Goal: Task Accomplishment & Management: Use online tool/utility

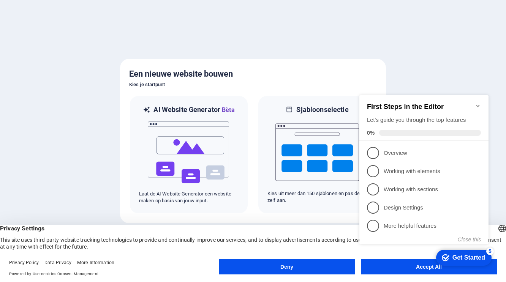
click at [401, 268] on div "checkmark Get Started 5 First Steps in the Editor Let's guide you through the t…" at bounding box center [426, 176] width 138 height 185
click at [151, 274] on span "Powered by Usercentrics Consent Management" at bounding box center [114, 274] width 210 height 7
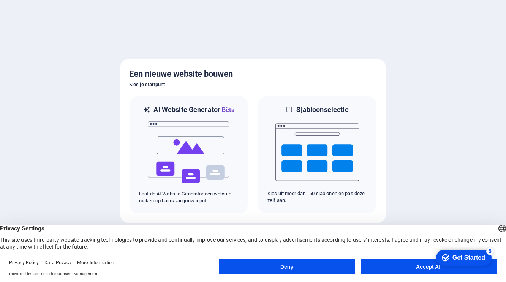
click at [386, 270] on body "harigehemel.nl Heb je eenmaal de totale perfectie bereikt, druk dan op [Ctrl] +…" at bounding box center [253, 141] width 506 height 282
click at [473, 259] on div "Get Started" at bounding box center [469, 258] width 33 height 7
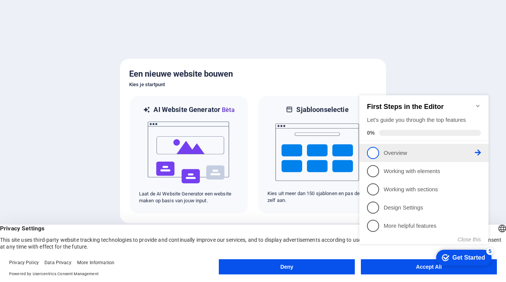
click at [375, 152] on span "1" at bounding box center [373, 153] width 12 height 12
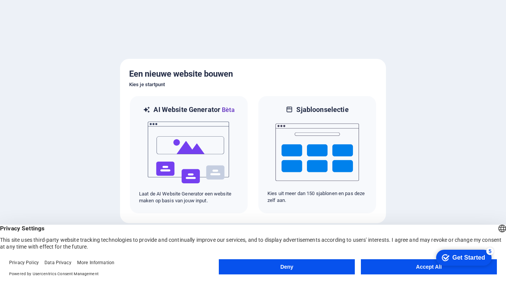
click at [453, 263] on div "checkmark Get Started 5" at bounding box center [464, 258] width 56 height 16
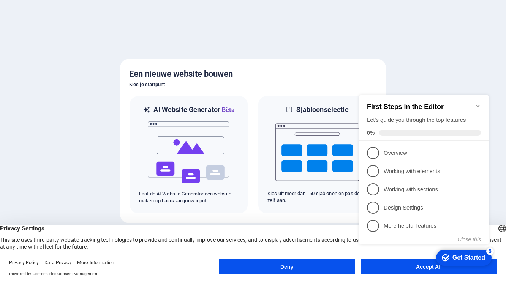
click at [332, 254] on div "English Deutsch English Deutsch Privacy Settings This site uses third-party web…" at bounding box center [253, 253] width 506 height 57
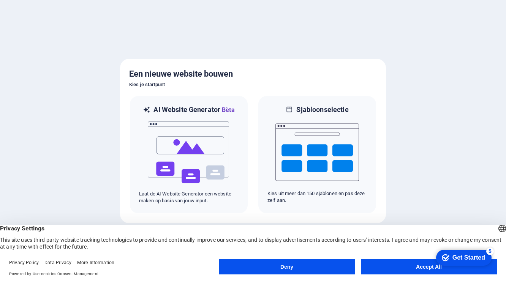
click at [430, 266] on html "checkmark Get Started 5 First Steps in the Editor Let's guide you through the t…" at bounding box center [462, 257] width 65 height 23
click at [475, 255] on div "Get Started" at bounding box center [469, 258] width 33 height 7
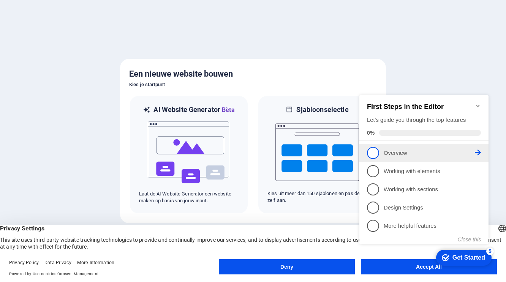
click at [373, 152] on span "1" at bounding box center [373, 153] width 12 height 12
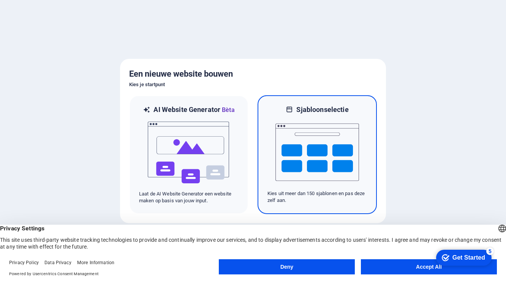
click at [314, 153] on img at bounding box center [318, 152] width 84 height 76
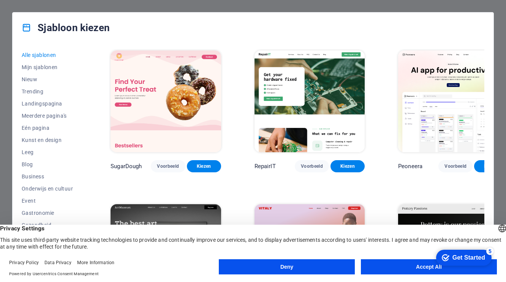
click at [162, 263] on div "Privacy Policy Data Privacy More Information" at bounding box center [114, 263] width 210 height 7
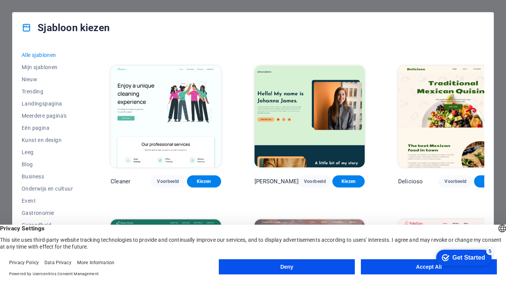
scroll to position [1217, 0]
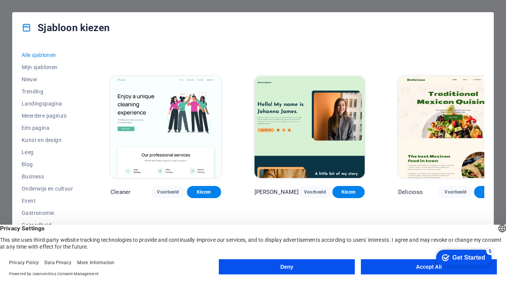
click at [153, 230] on img at bounding box center [166, 281] width 110 height 102
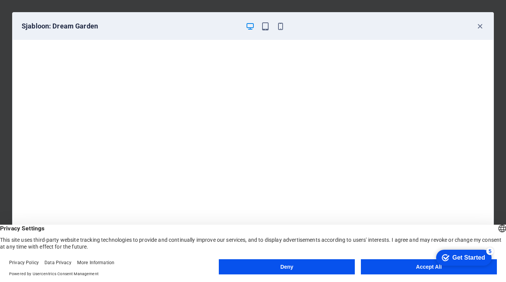
click at [422, 265] on button "Accept All" at bounding box center [429, 267] width 136 height 15
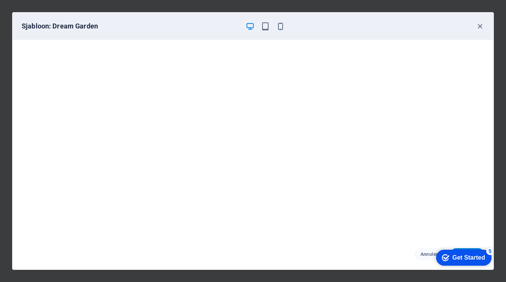
click at [461, 257] on div "Get Started" at bounding box center [469, 258] width 33 height 7
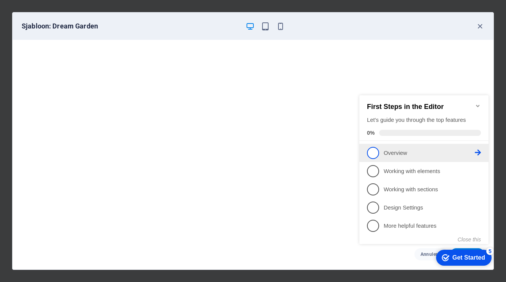
click at [478, 151] on icon at bounding box center [478, 153] width 6 height 6
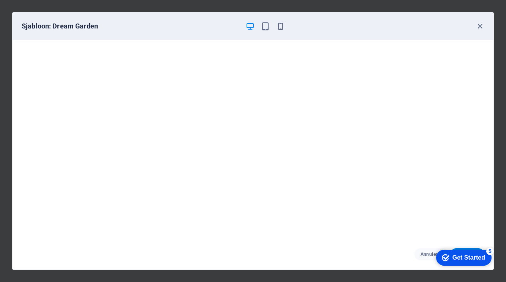
drag, startPoint x: 467, startPoint y: 255, endPoint x: 541, endPoint y: 370, distance: 136.0
click at [467, 256] on div "Get Started" at bounding box center [469, 258] width 33 height 7
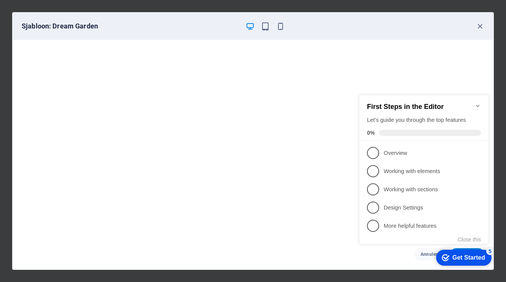
click at [376, 151] on span "1" at bounding box center [373, 153] width 12 height 12
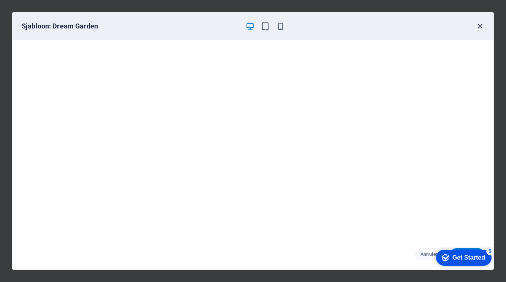
click at [481, 25] on icon "button" at bounding box center [480, 26] width 9 height 9
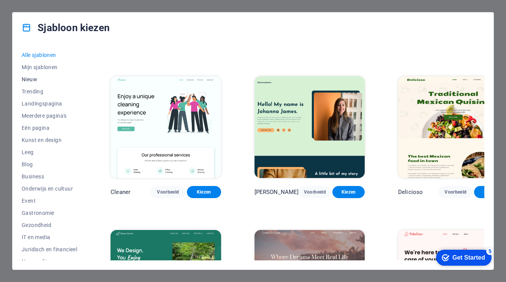
click at [33, 79] on span "Nieuw" at bounding box center [50, 79] width 56 height 6
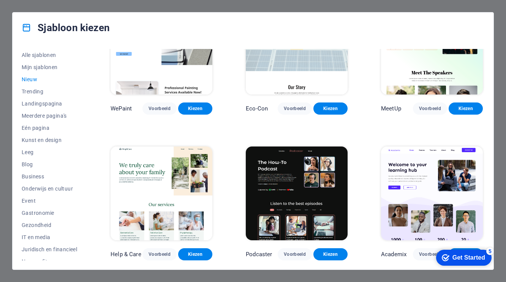
scroll to position [634, 0]
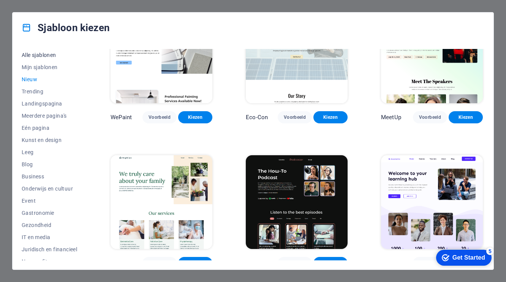
click at [36, 54] on span "Alle sjablonen" at bounding box center [50, 55] width 56 height 6
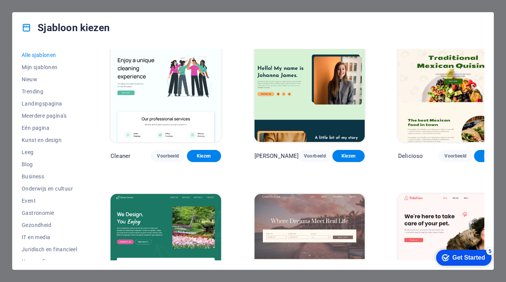
scroll to position [1293, 0]
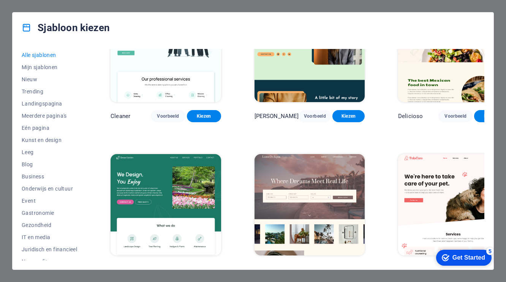
click at [194, 267] on span "Kiezen" at bounding box center [204, 270] width 22 height 6
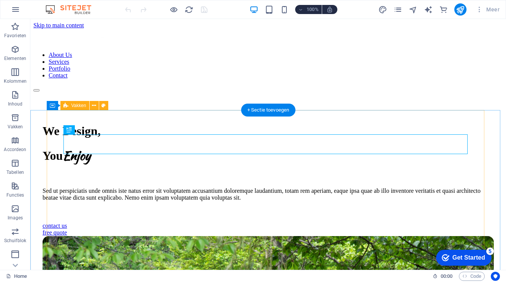
scroll to position [195, 0]
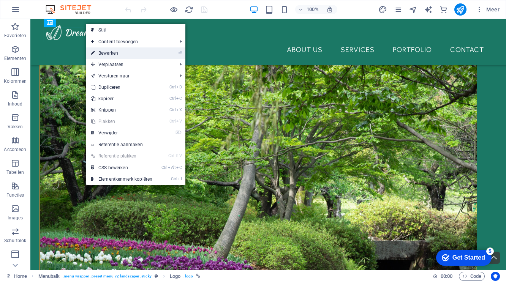
select select "px"
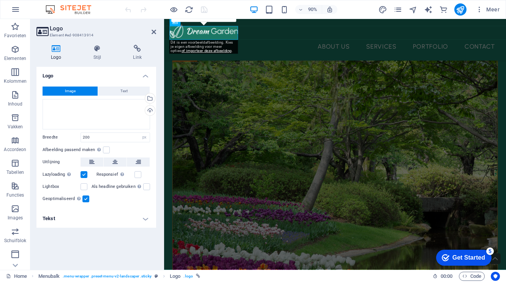
scroll to position [186, 0]
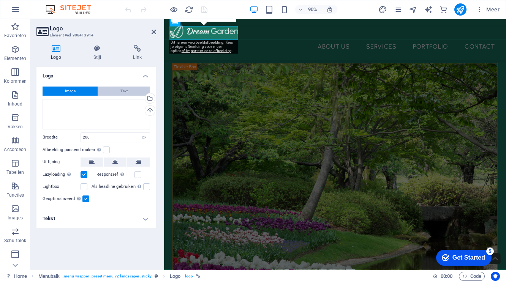
click at [126, 92] on span "Text" at bounding box center [124, 91] width 7 height 9
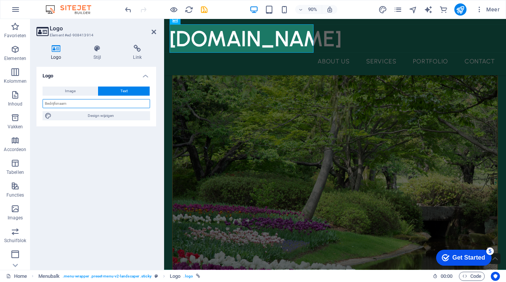
click at [124, 106] on input "text" at bounding box center [97, 103] width 108 height 9
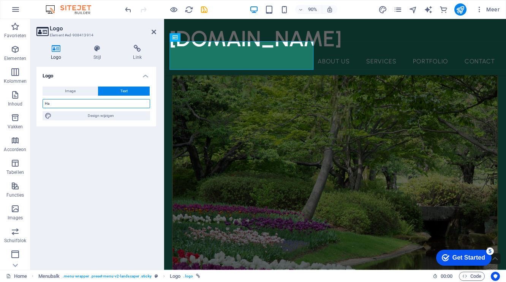
scroll to position [198, 0]
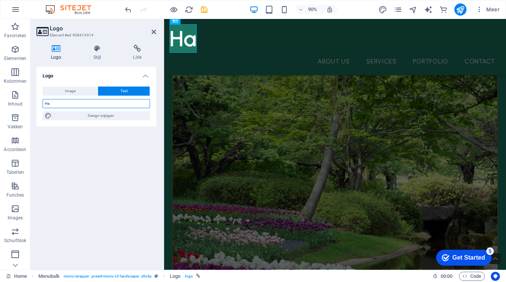
type input "H"
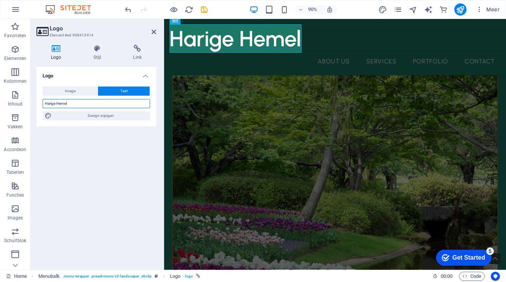
type input "Harige Hemel"
click at [116, 148] on div "Logo Image Text Sleep bestanden hierheen, klik om bestanden te kiezen of select…" at bounding box center [96, 165] width 120 height 197
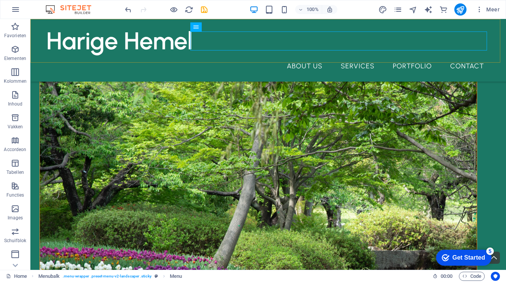
scroll to position [208, 0]
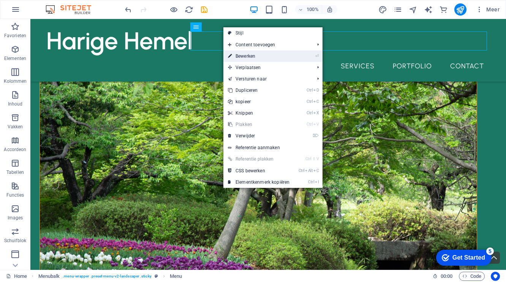
click at [249, 57] on link "⏎ Bewerken" at bounding box center [259, 56] width 71 height 11
select select "1"
select select
select select "2"
select select
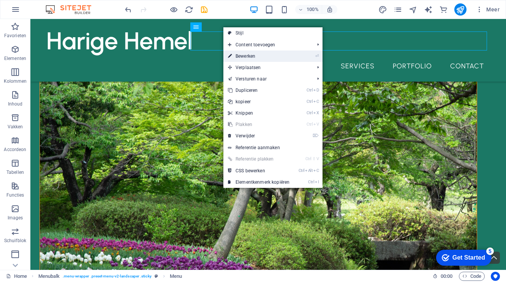
select select "3"
select select
select select "4"
select select
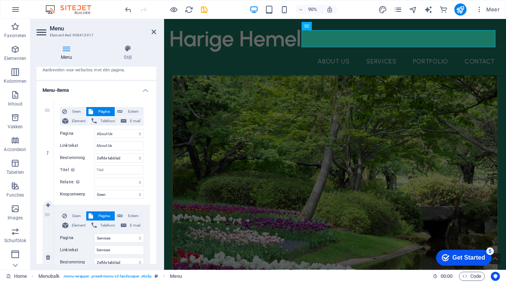
scroll to position [0, 0]
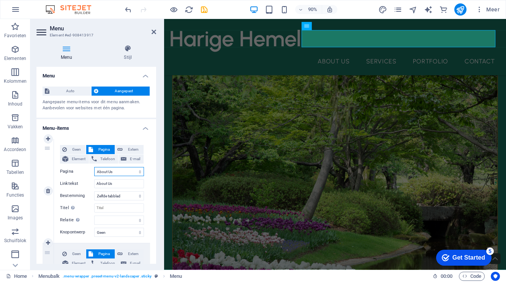
click at [121, 170] on select "Home About Us Services Portfolio Contact Legal Notice Privacy" at bounding box center [119, 171] width 50 height 9
click at [120, 170] on select "Home About Us Services Portfolio Contact Legal Notice Privacy" at bounding box center [119, 171] width 50 height 9
click at [109, 171] on select "Home About Us Services Portfolio Contact Legal Notice Privacy" at bounding box center [119, 171] width 50 height 9
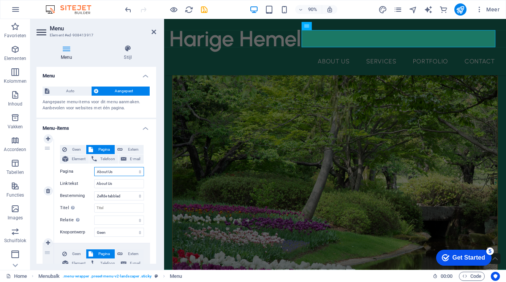
click at [130, 170] on select "Home About Us Services Portfolio Contact Legal Notice Privacy" at bounding box center [119, 171] width 50 height 9
click at [110, 171] on select "Home About Us Services Portfolio Contact Legal Notice Privacy" at bounding box center [119, 171] width 50 height 9
click at [44, 171] on div "1" at bounding box center [48, 191] width 11 height 104
select select
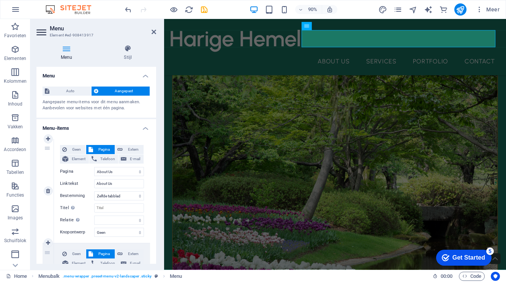
select select
drag, startPoint x: 116, startPoint y: 183, endPoint x: 92, endPoint y: 184, distance: 24.3
click at [92, 184] on div "Linktekst About Us" at bounding box center [102, 183] width 84 height 9
type input "W"
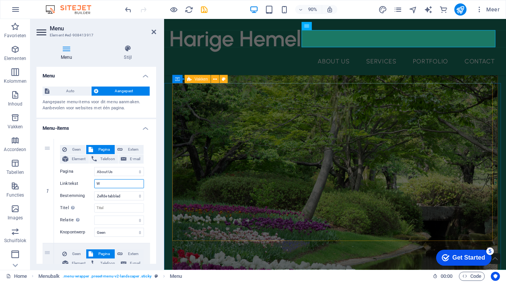
select select
type input "Wie"
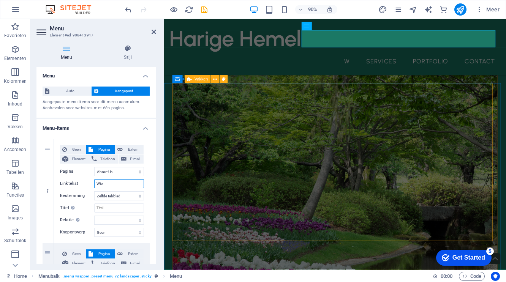
select select
type input "Wie zijn w"
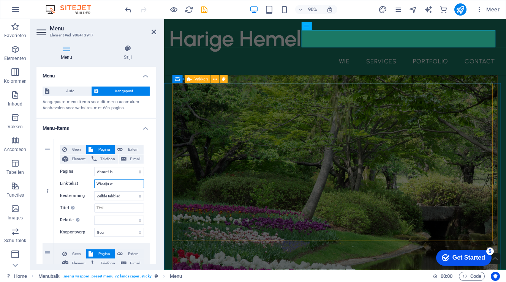
select select
type input "Wie zijn wij"
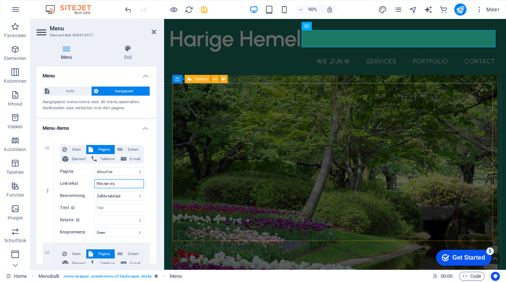
select select
type input "Wie zijn wij"
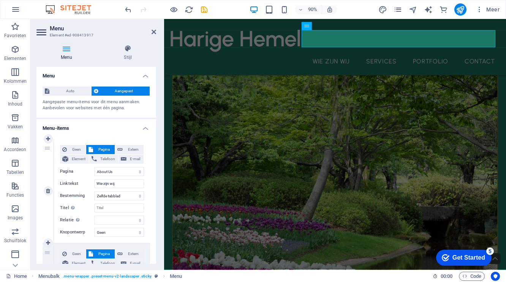
click at [148, 174] on div "Geen Pagina Extern Element Telefoon E-mail Pagina Home About Us Services Portfo…" at bounding box center [102, 191] width 96 height 104
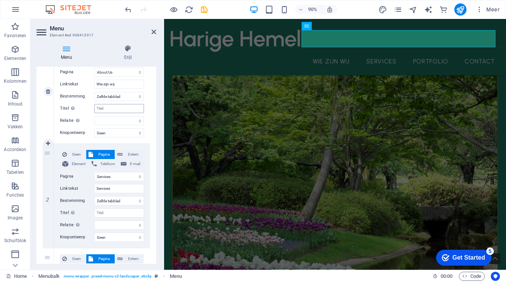
scroll to position [114, 0]
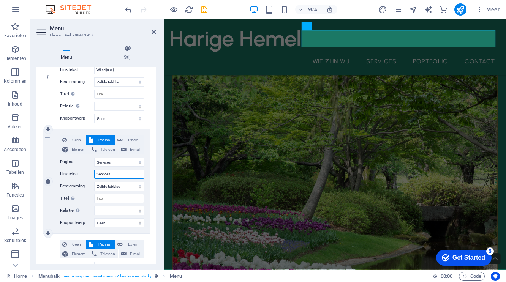
click at [122, 173] on input "Services" at bounding box center [119, 174] width 50 height 9
type input "S"
select select
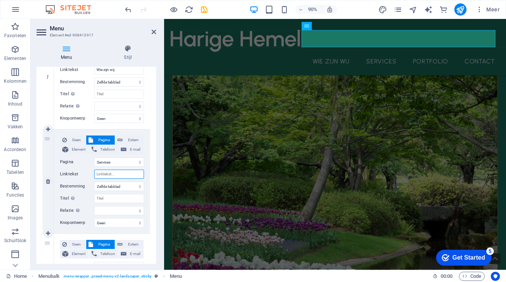
select select
type input "Onze"
select select
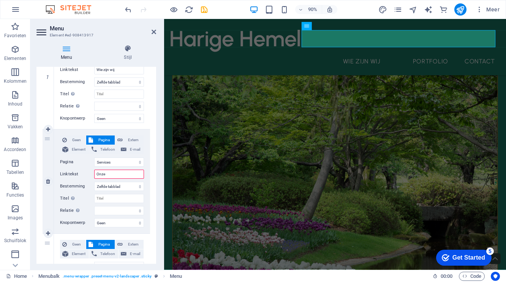
select select
type input "Onze ho"
select select
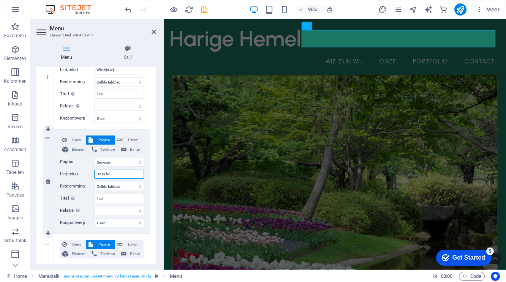
select select
type input "Onze hon"
select select
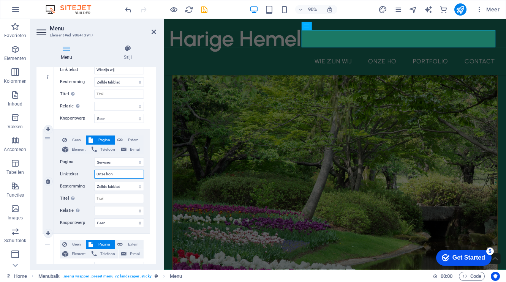
select select
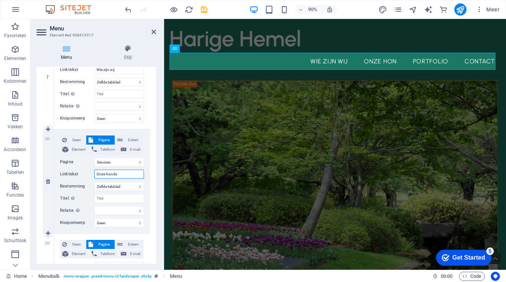
scroll to position [217, 0]
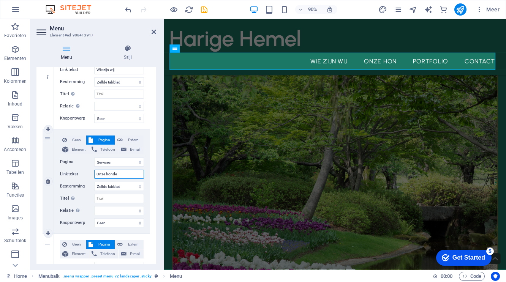
type input "Onze honden"
select select
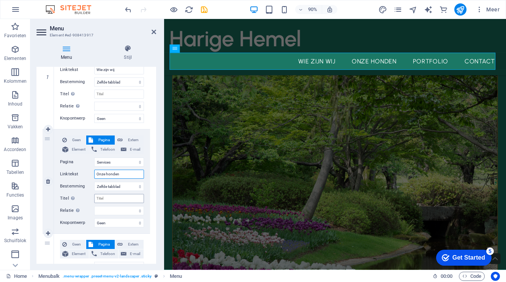
type input "Onze honden"
click at [122, 201] on input "Titel Aanvullende linkomschrijving, mag niet gelijk zijn aan de linktekst. De t…" at bounding box center [119, 198] width 50 height 9
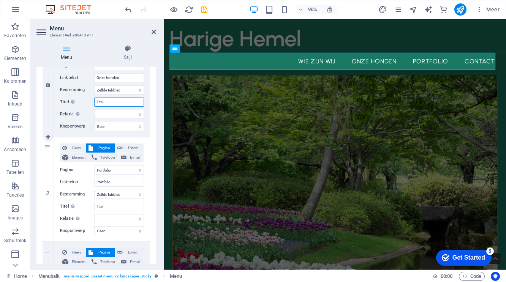
scroll to position [228, 0]
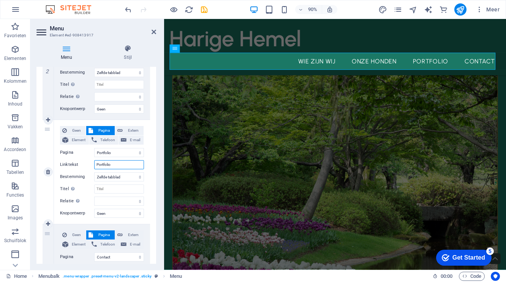
click at [126, 168] on input "Portfolio" at bounding box center [119, 164] width 50 height 9
type input "P"
select select
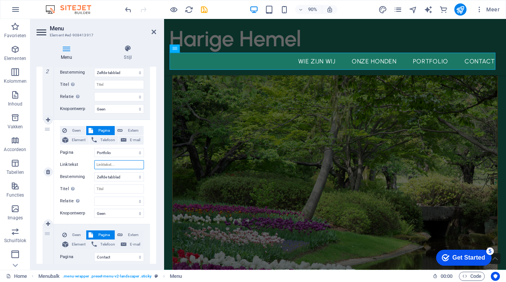
select select
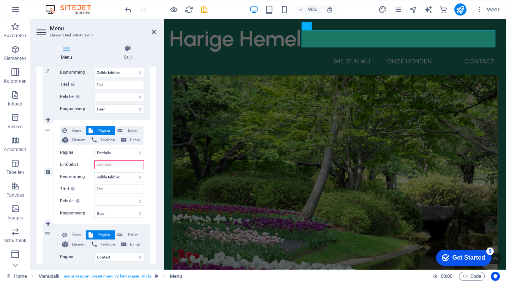
type input "o"
select select
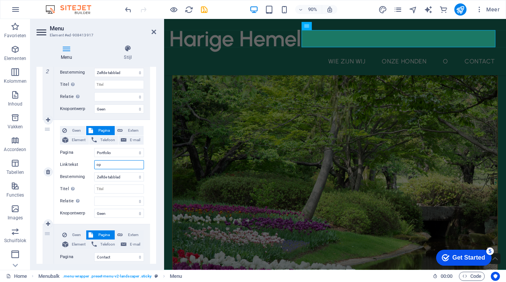
type input "opv"
select select
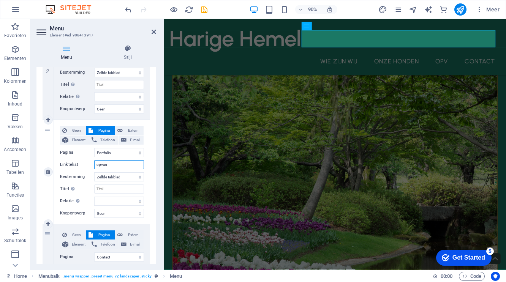
type input "opvang"
select select
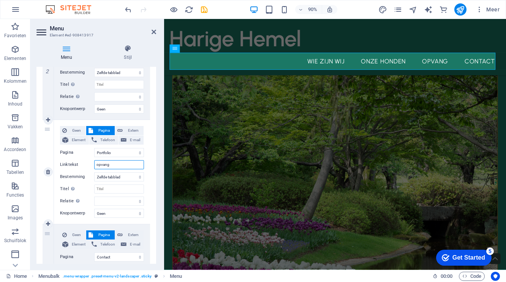
scroll to position [304, 0]
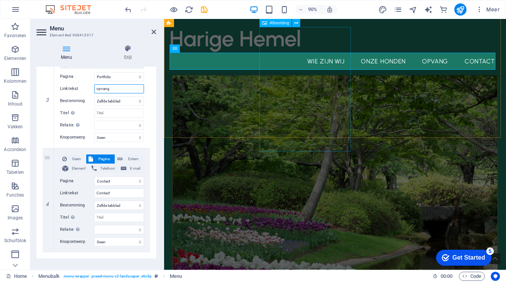
type input "opvang"
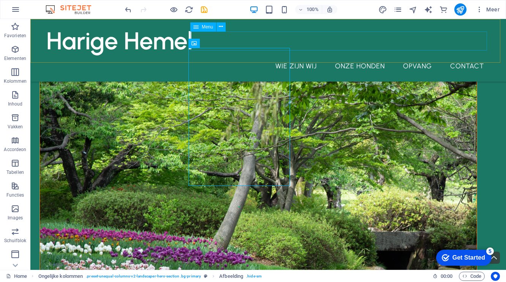
scroll to position [208, 0]
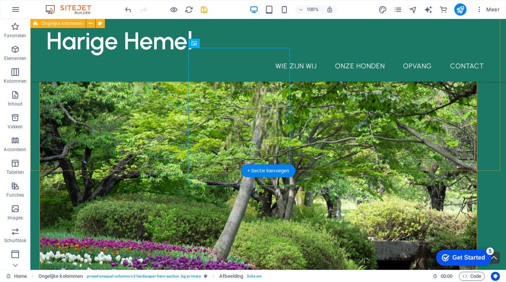
click at [385, 92] on div "We Design, You Enjoy Sed ut perspiciatis unde omnis iste natus error sit volupt…" at bounding box center [268, 199] width 476 height 777
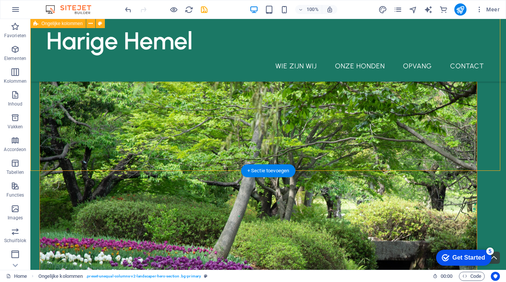
click at [113, 87] on div "We Design, You Enjoy Sed ut perspiciatis unde omnis iste natus error sit volupt…" at bounding box center [268, 199] width 476 height 777
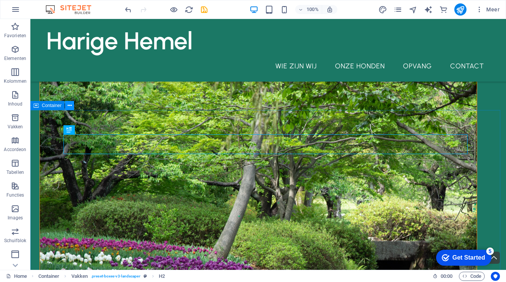
click at [0, 0] on icon at bounding box center [0, 0] width 0 height 0
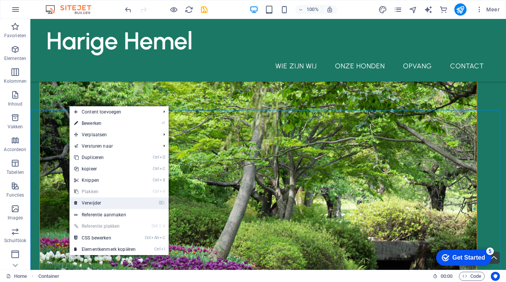
click at [109, 204] on link "⌦ Verwijder" at bounding box center [105, 203] width 71 height 11
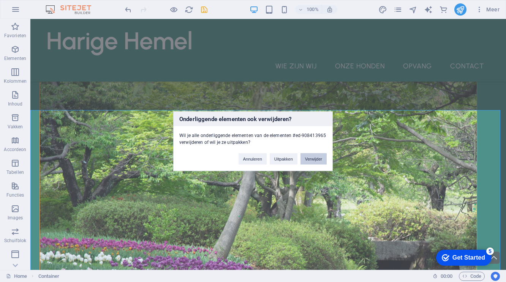
click at [319, 160] on button "Verwijder" at bounding box center [314, 158] width 26 height 11
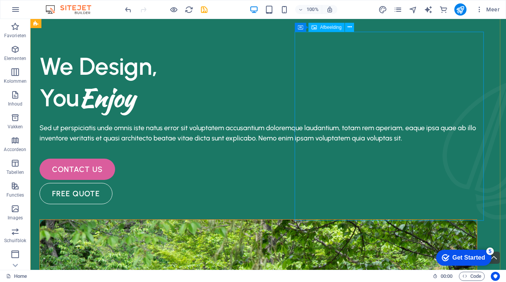
scroll to position [0, 0]
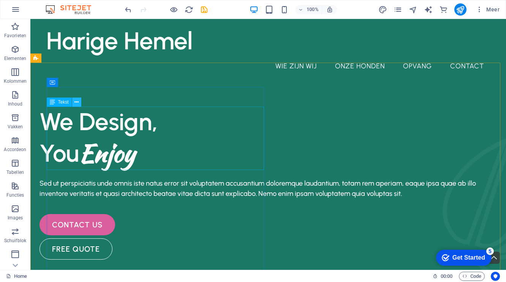
click at [75, 101] on icon at bounding box center [77, 102] width 4 height 8
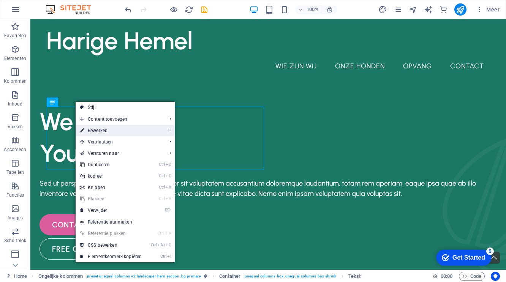
click at [105, 131] on link "⏎ Bewerken" at bounding box center [111, 130] width 71 height 11
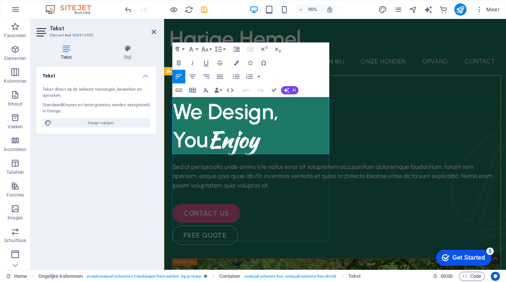
click at [281, 159] on h1 "You Enjoy" at bounding box center [354, 154] width 362 height 32
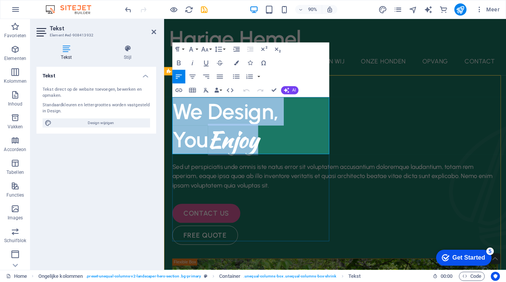
drag, startPoint x: 178, startPoint y: 123, endPoint x: 301, endPoint y: 159, distance: 128.5
click at [301, 159] on div "We Design, You Enjoy" at bounding box center [354, 137] width 362 height 63
click at [284, 166] on h1 "You Enjoy" at bounding box center [354, 154] width 362 height 32
drag, startPoint x: 276, startPoint y: 157, endPoint x: 182, endPoint y: 124, distance: 99.4
click at [182, 124] on div "We Design, You Enjoy" at bounding box center [354, 137] width 362 height 63
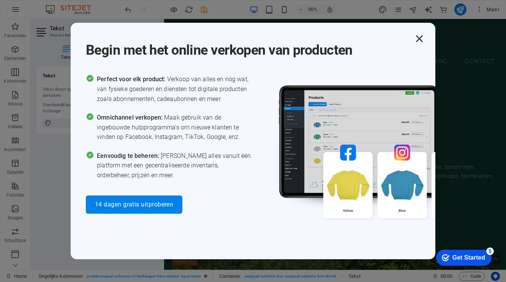
click at [419, 37] on icon "button" at bounding box center [420, 39] width 14 height 14
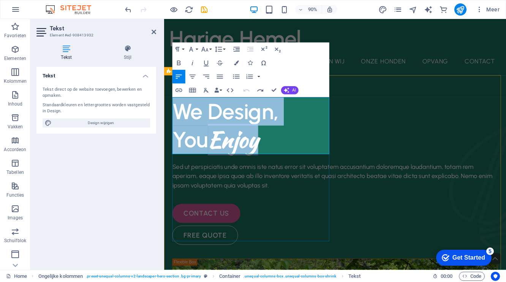
click at [259, 126] on span "We Design," at bounding box center [232, 121] width 118 height 29
drag, startPoint x: 279, startPoint y: 159, endPoint x: 182, endPoint y: 125, distance: 102.7
click at [182, 125] on div "We Design, You Enjoy" at bounding box center [354, 137] width 362 height 63
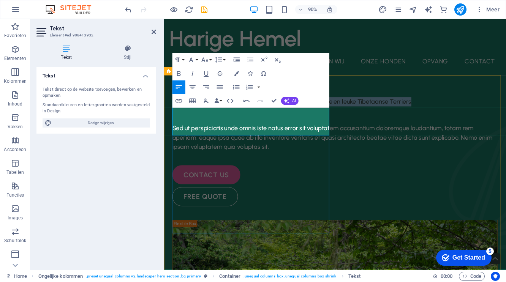
drag, startPoint x: 263, startPoint y: 136, endPoint x: 173, endPoint y: 124, distance: 90.9
click at [173, 116] on p "De Harige Hemel, het paradijs voor onze geweldig lieve en leuke Tibetaanse Terr…" at bounding box center [354, 111] width 362 height 10
click at [208, 60] on icon "button" at bounding box center [205, 60] width 8 height 8
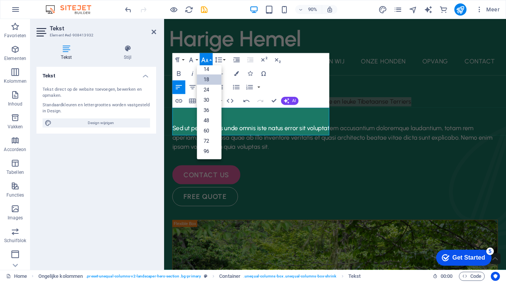
scroll to position [61, 0]
click at [208, 121] on link "48" at bounding box center [209, 121] width 25 height 10
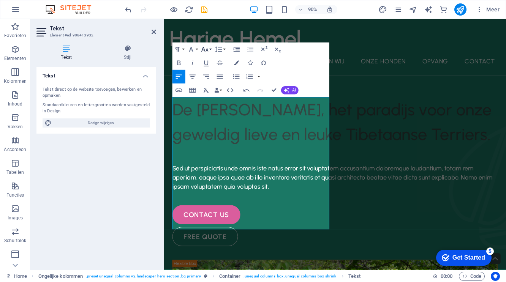
click at [211, 51] on button "Font Size" at bounding box center [206, 50] width 13 height 14
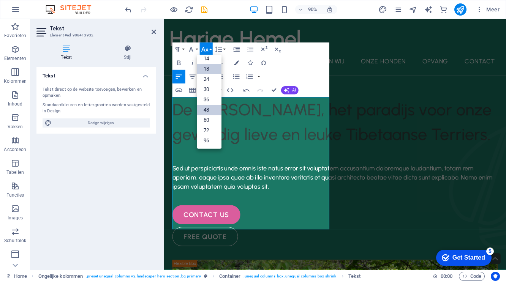
click at [213, 69] on link "18" at bounding box center [209, 69] width 25 height 10
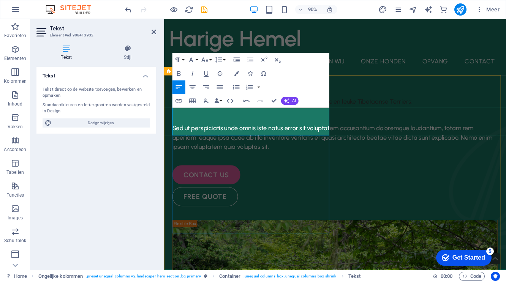
click at [260, 116] on p "De Harige Hemel, het paradijs voor onze geweldig lieve en leuke Tibetaanse Terr…" at bounding box center [354, 111] width 362 height 10
drag, startPoint x: 260, startPoint y: 136, endPoint x: 174, endPoint y: 121, distance: 87.6
click at [174, 116] on p "De Harige Hemel, het paradijs voor onze geweldig lieve en leuke Tibetaanse Terr…" at bounding box center [354, 111] width 362 height 10
click at [178, 75] on icon "button" at bounding box center [179, 74] width 8 height 8
click at [211, 60] on button "Font Size" at bounding box center [206, 60] width 13 height 14
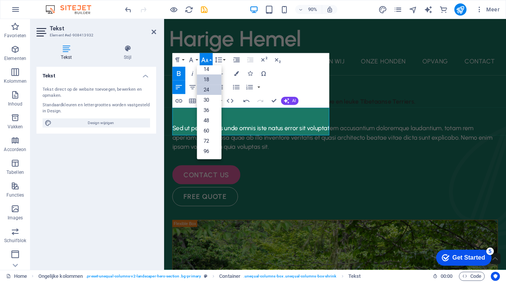
click at [211, 88] on link "24" at bounding box center [209, 90] width 25 height 10
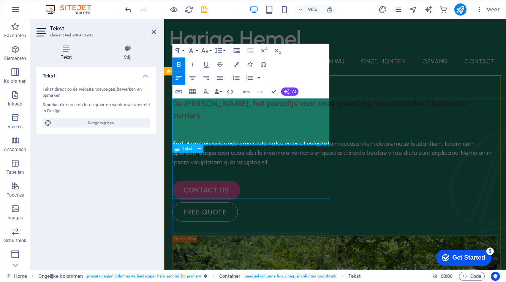
click at [306, 184] on div "Sed ut perspiciatis unde omnis iste natus error sit voluptatem accusantium dolo…" at bounding box center [354, 168] width 362 height 31
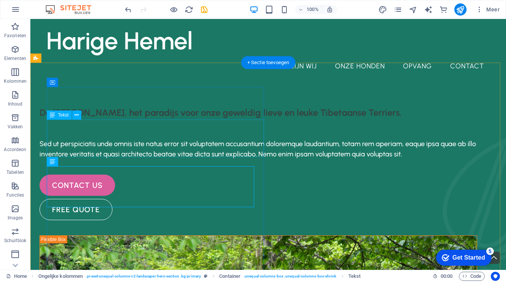
click at [190, 130] on div "De Harige Hemel, het paradijs voor onze geweldig lieve en leuke Tibetaanse Terr…" at bounding box center [259, 118] width 438 height 24
click at [182, 130] on div "De Harige Hemel, het paradijs voor onze geweldig lieve en leuke Tibetaanse Terr…" at bounding box center [259, 118] width 438 height 24
click at [183, 130] on div "De Harige Hemel, het paradijs voor onze geweldig lieve en leuke Tibetaanse Terr…" at bounding box center [259, 118] width 438 height 24
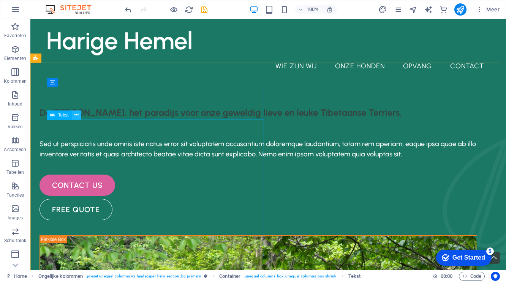
click at [77, 113] on icon at bounding box center [77, 115] width 4 height 8
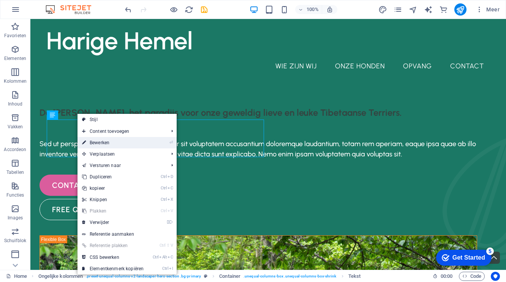
click at [94, 141] on link "⏎ Bewerken" at bounding box center [113, 142] width 71 height 11
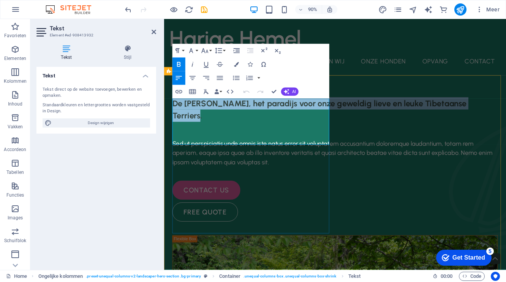
drag, startPoint x: 211, startPoint y: 145, endPoint x: 174, endPoint y: 117, distance: 46.5
click at [174, 117] on p "De Harige Hemel, het paradijs voor onze geweldig lieve en leuke Tibetaanse Terr…" at bounding box center [354, 119] width 362 height 27
click at [194, 76] on icon "button" at bounding box center [193, 78] width 6 height 4
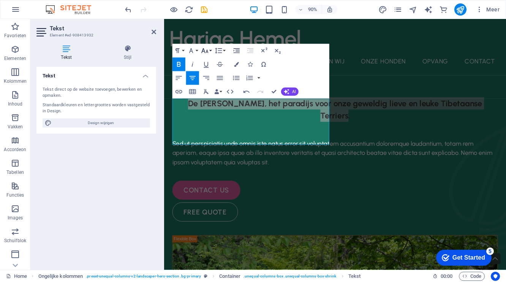
click at [210, 50] on button "Font Size" at bounding box center [206, 51] width 13 height 14
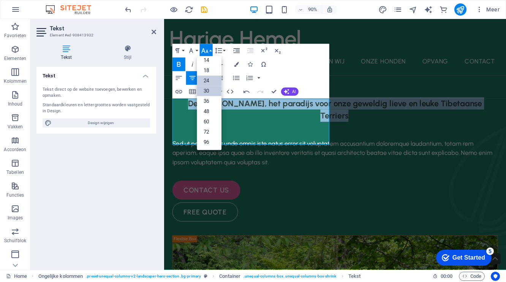
click at [217, 90] on link "30" at bounding box center [209, 91] width 25 height 10
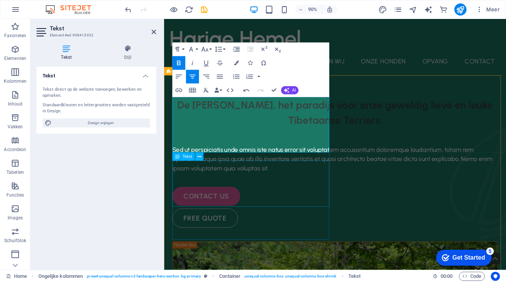
click at [291, 190] on div "Sed ut perspiciatis unde omnis iste natus error sit voluptatem accusantium dolo…" at bounding box center [354, 175] width 362 height 31
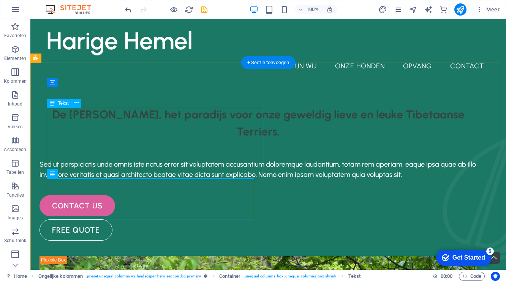
click at [173, 151] on div "De Harige Hemel, het paradijs voor onze geweldig lieve en leuke Tibetaanse Terr…" at bounding box center [259, 128] width 438 height 44
drag, startPoint x: 182, startPoint y: 153, endPoint x: 155, endPoint y: 144, distance: 28.7
click at [162, 148] on div "De Harige Hemel, het paradijs voor onze geweldig lieve en leuke Tibetaanse Terr…" at bounding box center [259, 128] width 438 height 44
click at [77, 102] on icon at bounding box center [77, 103] width 4 height 8
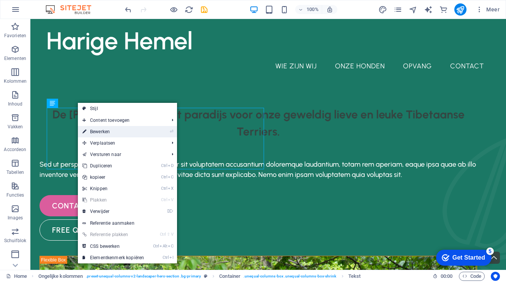
click at [96, 130] on link "⏎ Bewerken" at bounding box center [113, 131] width 71 height 11
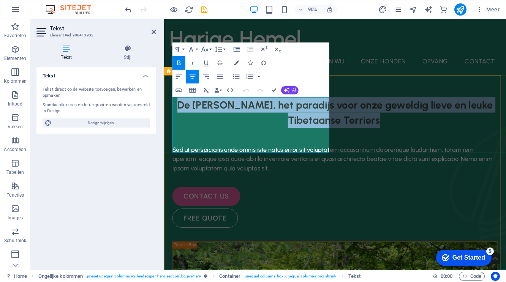
drag, startPoint x: 317, startPoint y: 151, endPoint x: 170, endPoint y: 114, distance: 152.0
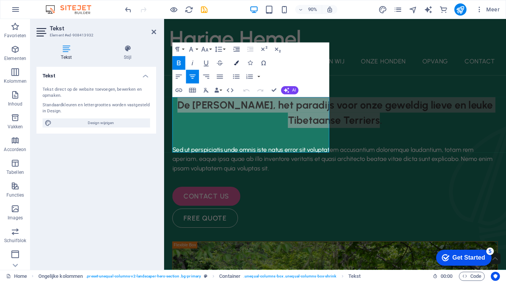
click at [236, 63] on icon "button" at bounding box center [236, 63] width 5 height 5
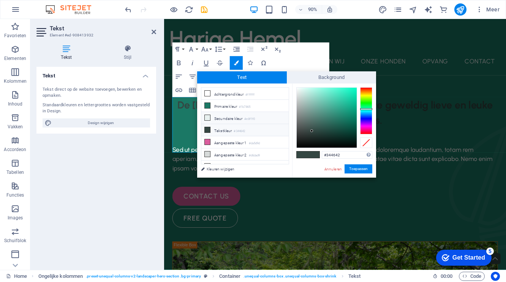
scroll to position [7, 0]
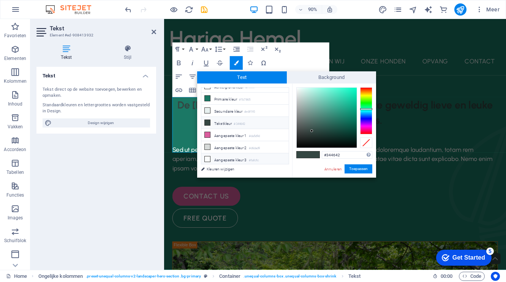
click at [233, 157] on li "Aangepaste kleur 3 #fafcfc" at bounding box center [244, 160] width 87 height 12
type input "#fafcfc"
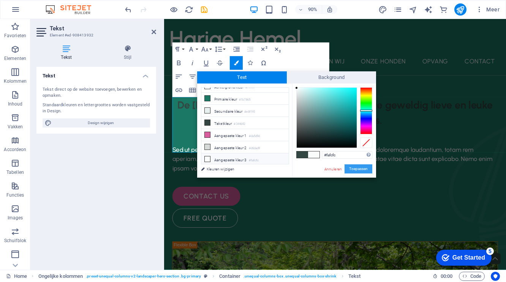
click at [356, 170] on button "Toepassen" at bounding box center [359, 169] width 28 height 9
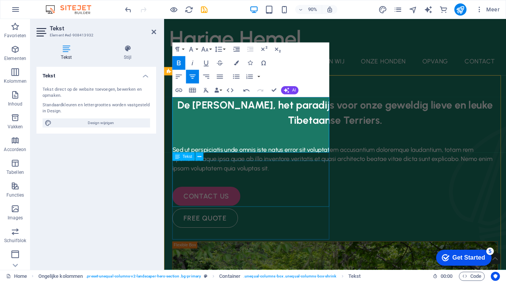
click at [338, 190] on div "Sed ut perspiciatis unde omnis iste natus error sit voluptatem accusantium dolo…" at bounding box center [354, 175] width 362 height 31
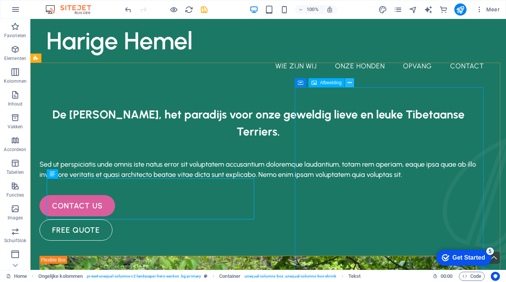
click at [349, 83] on icon at bounding box center [350, 83] width 4 height 8
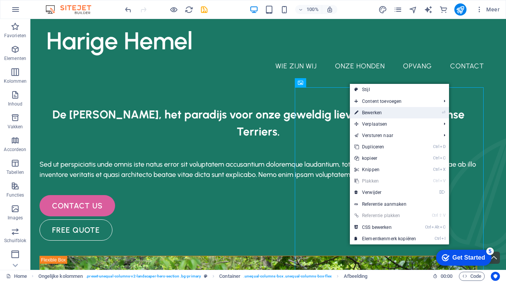
click at [372, 113] on link "⏎ Bewerken" at bounding box center [385, 112] width 71 height 11
select select "%"
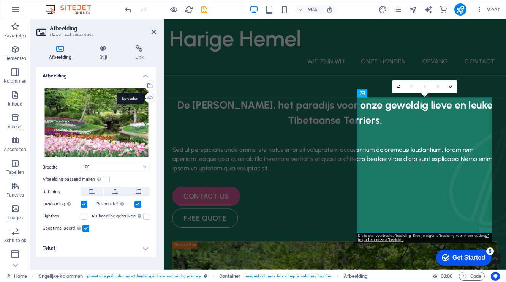
click at [150, 97] on div "Uploaden" at bounding box center [149, 98] width 11 height 11
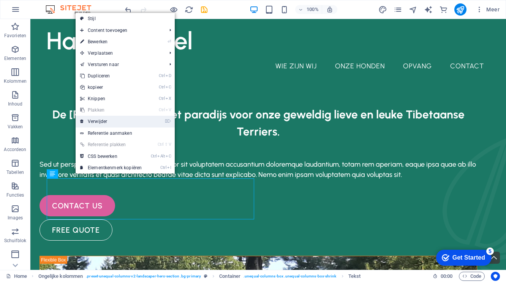
click at [112, 121] on link "⌦ Verwijder" at bounding box center [111, 121] width 71 height 11
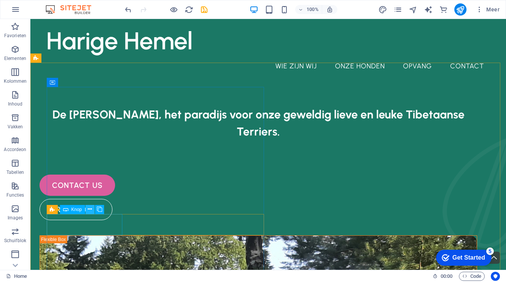
click at [91, 209] on icon at bounding box center [90, 210] width 4 height 8
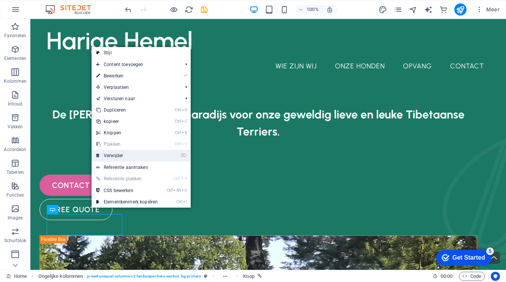
click at [114, 154] on link "⌦ Verwijder" at bounding box center [127, 155] width 71 height 11
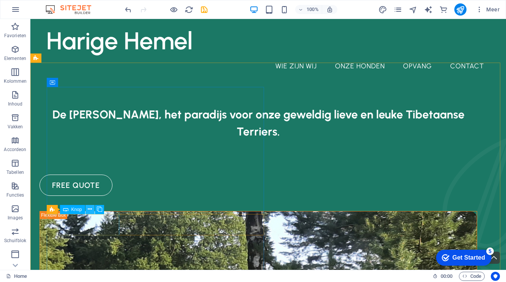
click at [89, 210] on icon at bounding box center [90, 210] width 4 height 8
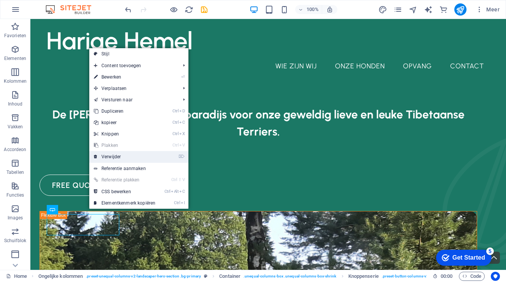
click at [122, 155] on link "⌦ Verwijder" at bounding box center [124, 156] width 71 height 11
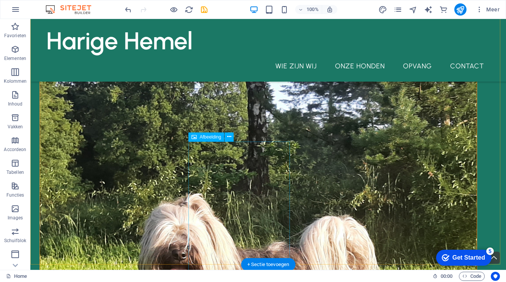
scroll to position [190, 0]
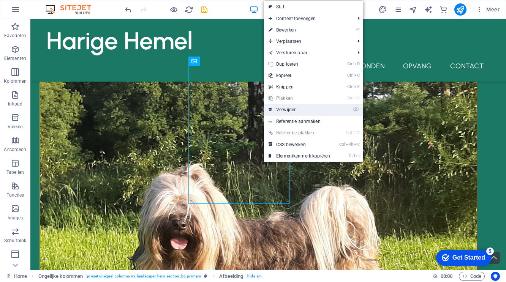
click at [315, 113] on link "⌦ Verwijder" at bounding box center [299, 109] width 71 height 11
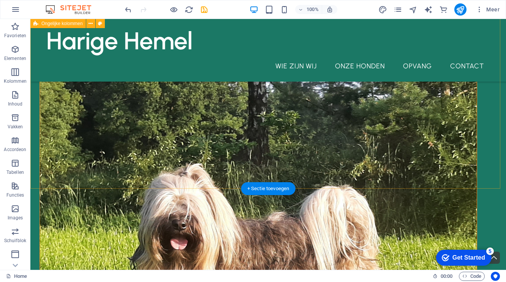
click at [338, 149] on div "De Harige Hemel, het paradijs voor onze geweldig lieve en leuke Tibetaanse Terr…" at bounding box center [268, 199] width 476 height 740
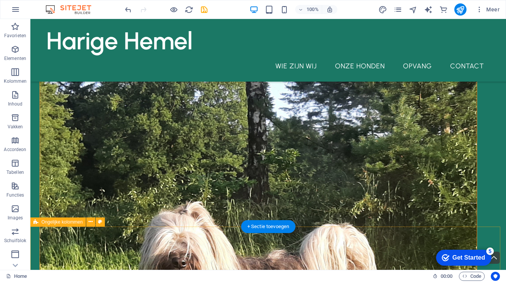
scroll to position [266, 0]
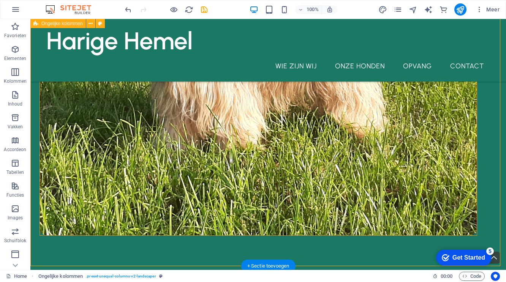
scroll to position [456, 0]
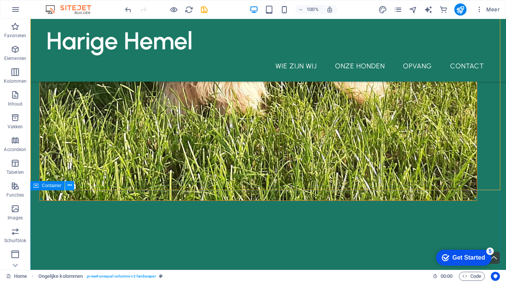
click at [71, 187] on icon at bounding box center [70, 186] width 4 height 8
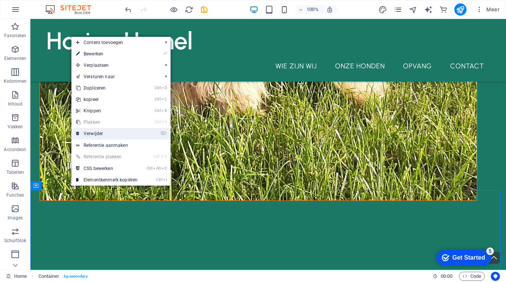
click at [95, 133] on link "⌦ Verwijder" at bounding box center [106, 133] width 71 height 11
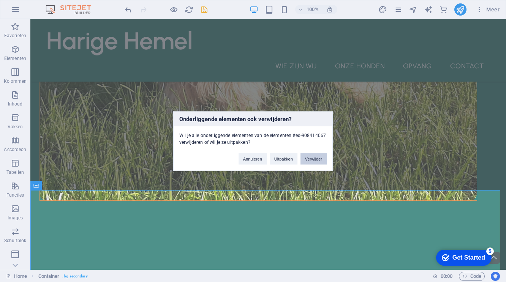
click at [318, 160] on button "Verwijder" at bounding box center [314, 158] width 26 height 11
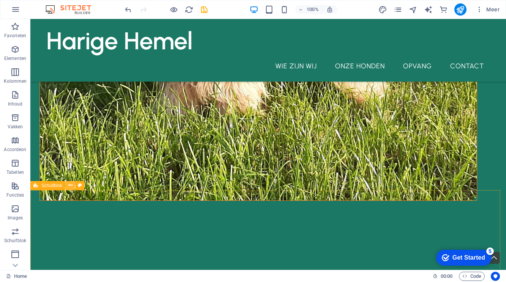
click at [71, 186] on icon at bounding box center [70, 186] width 4 height 8
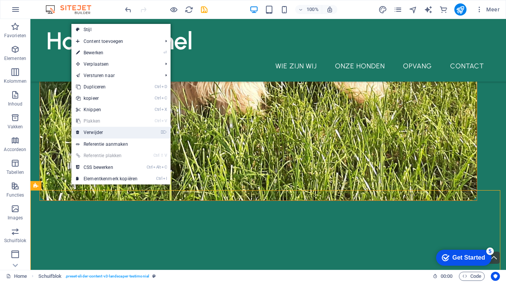
click at [152, 133] on li "⌦ Verwijder" at bounding box center [120, 133] width 99 height 12
click at [97, 133] on link "⌦ Verwijder" at bounding box center [106, 132] width 71 height 11
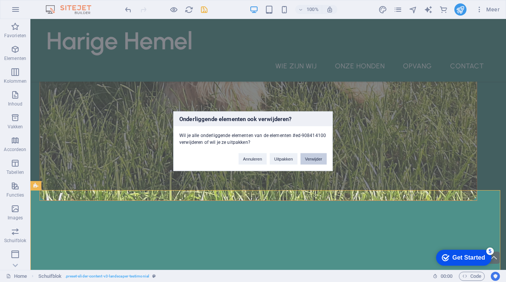
click at [318, 157] on button "Verwijder" at bounding box center [314, 158] width 26 height 11
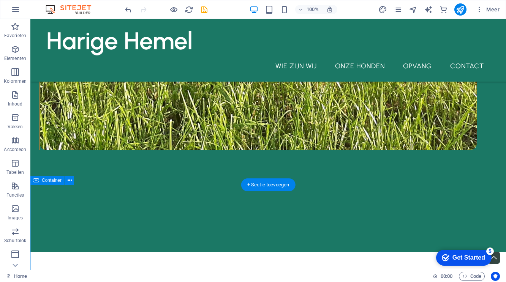
scroll to position [532, 0]
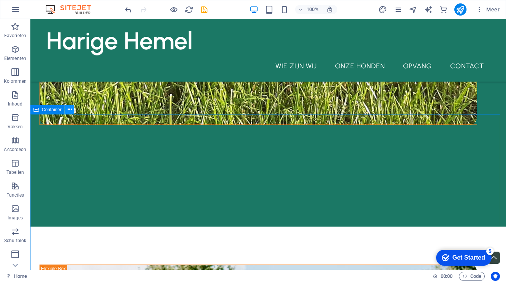
click at [69, 111] on icon at bounding box center [70, 110] width 4 height 8
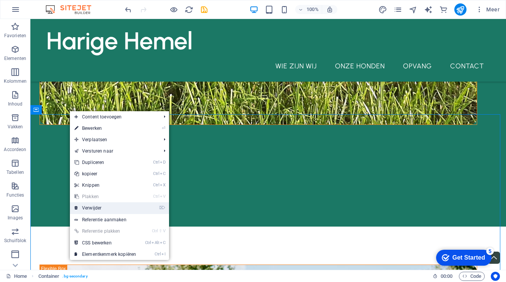
click at [101, 209] on link "⌦ Verwijder" at bounding box center [105, 208] width 71 height 11
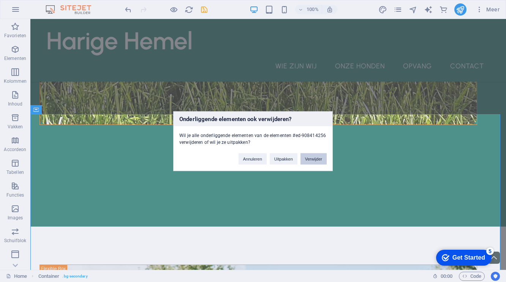
click at [311, 159] on button "Verwijder" at bounding box center [314, 158] width 26 height 11
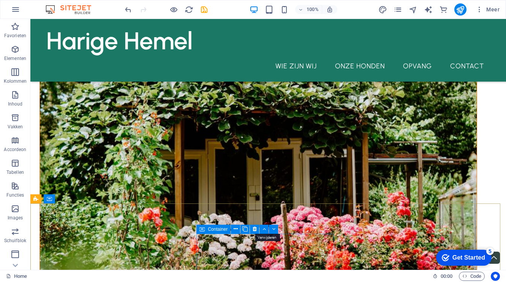
scroll to position [1075, 0]
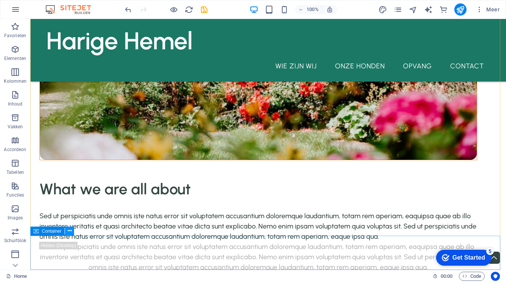
click at [72, 231] on button at bounding box center [69, 231] width 9 height 9
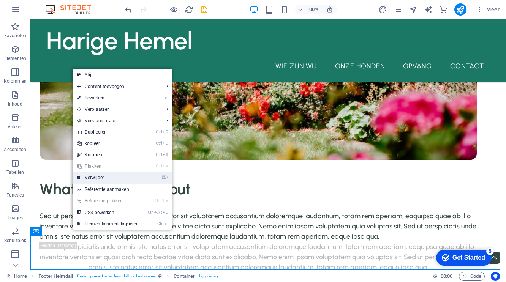
click at [167, 176] on icon "⌦" at bounding box center [165, 177] width 6 height 5
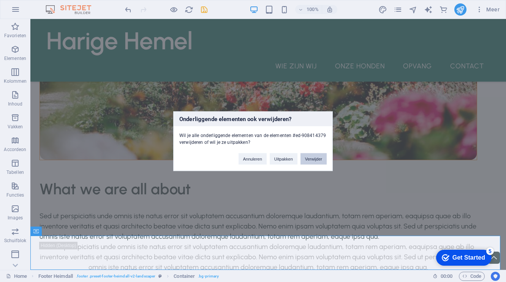
click at [317, 157] on button "Verwijder" at bounding box center [314, 158] width 26 height 11
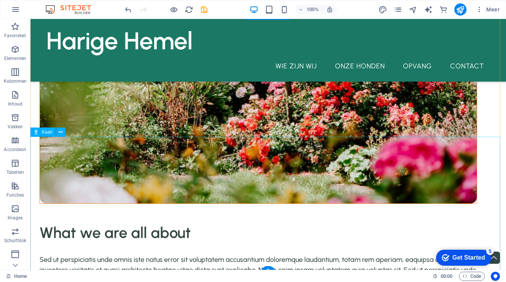
scroll to position [1041, 0]
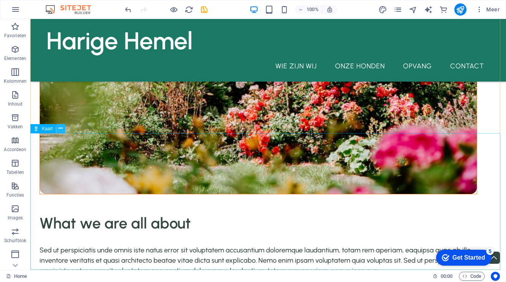
click at [61, 127] on icon at bounding box center [61, 129] width 4 height 8
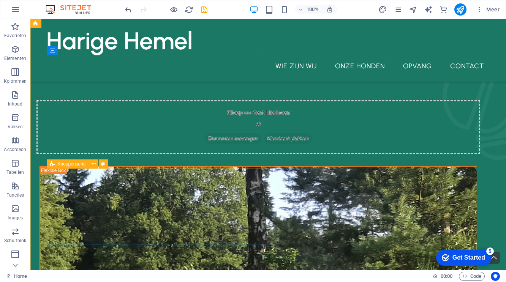
scroll to position [14, 0]
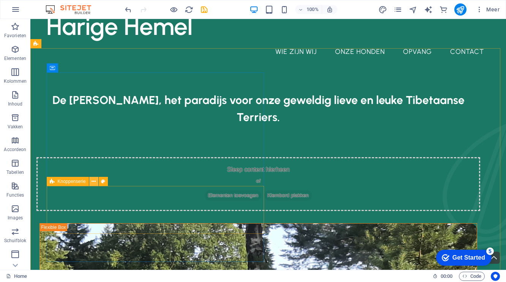
click at [94, 181] on icon at bounding box center [94, 182] width 4 height 8
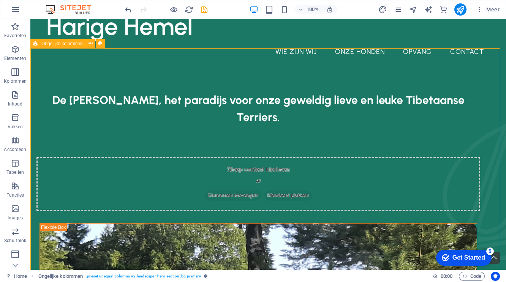
click at [74, 45] on span "Ongelijke kolommen" at bounding box center [61, 43] width 41 height 5
click at [90, 44] on icon at bounding box center [91, 44] width 4 height 8
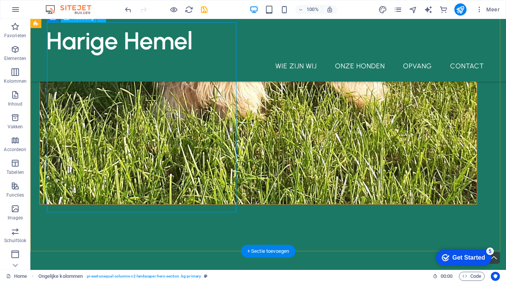
scroll to position [471, 0]
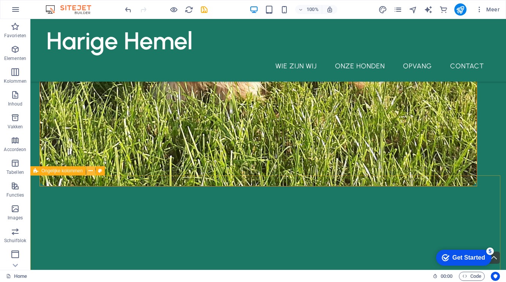
click at [90, 173] on icon at bounding box center [91, 171] width 4 height 8
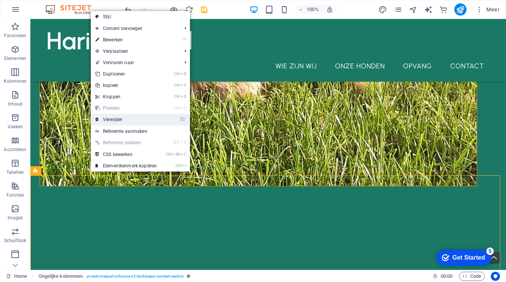
click at [140, 119] on link "⌦ Verwijder" at bounding box center [126, 119] width 71 height 11
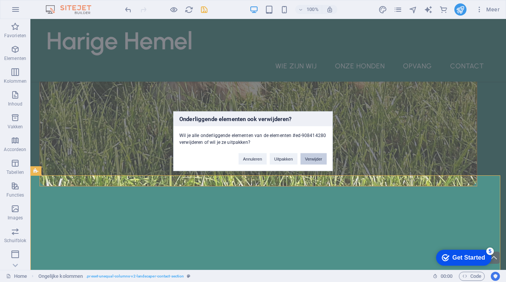
click at [319, 158] on button "Verwijder" at bounding box center [314, 158] width 26 height 11
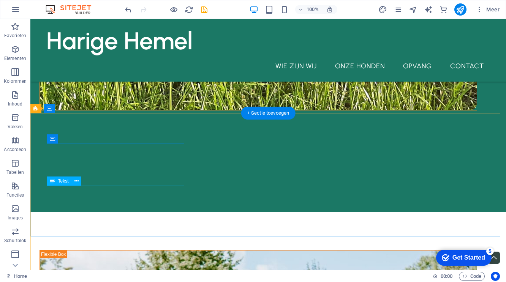
scroll to position [509, 0]
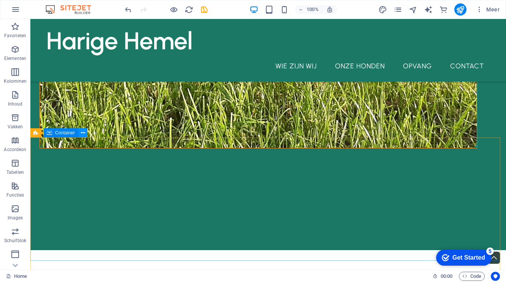
click at [83, 134] on icon at bounding box center [83, 133] width 4 height 8
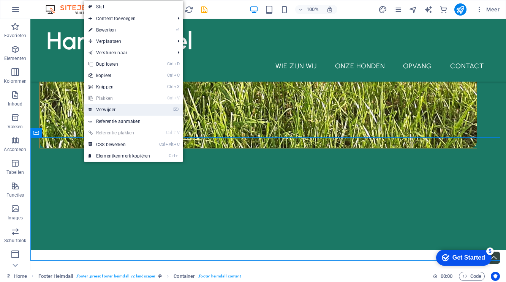
click at [109, 109] on link "⌦ Verwijder" at bounding box center [119, 109] width 71 height 11
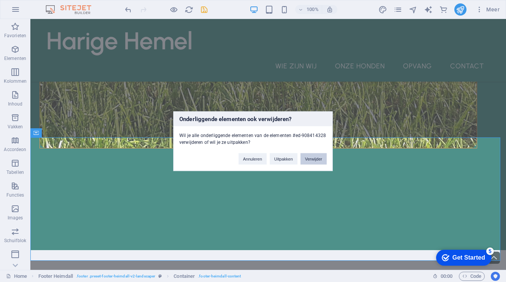
click at [317, 157] on button "Verwijder" at bounding box center [314, 158] width 26 height 11
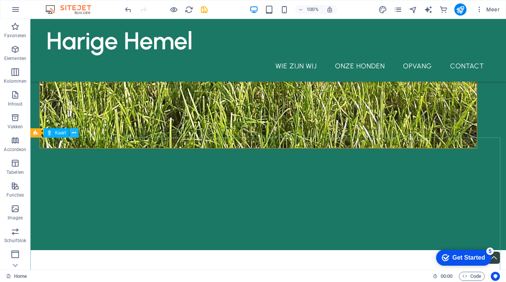
click at [73, 133] on icon at bounding box center [74, 133] width 4 height 8
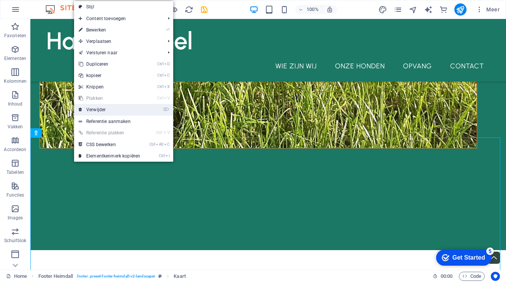
click at [139, 110] on link "⌦ Verwijder" at bounding box center [109, 109] width 71 height 11
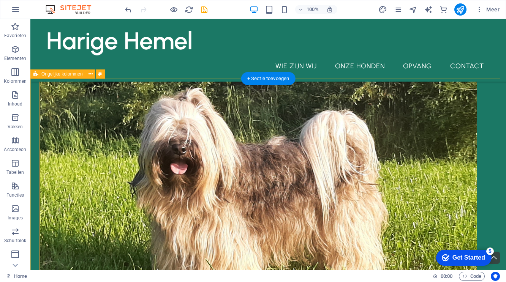
scroll to position [262, 0]
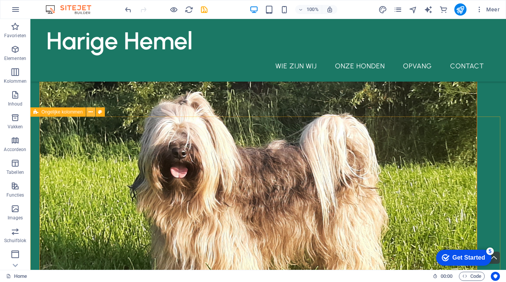
click at [91, 112] on icon at bounding box center [91, 112] width 4 height 8
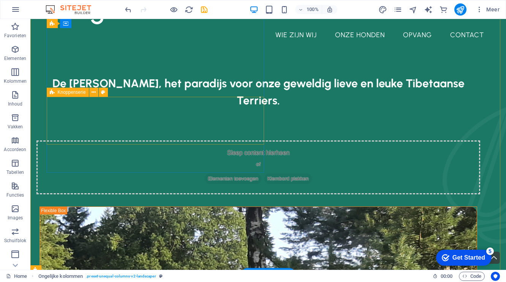
scroll to position [0, 0]
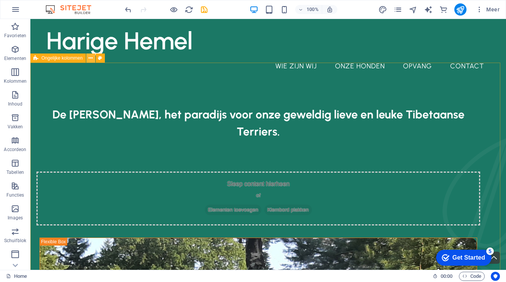
click at [92, 59] on icon at bounding box center [91, 58] width 4 height 8
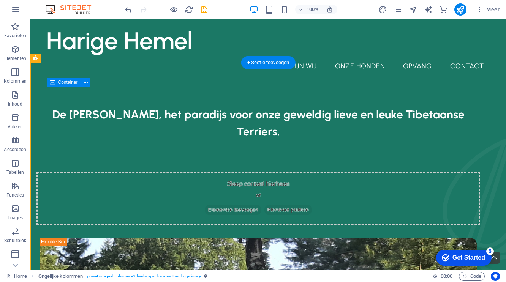
click at [258, 106] on div "De Harige Hemel, het paradijs voor onze geweldig lieve en leuke Tibetaanse Terr…" at bounding box center [259, 164] width 438 height 117
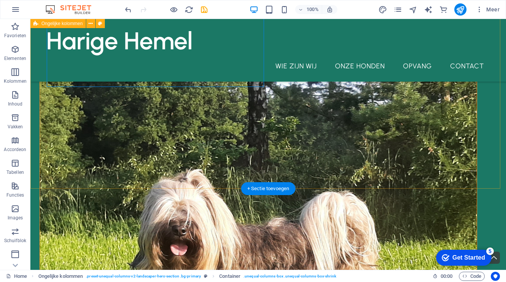
scroll to position [190, 0]
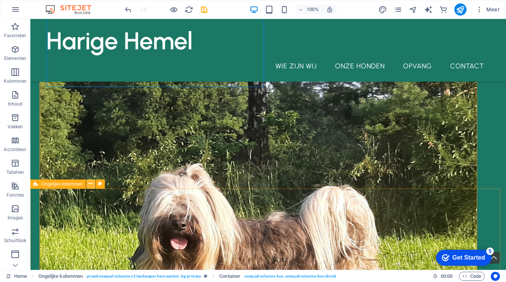
click at [90, 185] on icon at bounding box center [91, 184] width 4 height 8
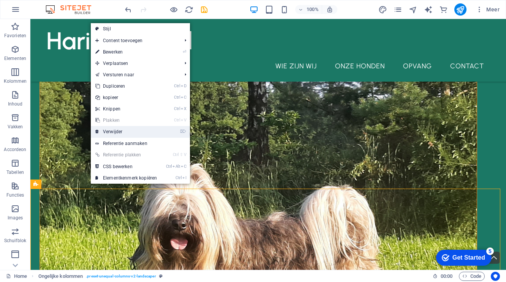
click at [128, 132] on link "⌦ Verwijder" at bounding box center [126, 131] width 71 height 11
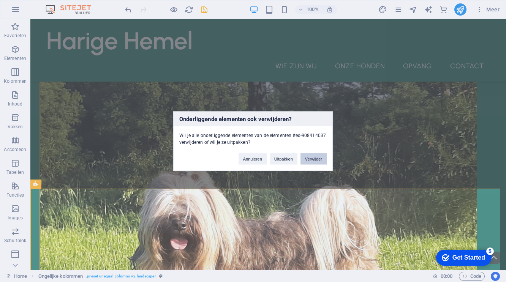
click at [317, 157] on button "Verwijder" at bounding box center [314, 158] width 26 height 11
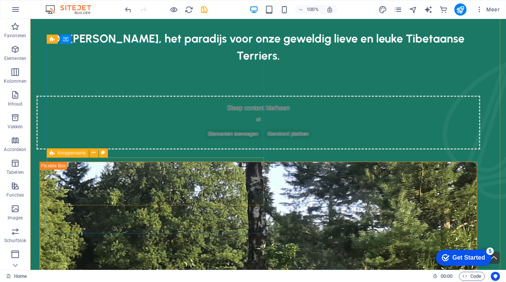
scroll to position [0, 0]
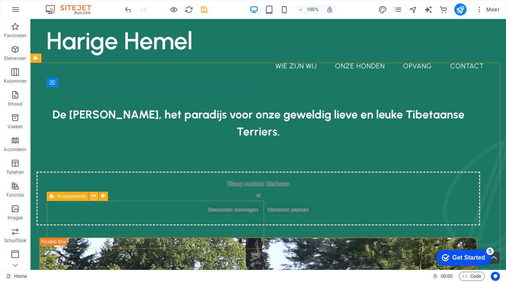
click at [95, 196] on icon at bounding box center [94, 196] width 4 height 8
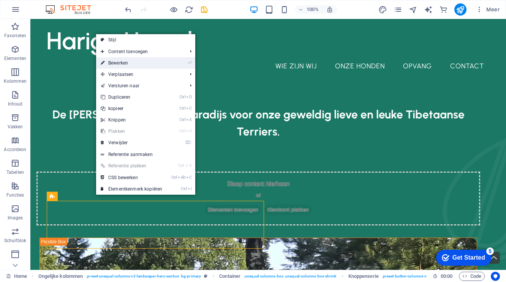
click at [114, 62] on link "⏎ Bewerken" at bounding box center [131, 62] width 71 height 11
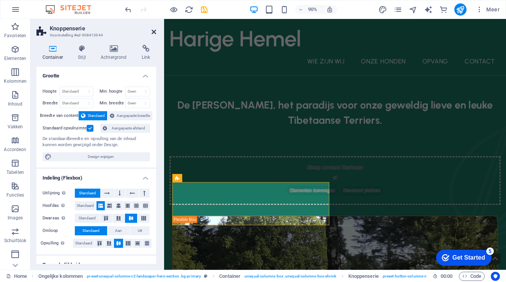
click at [153, 30] on icon at bounding box center [154, 32] width 5 height 6
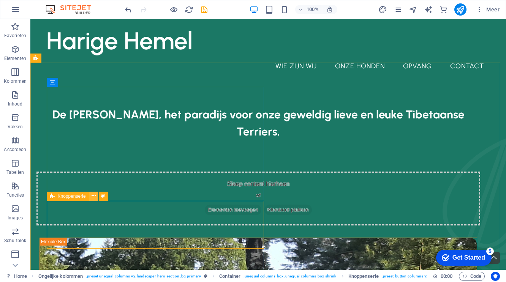
click at [95, 197] on icon at bounding box center [94, 196] width 4 height 8
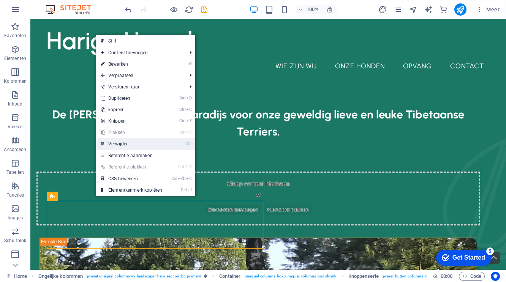
click at [118, 145] on link "⌦ Verwijder" at bounding box center [131, 143] width 71 height 11
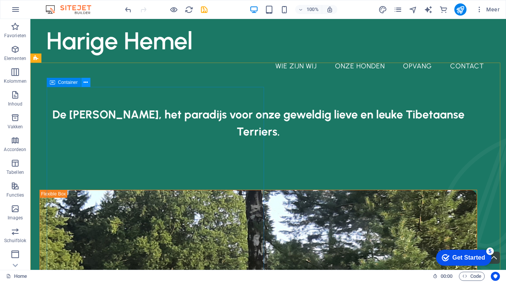
click at [86, 81] on icon at bounding box center [86, 83] width 4 height 8
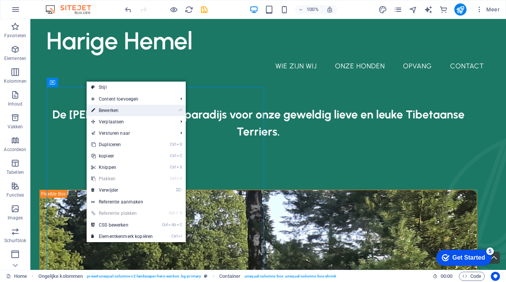
click at [107, 109] on link "⏎ Bewerken" at bounding box center [122, 110] width 71 height 11
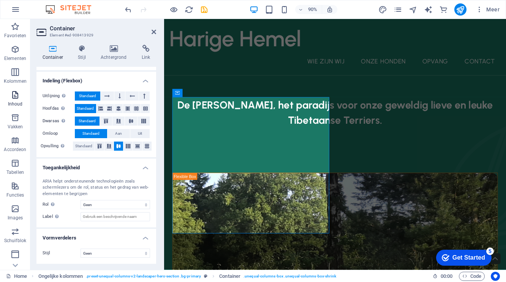
click at [15, 99] on icon "button" at bounding box center [15, 94] width 9 height 9
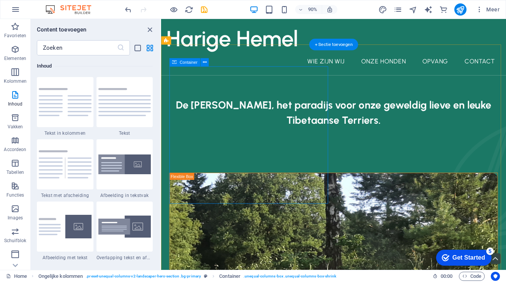
scroll to position [38, 0]
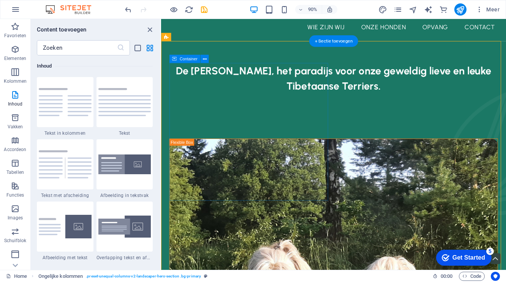
click at [247, 137] on div "De Harige Hemel, het paradijs voor onze geweldig lieve en leuke Tibetaanse Terr…" at bounding box center [352, 102] width 365 height 69
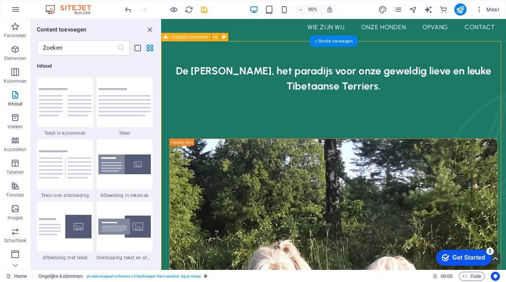
drag, startPoint x: 231, startPoint y: 224, endPoint x: 231, endPoint y: 219, distance: 4.6
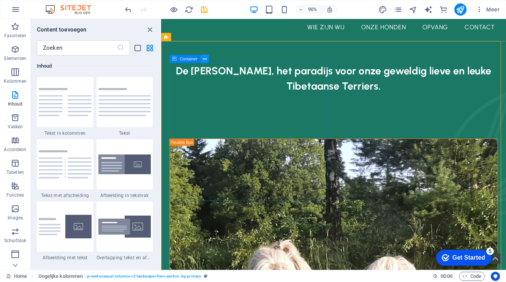
click at [204, 60] on icon at bounding box center [205, 59] width 4 height 7
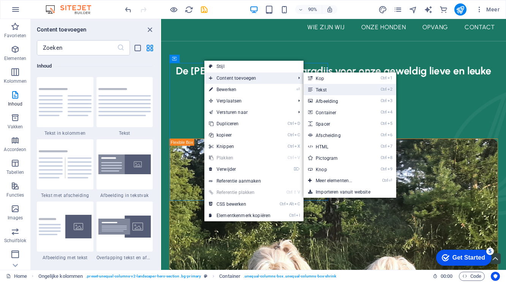
click at [323, 90] on link "Ctrl 2 Tekst" at bounding box center [336, 89] width 64 height 11
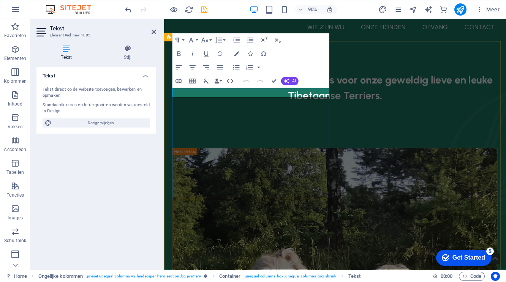
click at [233, 147] on div "Nieuw tekstelement De Harige Hemel, het paradijs voor onze geweldig lieve en le…" at bounding box center [354, 107] width 362 height 79
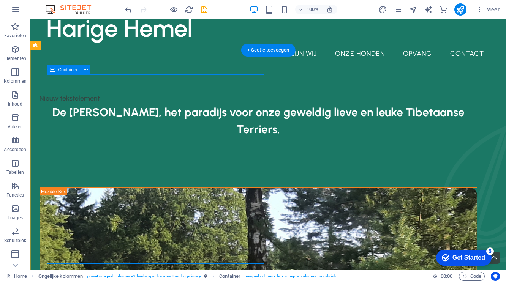
click at [111, 173] on div "Nieuw tekstelement De Harige Hemel, het paradijs voor onze geweldig lieve en le…" at bounding box center [259, 133] width 438 height 79
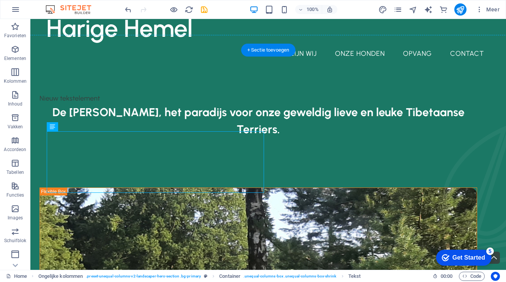
drag, startPoint x: 95, startPoint y: 147, endPoint x: 63, endPoint y: 232, distance: 90.5
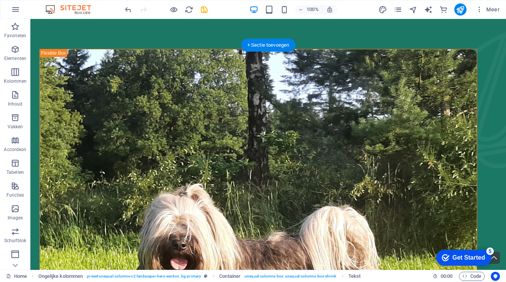
scroll to position [136, 0]
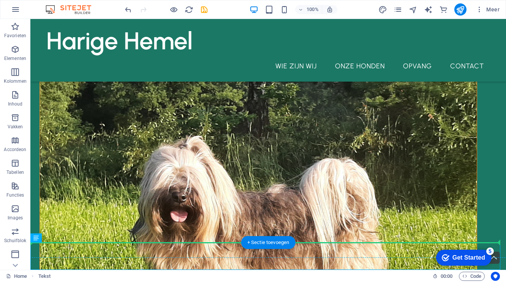
drag, startPoint x: 71, startPoint y: 260, endPoint x: 111, endPoint y: 116, distance: 149.1
drag, startPoint x: 70, startPoint y: 260, endPoint x: 115, endPoint y: 116, distance: 151.5
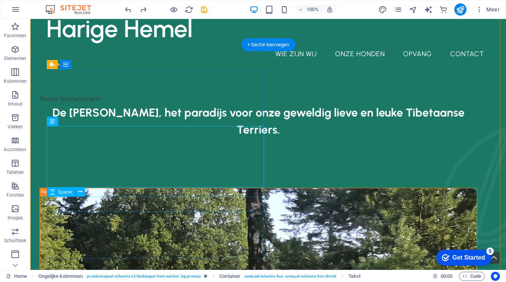
scroll to position [0, 0]
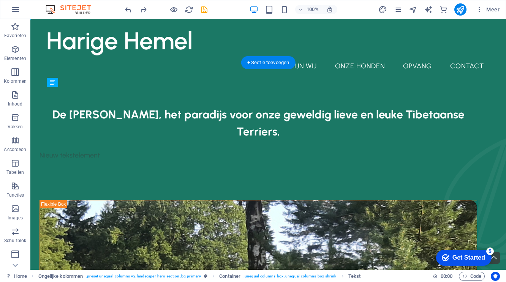
drag, startPoint x: 87, startPoint y: 149, endPoint x: 67, endPoint y: 201, distance: 56.4
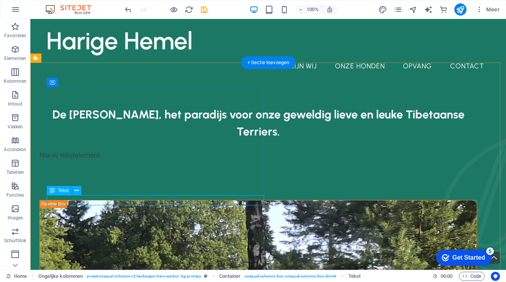
click at [105, 161] on div "Nieuw tekstelement" at bounding box center [259, 156] width 438 height 10
click at [76, 192] on icon at bounding box center [77, 191] width 4 height 8
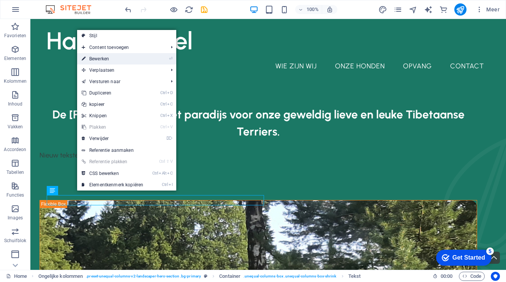
click at [100, 57] on link "⏎ Bewerken" at bounding box center [112, 58] width 71 height 11
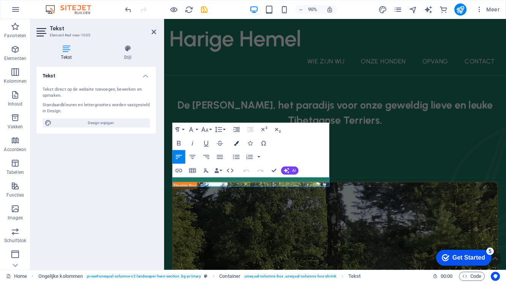
click at [236, 144] on icon "button" at bounding box center [236, 143] width 5 height 5
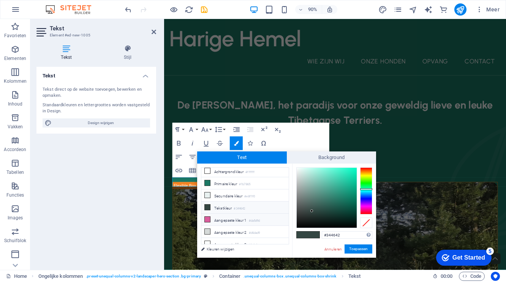
scroll to position [7, 0]
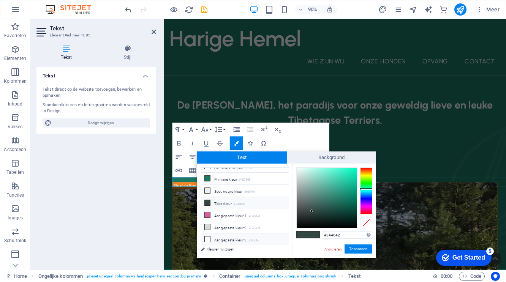
click at [228, 237] on li "Aangepaste kleur 3 #fafcfc" at bounding box center [244, 240] width 87 height 12
type input "#fafcfc"
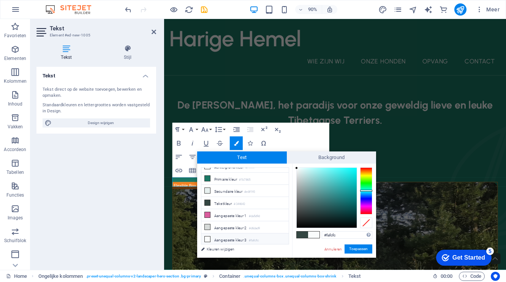
click at [228, 240] on li "Aangepaste kleur 3 #fafcfc" at bounding box center [244, 240] width 87 height 12
click at [216, 238] on li "Aangepaste kleur 3 #fafcfc" at bounding box center [244, 240] width 87 height 12
click at [216, 239] on li "Aangepaste kleur 3 #fafcfc" at bounding box center [244, 240] width 87 height 12
drag, startPoint x: 355, startPoint y: 249, endPoint x: 54, endPoint y: 218, distance: 303.0
click at [355, 249] on button "Toepassen" at bounding box center [359, 249] width 28 height 9
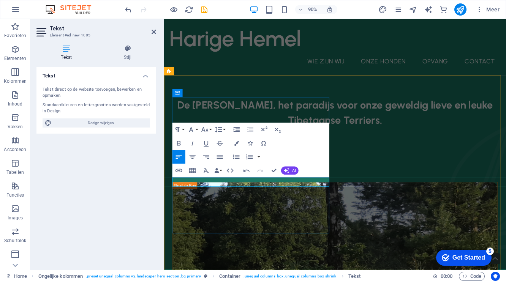
click at [268, 161] on p "Het begin in 2019, we gingen pupies kijken" at bounding box center [354, 156] width 362 height 10
click at [308, 161] on p "Het begin in 2019, we gingen puppies kijken" at bounding box center [354, 156] width 362 height 10
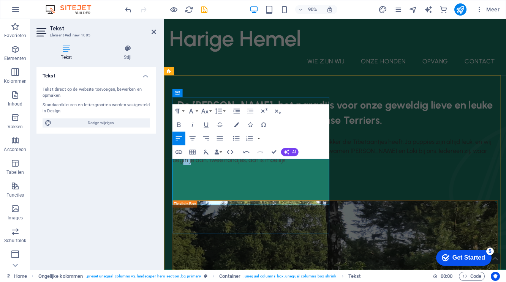
drag, startPoint x: 213, startPoint y: 223, endPoint x: 228, endPoint y: 222, distance: 14.9
click at [228, 181] on p "Het begin in 2019, we gingen puppies kijken bij bij een fokker die Tibetaantjes…" at bounding box center [354, 166] width 362 height 31
click at [192, 125] on icon "button" at bounding box center [193, 125] width 8 height 8
click at [301, 181] on p "Het begin in 2019, we gingen puppies kijken bij bij een fokker die Tibetaantjes…" at bounding box center [354, 166] width 362 height 31
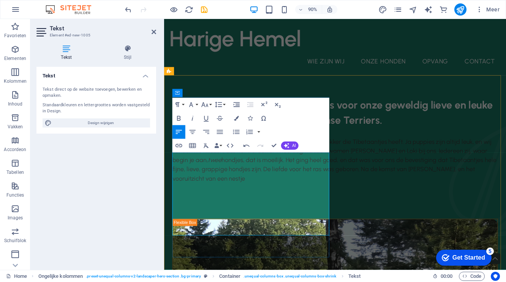
click at [182, 202] on p "Het begin in 2019, we gingen puppies kijken bij bij een fokker die Tibetaantjes…" at bounding box center [354, 176] width 362 height 51
click at [301, 202] on p "Het begin in 2019, we gingen puppies kijken bij bij een fokker die Tibetaantjes…" at bounding box center [354, 176] width 362 height 51
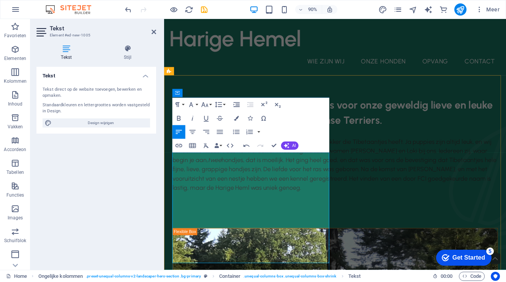
click at [326, 212] on p "Het begin in 2019, we gingen puppies kijken bij bij een fokker die Tibetaantjes…" at bounding box center [354, 182] width 362 height 62
click at [257, 212] on p "Het begin in 2019, we gingen puppies kijken bij bij een fokker die Tibetaantjes…" at bounding box center [354, 182] width 362 height 62
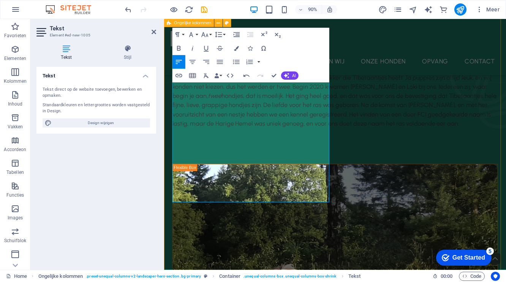
scroll to position [78, 0]
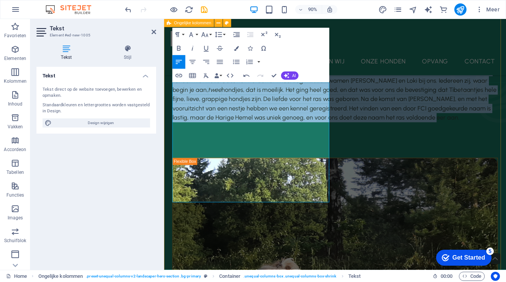
drag, startPoint x: 232, startPoint y: 218, endPoint x: 168, endPoint y: 91, distance: 142.6
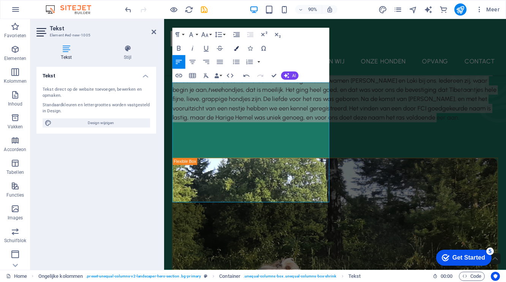
click at [237, 48] on icon "button" at bounding box center [236, 48] width 5 height 5
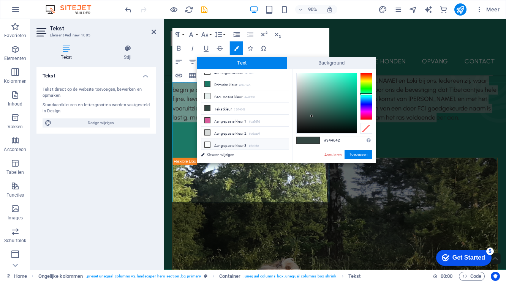
click at [219, 146] on li "Aangepaste kleur 3 #fafcfc" at bounding box center [244, 145] width 87 height 12
type input "#fafcfc"
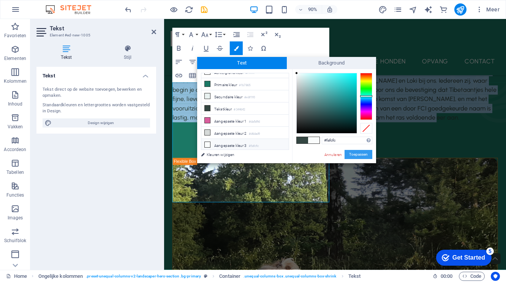
click at [357, 153] on button "Toepassen" at bounding box center [359, 154] width 28 height 9
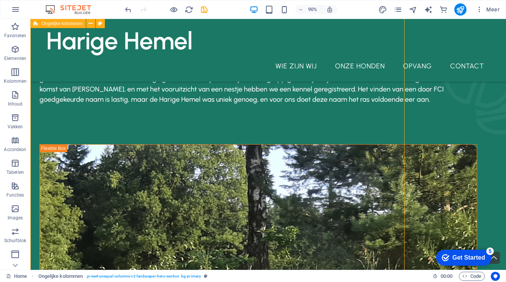
scroll to position [59, 0]
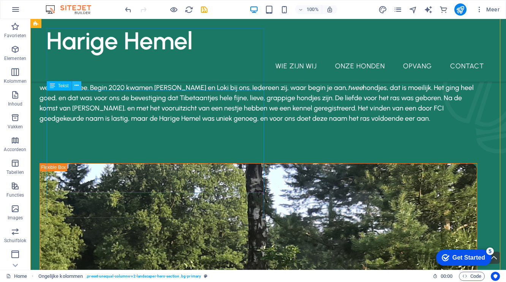
click at [75, 87] on icon at bounding box center [77, 86] width 4 height 8
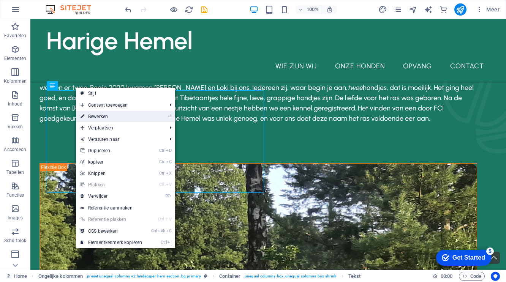
click at [91, 117] on link "⏎ Bewerken" at bounding box center [111, 116] width 71 height 11
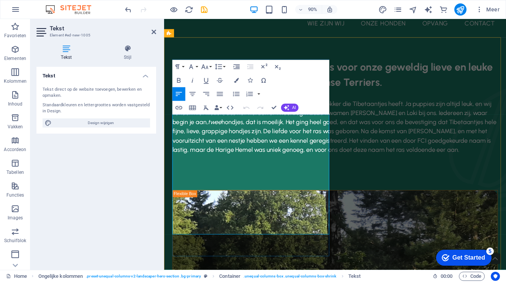
drag, startPoint x: 200, startPoint y: 133, endPoint x: 204, endPoint y: 142, distance: 10.0
click at [200, 133] on span "Het begin in 2019, we gingen puppies kijken bij bij een fokker die Tibetaantjes…" at bounding box center [353, 139] width 360 height 60
click at [240, 153] on span "Het beg0n in 2019, we gingen puppies kijken bij bij een fokker die Tibetaantjes…" at bounding box center [353, 139] width 360 height 60
click at [316, 161] on span "Het beg0n in 2019, we gingen puppies kijken bij bij een fokker die Tibetaantjes…" at bounding box center [353, 139] width 360 height 60
click at [304, 169] on span "Het beg0n in 2019, we gingen puppies kijken bij bij een fokker die Tibetaantjes…" at bounding box center [353, 139] width 360 height 60
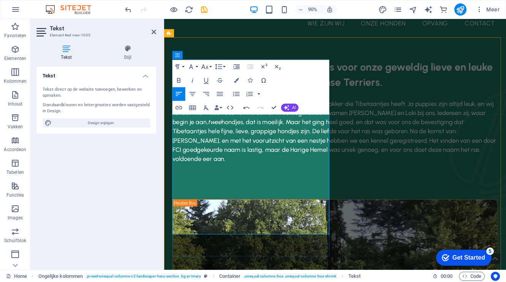
click at [260, 179] on span "Het beg0n in 2019, we gingen puppies kijken bij bij een fokker die Tibetaantjes…" at bounding box center [353, 144] width 360 height 70
click at [338, 179] on span "Het beg0n in 2019, we gingen puppies kijken bij bij een fokker die Tibetaantjes…" at bounding box center [353, 144] width 360 height 70
click at [326, 179] on span "Het beg0n in 2019, we gingen puppies kijken bij bij een fokker die Tibetaantjes…" at bounding box center [353, 144] width 360 height 70
click at [290, 179] on span "Het beg0n in 2019, we gingen puppies kijken bij bij een fokker die Tibetaantjes…" at bounding box center [353, 144] width 360 height 70
click at [335, 180] on p "Het beg0n in 2019, we gingen puppies kijken bij bij een fokker die Tibetaantjes…" at bounding box center [354, 144] width 362 height 72
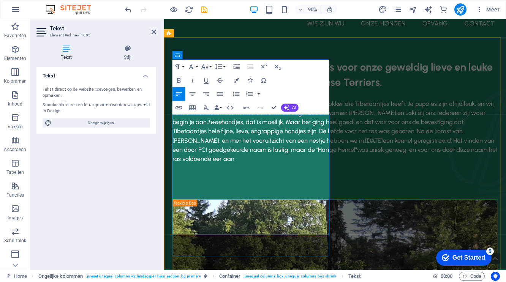
click at [180, 179] on span "Het beg0n in 2019, we gingen puppies kijken bij bij een fokker die Tibetaantjes…" at bounding box center [354, 144] width 362 height 70
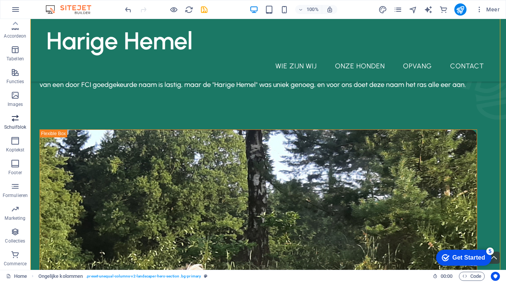
scroll to position [0, 0]
click at [293, 57] on nav "Wie zijn wij Onze honden opvang Contact" at bounding box center [268, 66] width 444 height 19
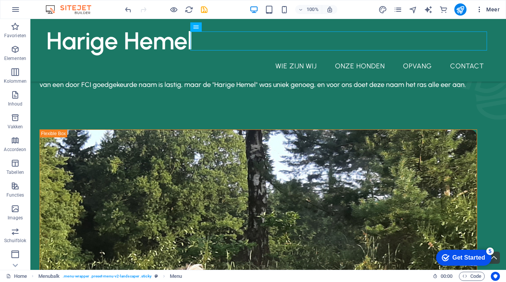
click at [495, 8] on span "Meer" at bounding box center [488, 10] width 24 height 8
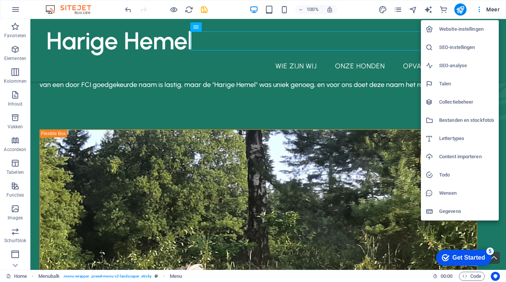
click at [14, 12] on div at bounding box center [253, 141] width 506 height 282
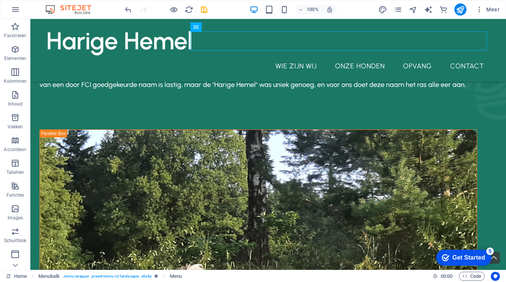
click at [14, 12] on icon "button" at bounding box center [15, 9] width 9 height 9
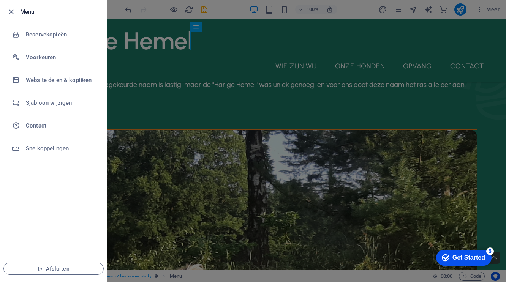
click at [264, 229] on div at bounding box center [253, 141] width 506 height 282
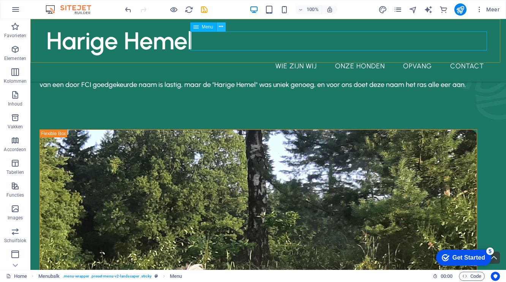
click at [220, 28] on icon at bounding box center [221, 27] width 4 height 8
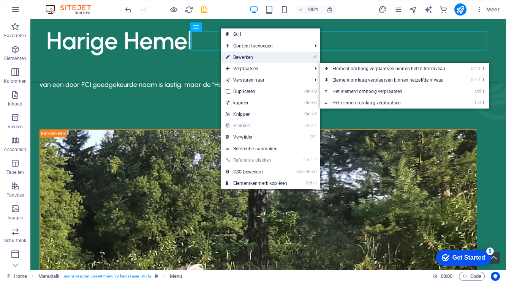
click at [248, 59] on link "⏎ Bewerken" at bounding box center [256, 57] width 71 height 11
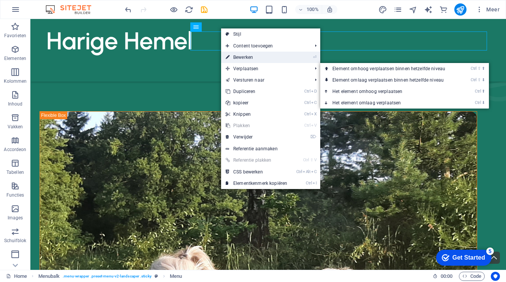
select select "1"
select select
select select "2"
select select
select select "3"
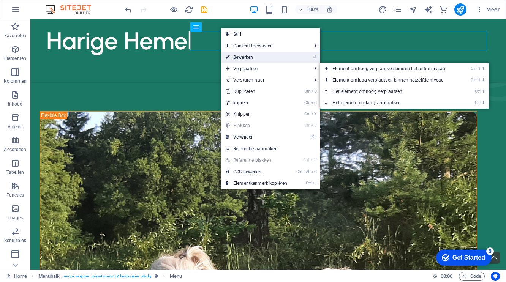
select select
select select "4"
select select
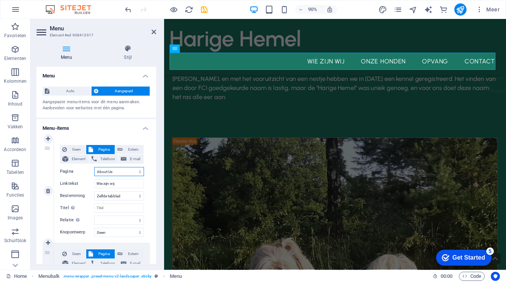
click at [138, 171] on select "Home About Us Services Portfolio Contact Legal Notice Privacy" at bounding box center [119, 171] width 50 height 9
select select "0"
click at [94, 167] on select "Home About Us Services Portfolio Contact Legal Notice Privacy" at bounding box center [119, 171] width 50 height 9
select select
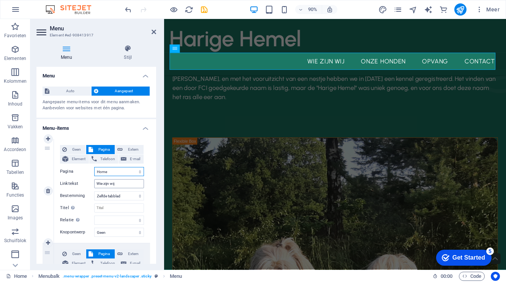
select select
click at [121, 172] on select "Home About Us Services Portfolio Contact Legal Notice Privacy" at bounding box center [119, 171] width 50 height 9
click at [78, 150] on span "Geen" at bounding box center [76, 149] width 14 height 9
select select
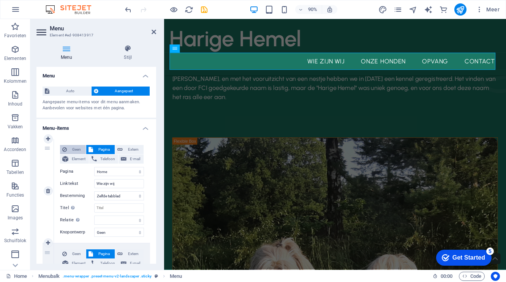
select select
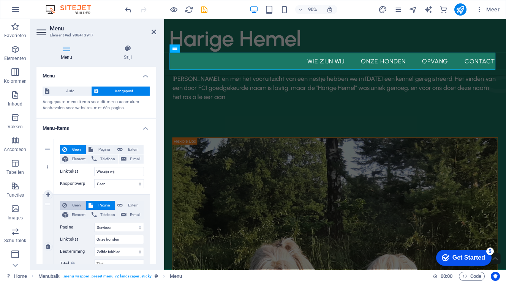
click at [68, 203] on button "Geen" at bounding box center [73, 205] width 26 height 9
select select
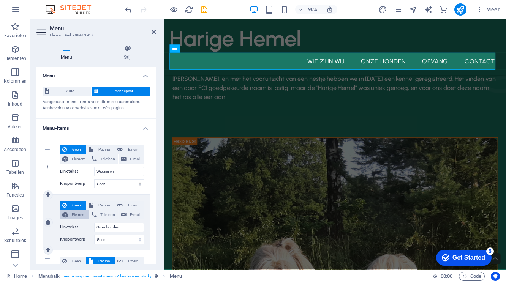
scroll to position [38, 0]
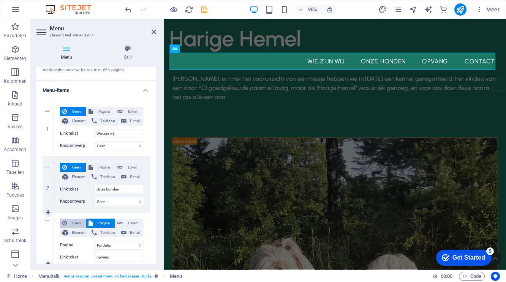
click at [64, 222] on icon at bounding box center [64, 223] width 5 height 9
select select
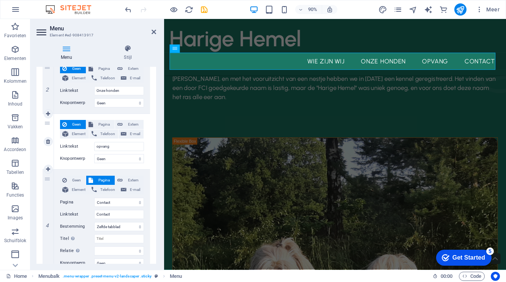
scroll to position [152, 0]
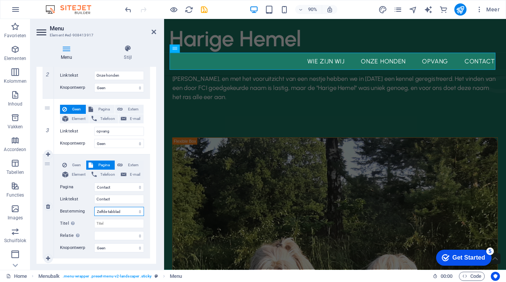
click at [138, 213] on select "Nieuw tabblad Zelfde tabblad Overlay" at bounding box center [119, 211] width 50 height 9
click at [372, 246] on div "De Harige Hemel, het paradijs voor onze geweldig lieve en leuke Tibetaanse Terr…" at bounding box center [354, 261] width 380 height 707
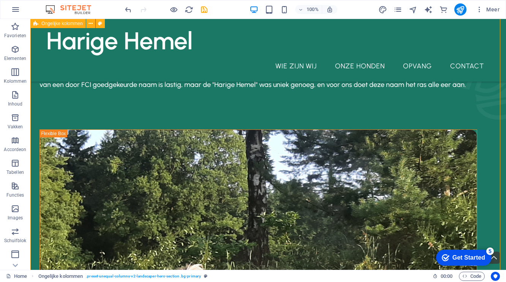
scroll to position [0, 0]
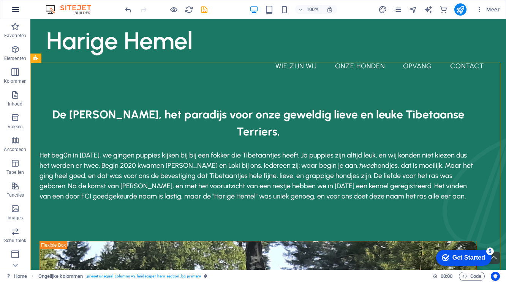
click at [17, 11] on icon "button" at bounding box center [15, 9] width 9 height 9
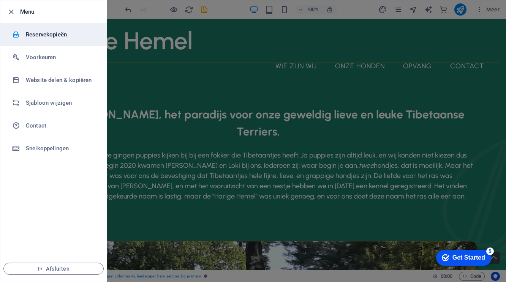
click at [36, 34] on h6 "Reservekopieën" at bounding box center [61, 34] width 70 height 9
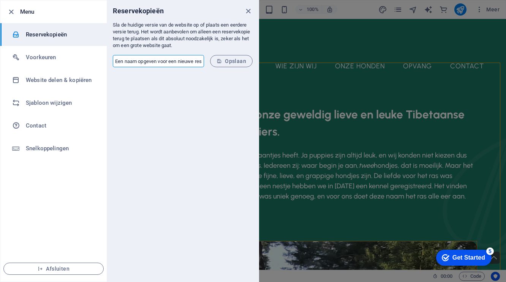
drag, startPoint x: 115, startPoint y: 61, endPoint x: 194, endPoint y: 62, distance: 78.7
click at [194, 62] on input "text" at bounding box center [158, 61] width 91 height 12
type input "Harige Hemel mini"
click at [229, 58] on span "Opslaan" at bounding box center [232, 61] width 30 height 6
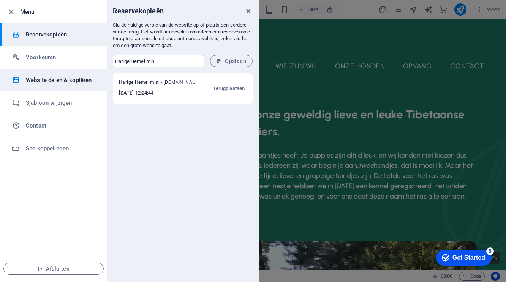
click at [44, 79] on h6 "Website delen & kopiëren" at bounding box center [61, 80] width 70 height 9
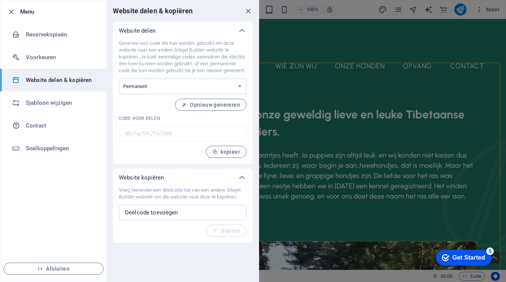
click at [182, 277] on div "Website delen & kopiëren Website delen Genereer een code die kan worden gebruik…" at bounding box center [183, 141] width 152 height 282
click at [468, 259] on div "Get Started" at bounding box center [469, 258] width 33 height 7
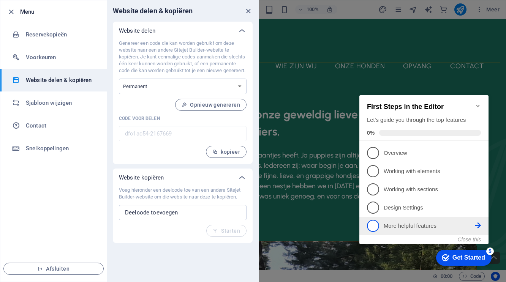
click at [400, 223] on p "More helpful features - incomplete" at bounding box center [429, 226] width 91 height 8
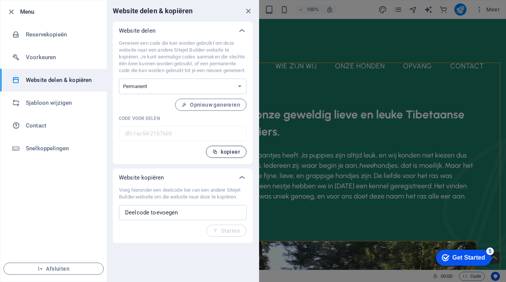
click at [219, 155] on span "kopieer" at bounding box center [227, 152] width 28 height 6
click at [60, 269] on span "Afsluiten" at bounding box center [53, 269] width 87 height 6
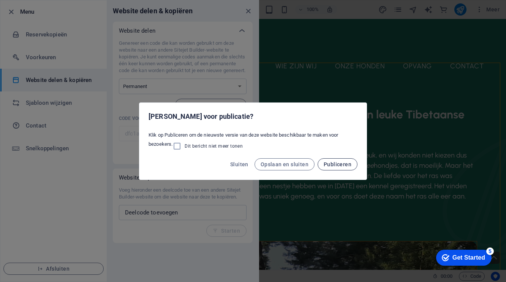
click at [339, 165] on span "Publiceren" at bounding box center [338, 165] width 28 height 6
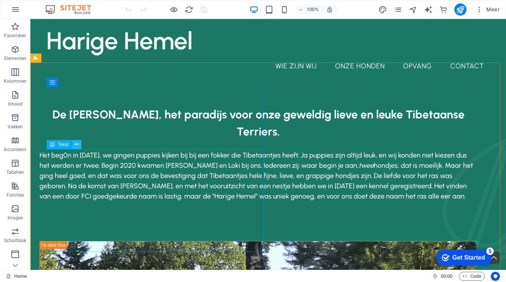
click at [76, 145] on icon at bounding box center [77, 145] width 4 height 8
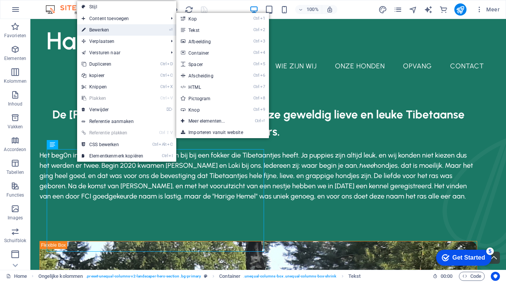
click at [106, 30] on link "⏎ Bewerken" at bounding box center [112, 29] width 71 height 11
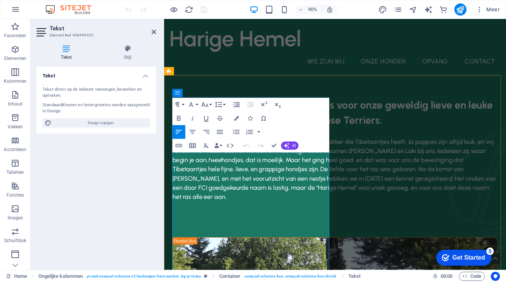
click at [201, 172] on span "Het beg0n in 2019, we gingen puppies kijken bij bij een fokker die Tibetaantjes…" at bounding box center [353, 186] width 360 height 70
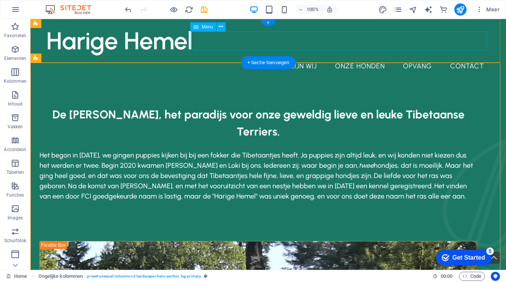
click at [299, 57] on nav "Wie zijn wij Onze honden opvang Contact" at bounding box center [268, 66] width 444 height 19
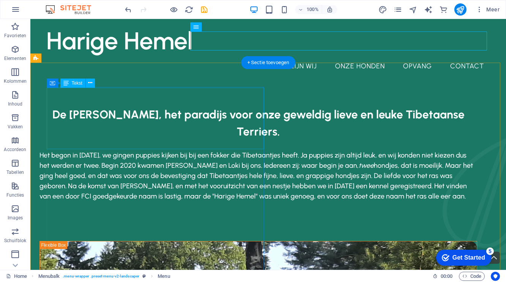
click at [142, 106] on div "De Harige Hemel, het paradijs voor onze geweldig lieve en leuke Tibetaanse Terr…" at bounding box center [259, 128] width 438 height 44
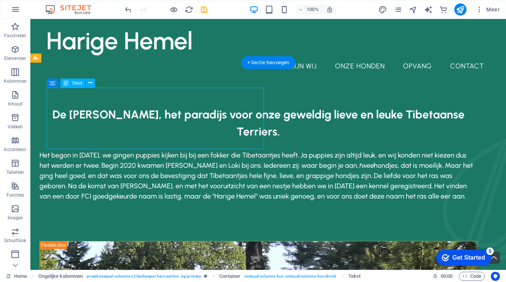
click at [136, 106] on div "De Harige Hemel, het paradijs voor onze geweldig lieve en leuke Tibetaanse Terr…" at bounding box center [259, 128] width 438 height 44
click at [92, 84] on icon at bounding box center [90, 83] width 4 height 8
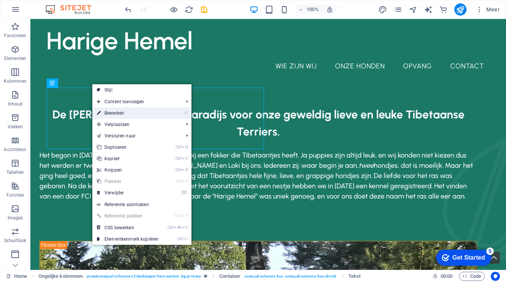
click at [117, 111] on link "⏎ Bewerken" at bounding box center [127, 113] width 71 height 11
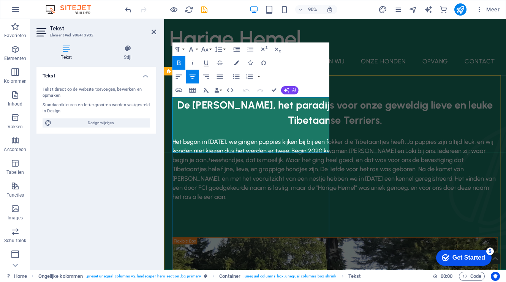
click at [273, 116] on strong "De Harige Hemel, het paradijs voor onze geweldig lieve en leuke Tibetaanse Terr…" at bounding box center [354, 123] width 351 height 31
click at [332, 140] on p "De Harige Hemel: het paradijs voor onze geweldig lieve en leuke Tibetaanse Terr…" at bounding box center [354, 123] width 362 height 34
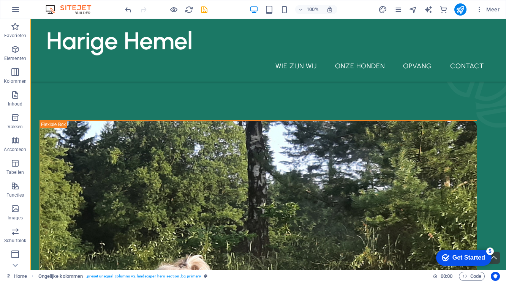
scroll to position [108, 0]
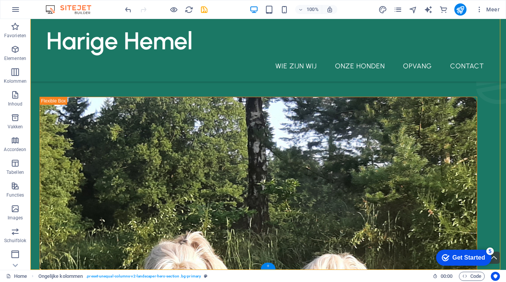
click at [270, 266] on div "+" at bounding box center [268, 266] width 15 height 7
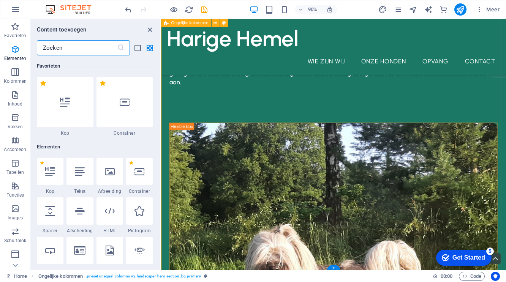
scroll to position [1330, 0]
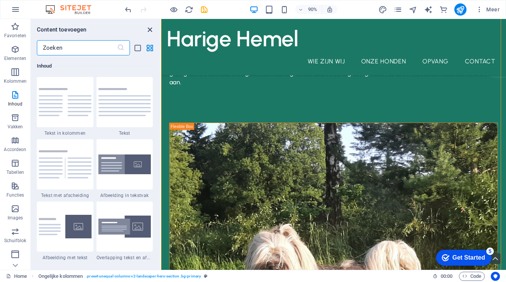
click at [151, 29] on icon "close panel" at bounding box center [150, 29] width 9 height 9
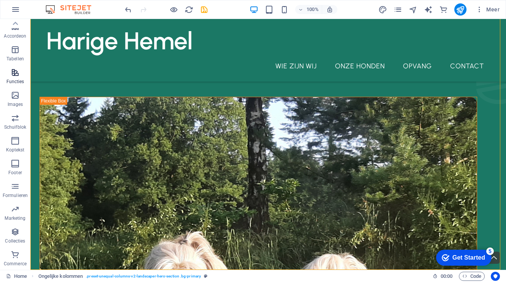
scroll to position [0, 0]
click at [16, 49] on icon "button" at bounding box center [15, 49] width 9 height 9
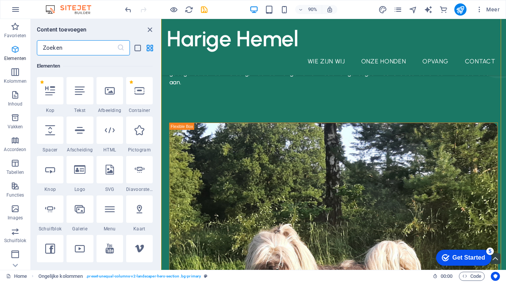
scroll to position [81, 0]
click at [17, 48] on icon "button" at bounding box center [15, 49] width 9 height 9
click at [150, 27] on icon "close panel" at bounding box center [150, 29] width 9 height 9
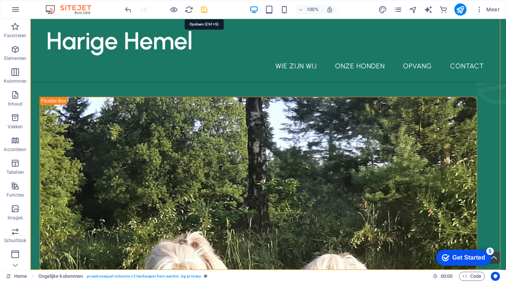
click at [203, 10] on icon "save" at bounding box center [204, 9] width 9 height 9
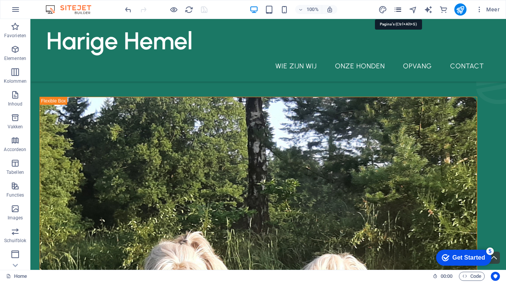
click at [396, 8] on icon "pages" at bounding box center [398, 9] width 9 height 9
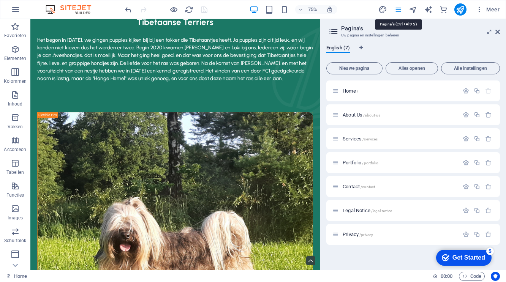
scroll to position [44, 0]
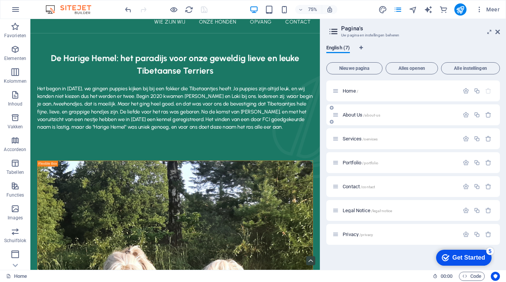
click at [338, 117] on icon at bounding box center [336, 115] width 6 height 6
click at [332, 107] on icon at bounding box center [332, 108] width 4 height 5
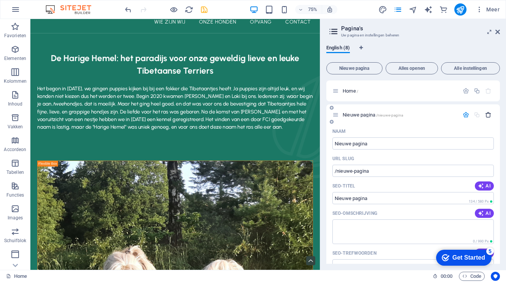
click at [486, 112] on icon "button" at bounding box center [488, 115] width 6 height 6
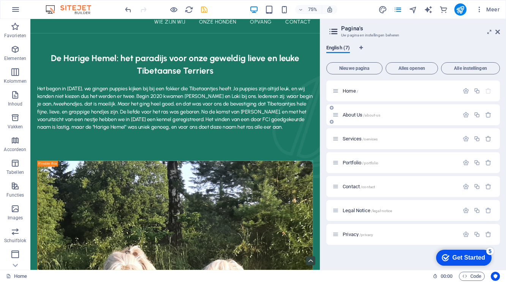
click at [357, 114] on span "About Us /about-us" at bounding box center [362, 115] width 38 height 6
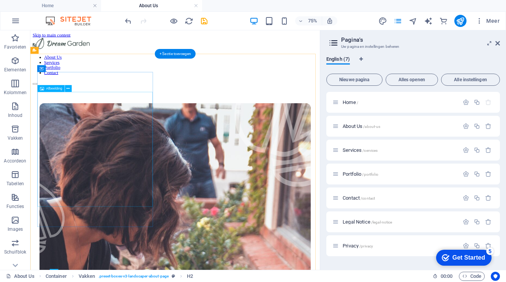
scroll to position [0, 0]
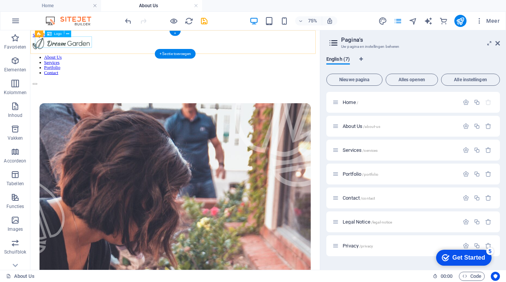
click at [65, 48] on div at bounding box center [223, 48] width 380 height 17
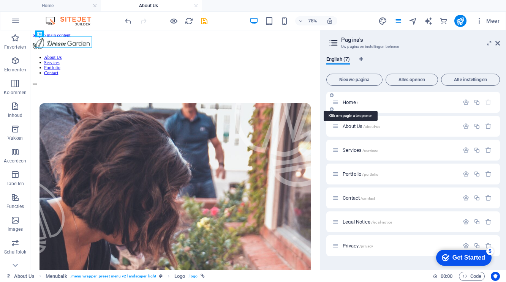
click at [347, 104] on span "Home /" at bounding box center [351, 103] width 16 height 6
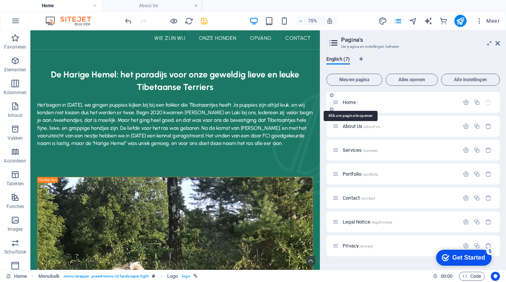
drag, startPoint x: 348, startPoint y: 103, endPoint x: 363, endPoint y: 94, distance: 17.2
click at [363, 94] on div "Home /" at bounding box center [414, 102] width 174 height 21
click at [337, 104] on icon at bounding box center [336, 102] width 6 height 6
click at [477, 101] on icon "button" at bounding box center [477, 102] width 6 height 6
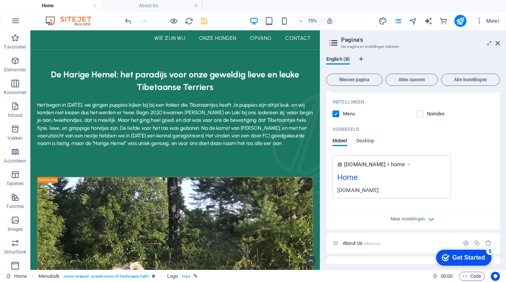
scroll to position [0, 0]
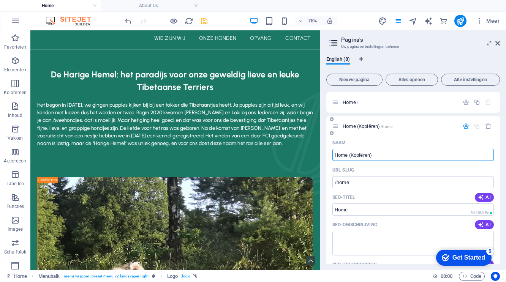
click at [373, 155] on input "Home (Kopiëren)" at bounding box center [414, 155] width 162 height 12
type input "Wie zijn wij"
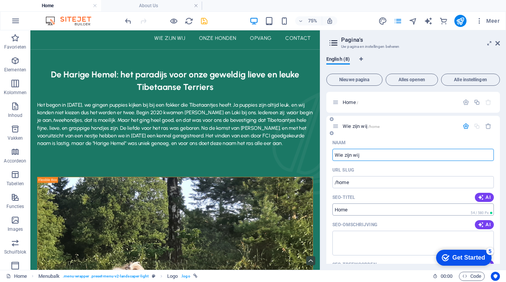
click at [369, 211] on input "Home" at bounding box center [414, 210] width 162 height 12
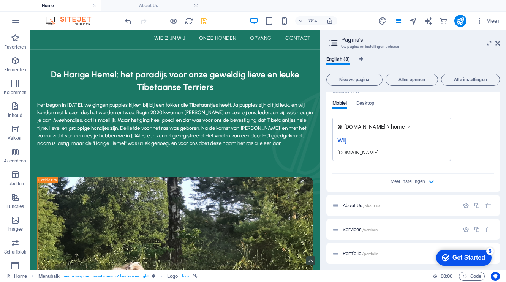
scroll to position [228, 0]
click at [505, 165] on div "English (8) Nieuwe pagina Alles openen Alle instellingen Home / Wie zijn wij /h…" at bounding box center [413, 160] width 186 height 220
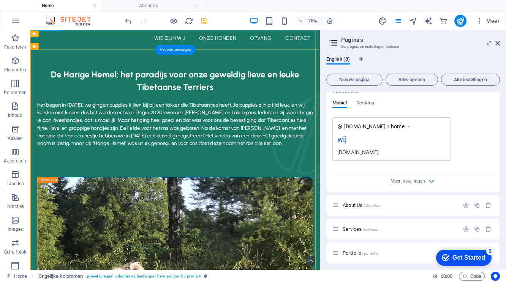
click at [67, 40] on nav "Wie zijn wij Onze honden opvang Contact" at bounding box center [223, 40] width 374 height 19
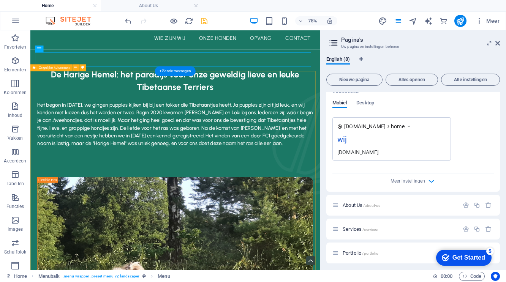
scroll to position [0, 0]
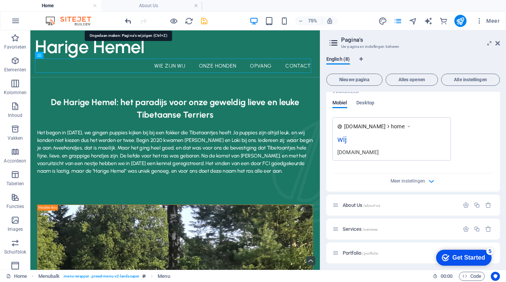
click at [129, 21] on icon "undo" at bounding box center [128, 21] width 9 height 9
click at [126, 18] on icon "undo" at bounding box center [128, 21] width 9 height 9
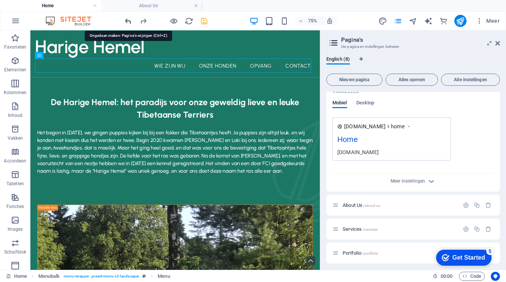
type input "Home"
click at [126, 18] on icon "undo" at bounding box center [128, 21] width 9 height 9
type input "Home (Kopiëren)"
click at [127, 20] on icon "undo" at bounding box center [128, 21] width 9 height 9
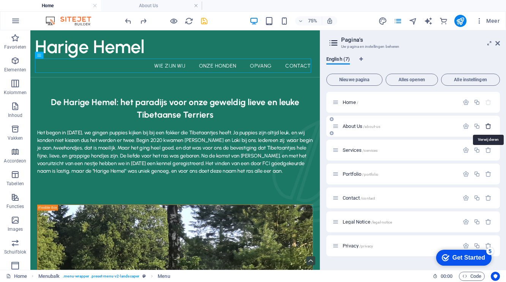
click at [487, 125] on icon "button" at bounding box center [488, 126] width 6 height 6
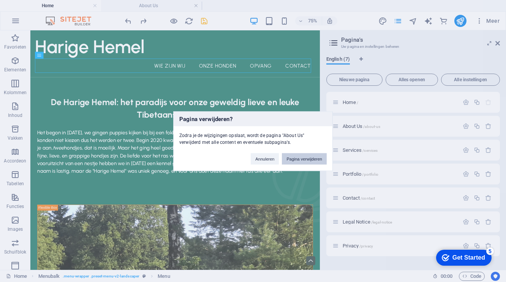
click at [294, 159] on button "Pagina verwijderen" at bounding box center [304, 158] width 45 height 11
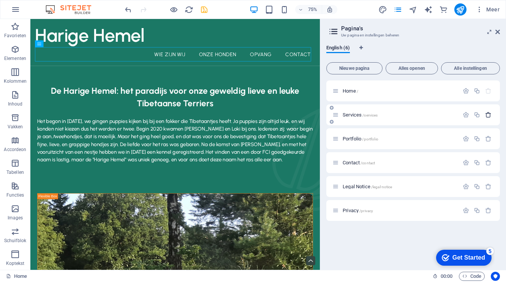
click at [486, 117] on icon "button" at bounding box center [488, 115] width 6 height 6
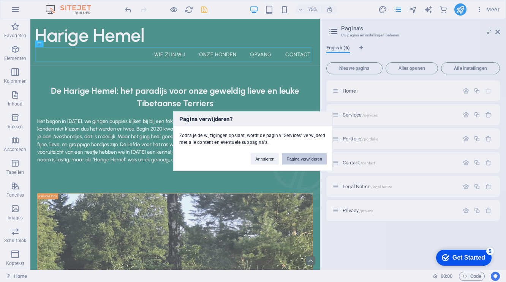
click at [309, 157] on button "Pagina verwijderen" at bounding box center [304, 158] width 45 height 11
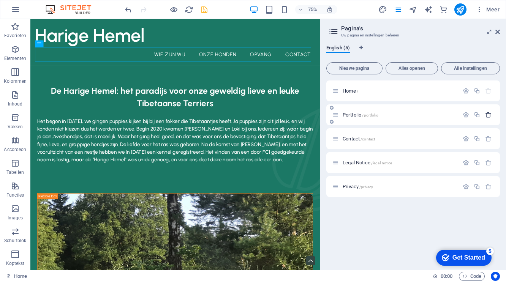
click at [489, 115] on icon "button" at bounding box center [488, 115] width 6 height 6
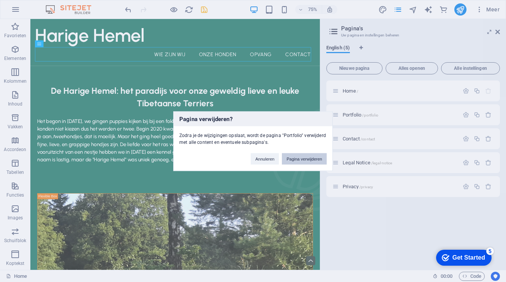
click at [311, 159] on button "Pagina verwijderen" at bounding box center [304, 158] width 45 height 11
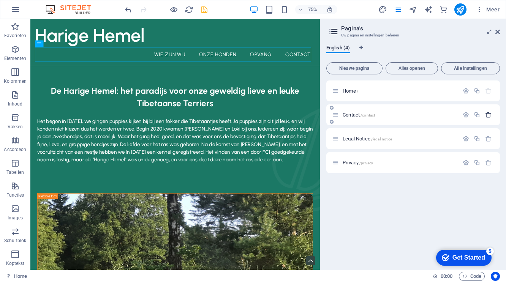
click at [489, 116] on icon "button" at bounding box center [488, 115] width 6 height 6
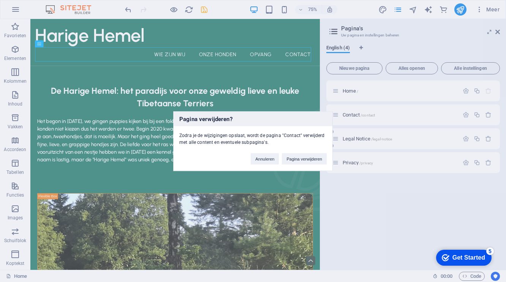
drag, startPoint x: 302, startPoint y: 158, endPoint x: 451, endPoint y: 125, distance: 152.3
click at [302, 158] on button "Pagina verwijderen" at bounding box center [304, 158] width 45 height 11
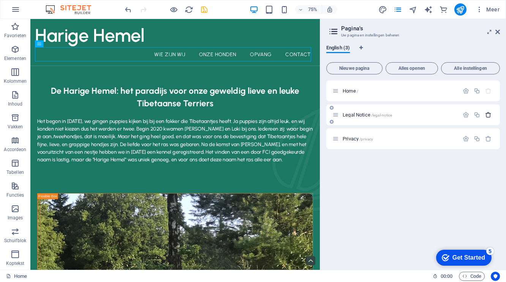
click at [489, 116] on icon "button" at bounding box center [488, 115] width 6 height 6
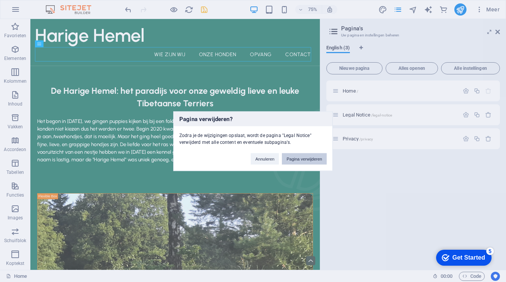
click at [314, 159] on button "Pagina verwijderen" at bounding box center [304, 158] width 45 height 11
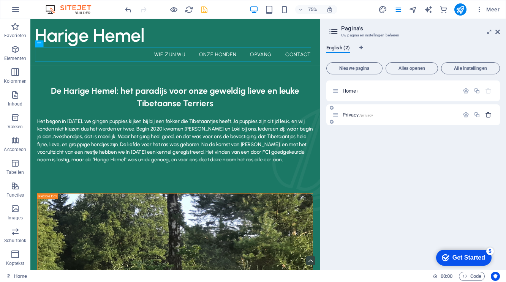
click at [489, 115] on icon "button" at bounding box center [488, 115] width 6 height 6
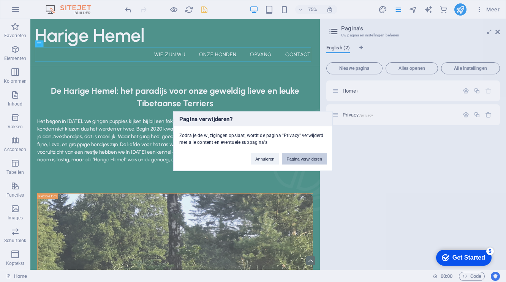
click at [315, 156] on button "Pagina verwijderen" at bounding box center [304, 158] width 45 height 11
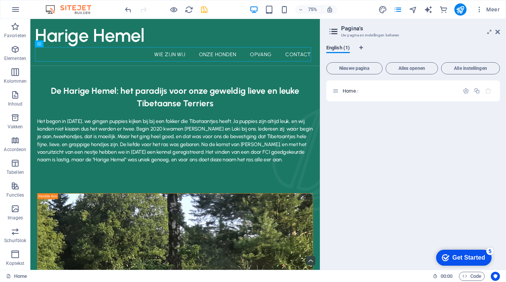
click at [370, 219] on div "Home /" at bounding box center [414, 173] width 174 height 184
click at [128, 8] on icon "undo" at bounding box center [128, 9] width 9 height 9
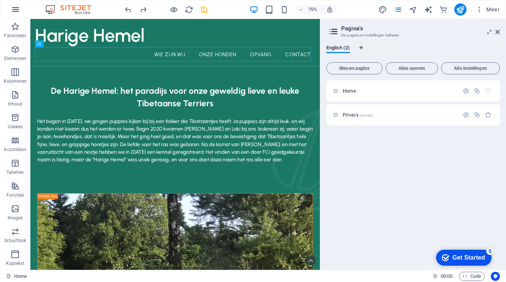
click at [12, 10] on icon "button" at bounding box center [15, 9] width 9 height 9
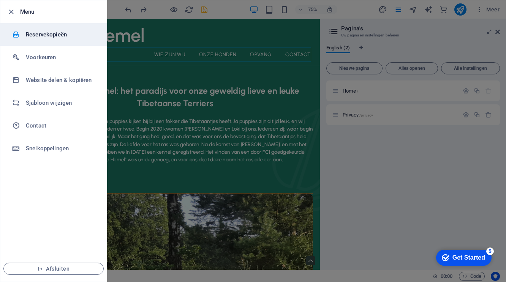
click at [60, 33] on h6 "Reservekopieën" at bounding box center [61, 34] width 70 height 9
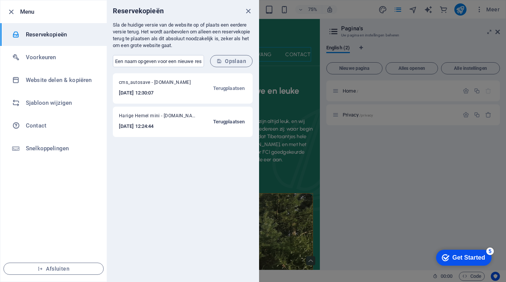
click at [235, 121] on span "Terugplaatsen" at bounding box center [229, 121] width 32 height 9
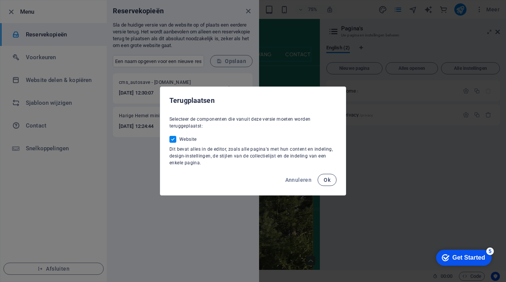
click at [333, 178] on button "Ok" at bounding box center [327, 180] width 19 height 12
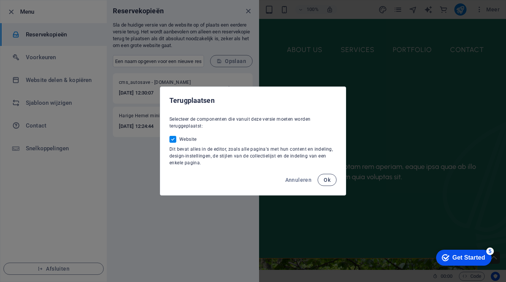
click at [332, 183] on button "Ok" at bounding box center [327, 180] width 19 height 12
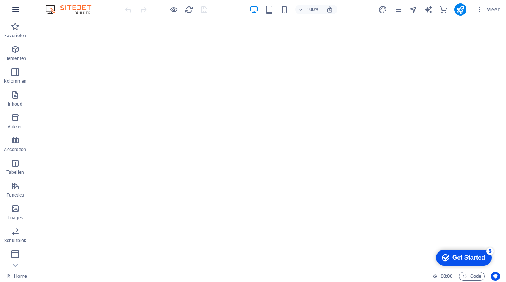
click at [18, 10] on icon "button" at bounding box center [15, 9] width 9 height 9
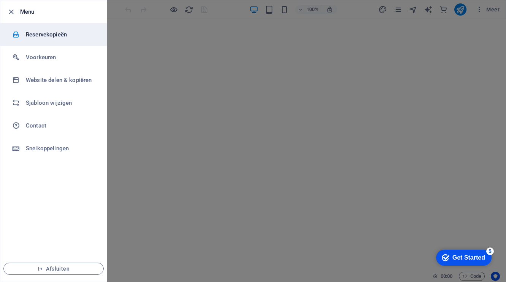
click at [48, 35] on h6 "Reservekopieën" at bounding box center [61, 34] width 70 height 9
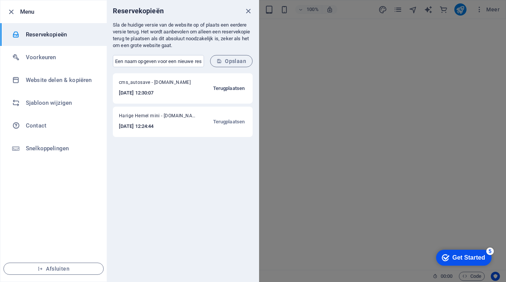
click at [232, 87] on span "Terugplaatsen" at bounding box center [229, 88] width 32 height 9
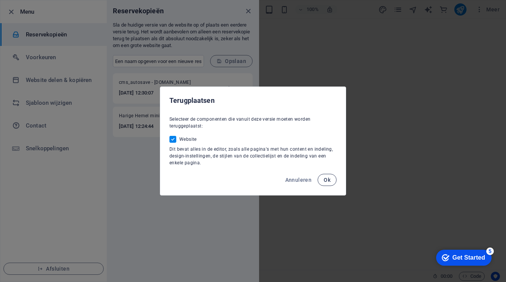
click at [328, 181] on span "Ok" at bounding box center [327, 180] width 7 height 6
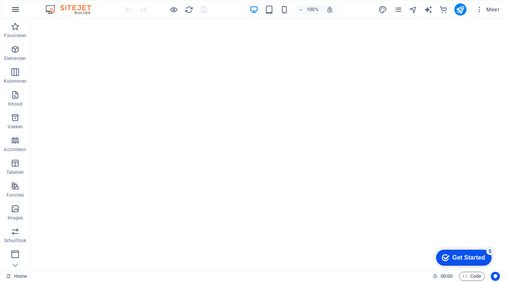
click at [17, 10] on icon "button" at bounding box center [15, 9] width 9 height 9
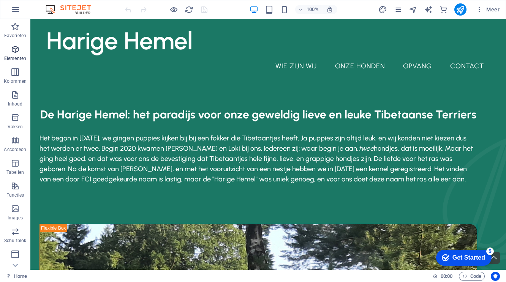
click at [17, 48] on icon "button" at bounding box center [15, 49] width 9 height 9
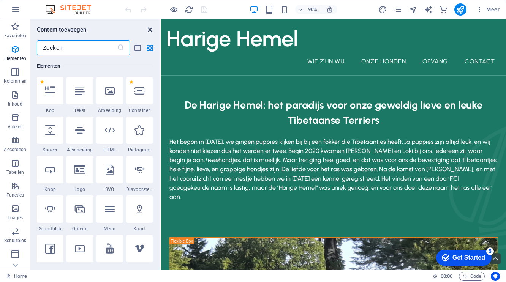
click at [152, 28] on icon "close panel" at bounding box center [150, 29] width 9 height 9
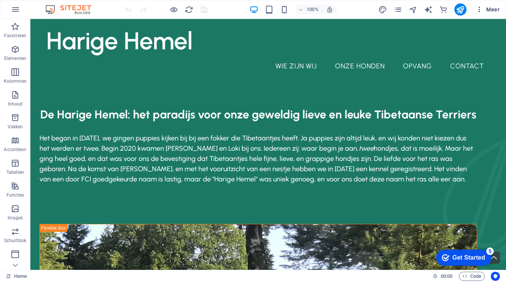
click at [494, 8] on span "Meer" at bounding box center [488, 10] width 24 height 8
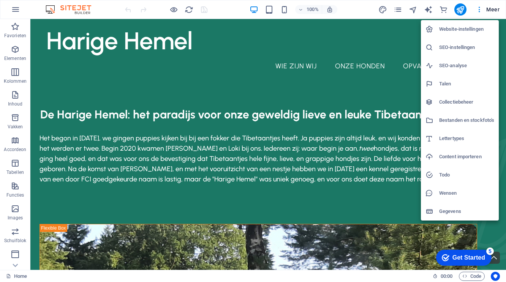
click at [302, 73] on div at bounding box center [253, 141] width 506 height 282
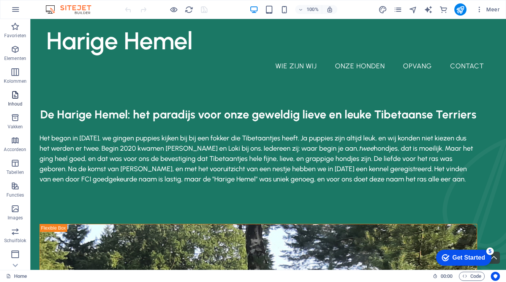
click at [16, 95] on icon "button" at bounding box center [15, 94] width 9 height 9
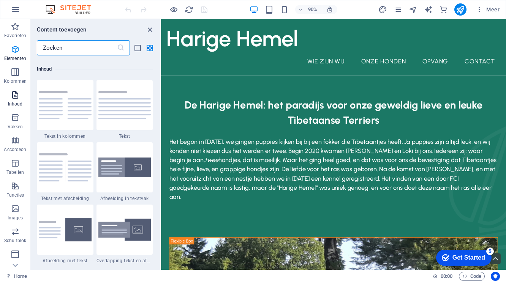
scroll to position [1330, 0]
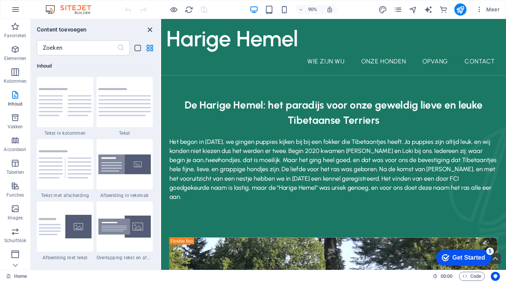
click at [148, 29] on icon "close panel" at bounding box center [150, 29] width 9 height 9
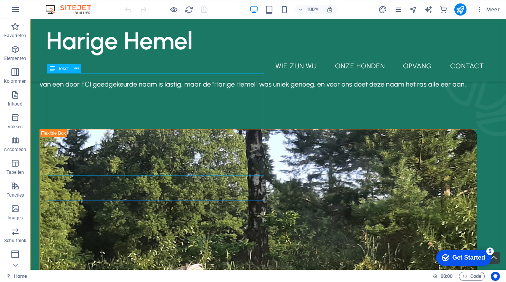
scroll to position [108, 0]
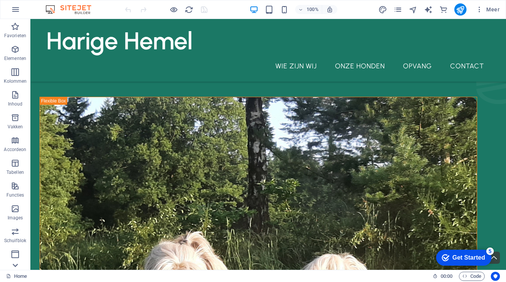
click at [14, 263] on icon at bounding box center [15, 265] width 11 height 11
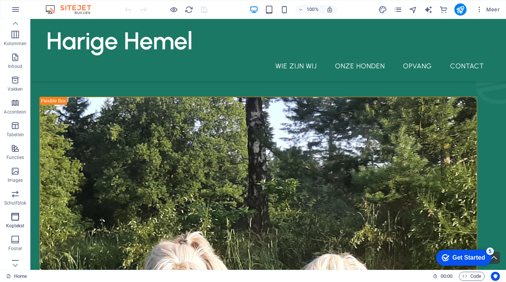
scroll to position [0, 0]
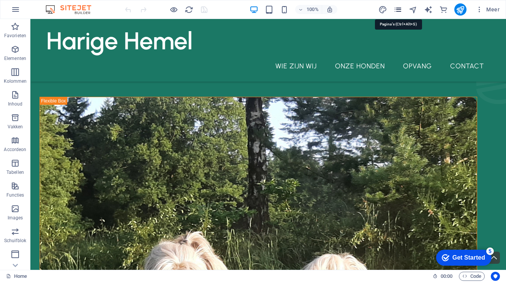
click at [398, 9] on icon "pages" at bounding box center [398, 9] width 9 height 9
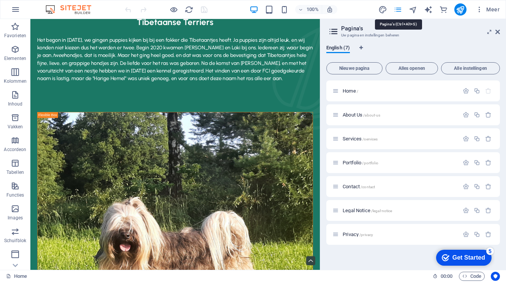
scroll to position [44, 0]
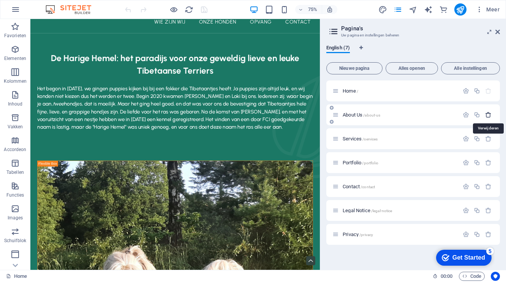
click at [490, 116] on icon "button" at bounding box center [488, 115] width 6 height 6
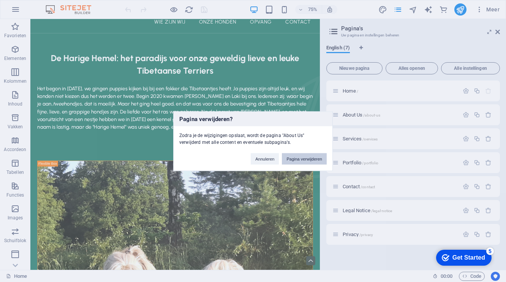
click at [297, 156] on button "Pagina verwijderen" at bounding box center [304, 158] width 45 height 11
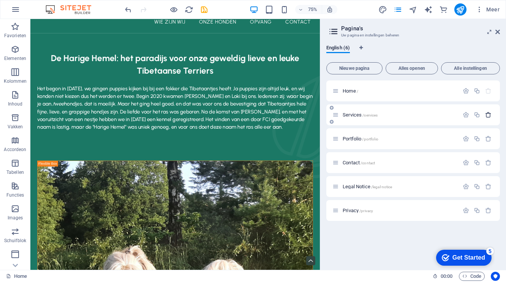
click at [490, 116] on icon "button" at bounding box center [488, 115] width 6 height 6
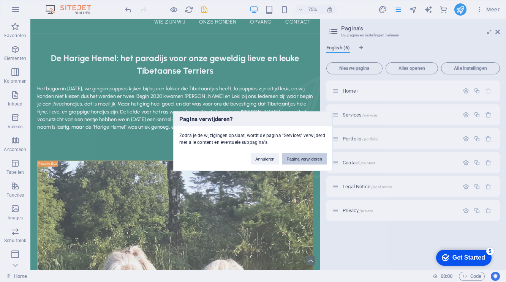
click at [297, 157] on button "Pagina verwijderen" at bounding box center [304, 158] width 45 height 11
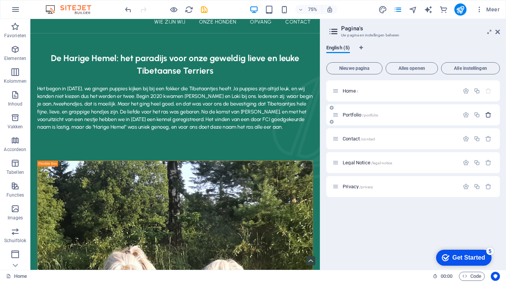
click at [489, 116] on icon "button" at bounding box center [488, 115] width 6 height 6
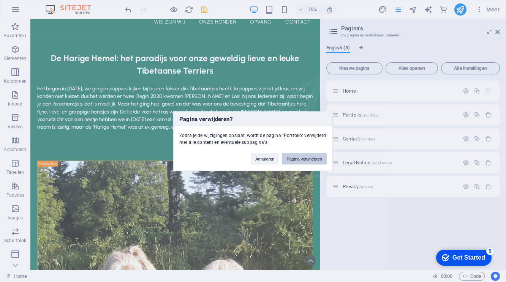
click at [306, 157] on button "Pagina verwijderen" at bounding box center [304, 158] width 45 height 11
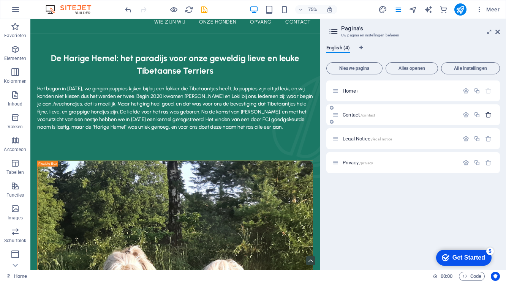
click at [490, 115] on icon "button" at bounding box center [488, 115] width 6 height 6
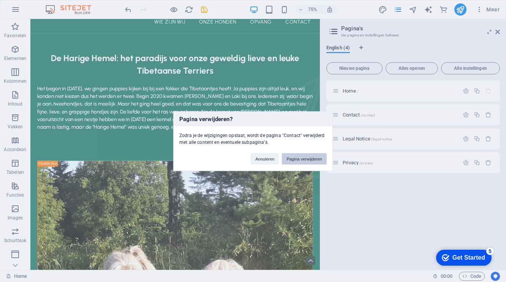
click at [304, 161] on button "Pagina verwijderen" at bounding box center [304, 158] width 45 height 11
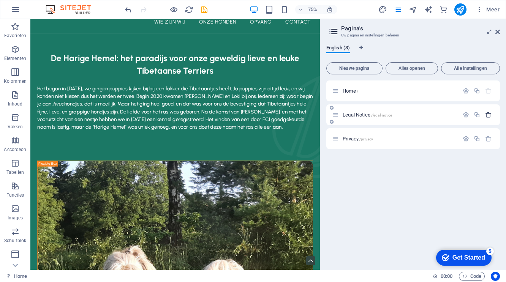
click at [488, 115] on icon "button" at bounding box center [488, 115] width 6 height 6
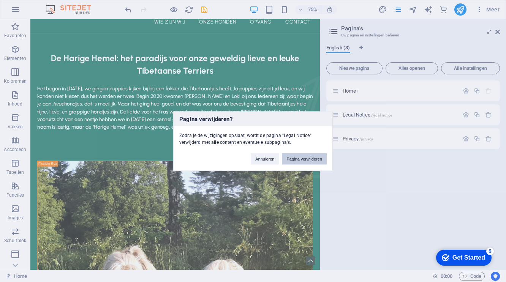
click at [311, 159] on button "Pagina verwijderen" at bounding box center [304, 158] width 45 height 11
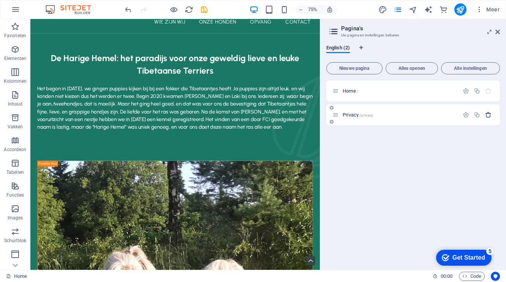
click at [490, 112] on icon "button" at bounding box center [488, 115] width 6 height 6
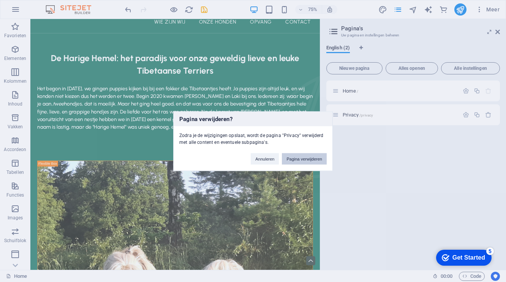
click at [314, 158] on button "Pagina verwijderen" at bounding box center [304, 158] width 45 height 11
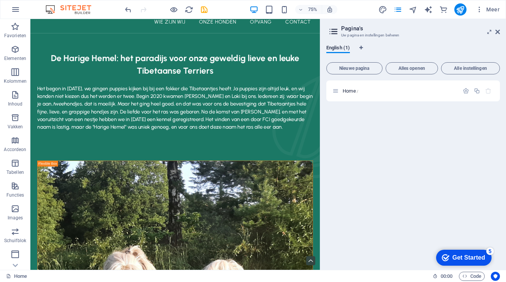
click at [415, 187] on div "Home /" at bounding box center [414, 173] width 174 height 184
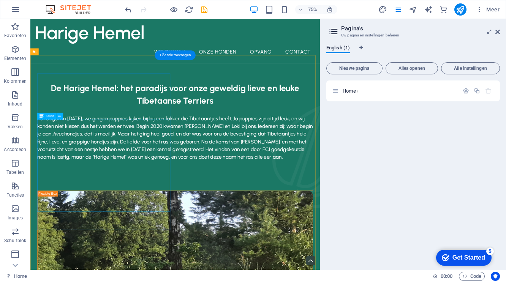
scroll to position [0, 0]
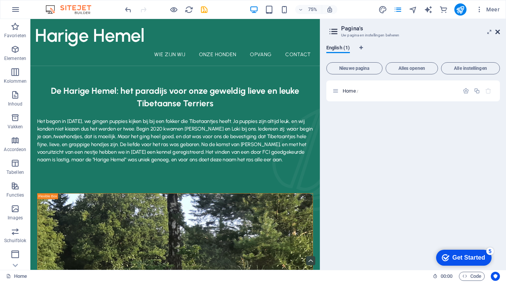
click at [498, 30] on icon at bounding box center [498, 32] width 5 height 6
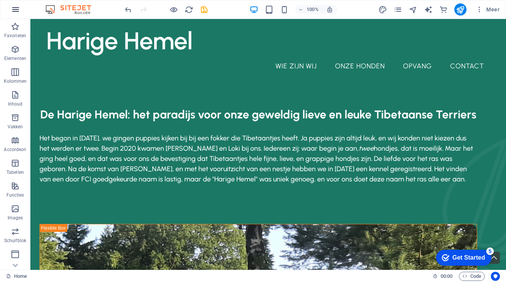
click at [18, 12] on icon "button" at bounding box center [15, 9] width 9 height 9
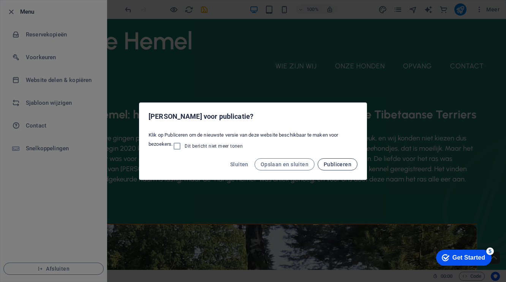
click at [346, 165] on span "Publiceren" at bounding box center [338, 165] width 28 height 6
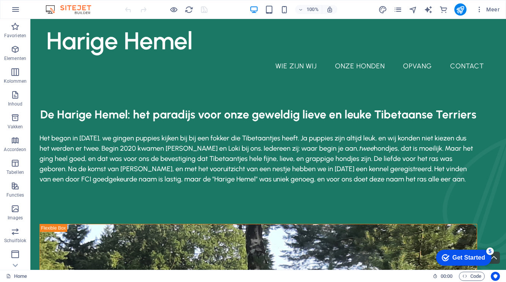
click at [203, 11] on div at bounding box center [166, 9] width 85 height 12
click at [15, 8] on icon "button" at bounding box center [15, 9] width 9 height 9
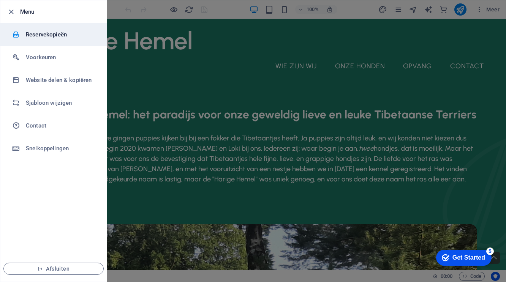
click at [36, 32] on h6 "Reservekopieën" at bounding box center [61, 34] width 70 height 9
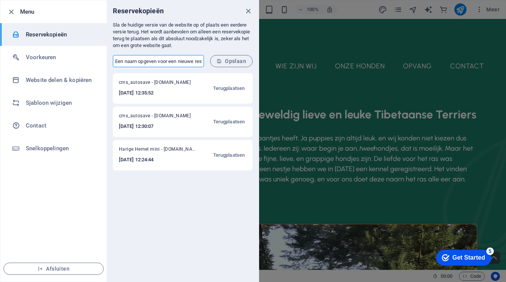
click at [198, 62] on input "text" at bounding box center [158, 61] width 91 height 12
click at [165, 62] on input "harige hemel" at bounding box center [158, 61] width 91 height 12
click at [155, 62] on input "harige hemel" at bounding box center [158, 61] width 91 height 12
click at [154, 61] on input "harige hemel" at bounding box center [158, 61] width 91 height 12
type input "harige hemel"
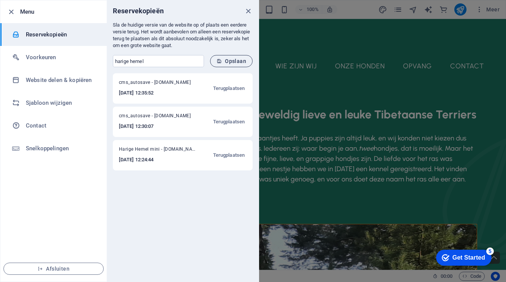
click at [237, 60] on span "Opslaan" at bounding box center [232, 61] width 30 height 6
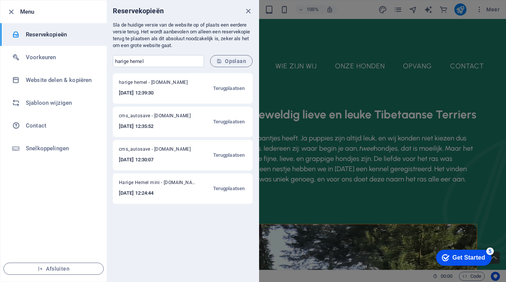
click at [158, 187] on span "Harige Hemel mini - [DOMAIN_NAME]" at bounding box center [157, 184] width 77 height 9
click at [166, 184] on span "Harige Hemel mini - [DOMAIN_NAME]" at bounding box center [157, 184] width 77 height 9
click at [235, 60] on span "Opslaan" at bounding box center [232, 61] width 30 height 6
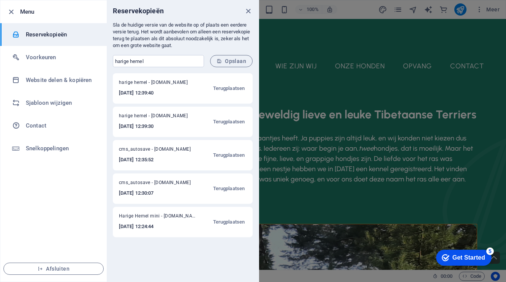
click at [141, 217] on span "Harige Hemel mini - [DOMAIN_NAME]" at bounding box center [157, 217] width 77 height 9
click at [143, 230] on h6 "[DATE] 12:24:44" at bounding box center [157, 226] width 77 height 9
drag, startPoint x: 146, startPoint y: 228, endPoint x: 151, endPoint y: 257, distance: 29.8
click at [151, 257] on div "harige hemel - [DOMAIN_NAME] [DATE] 12:39:40 Terugplaatsen harige hemel - [DOMA…" at bounding box center [183, 177] width 152 height 209
click at [62, 267] on span "Afsluiten" at bounding box center [53, 269] width 87 height 6
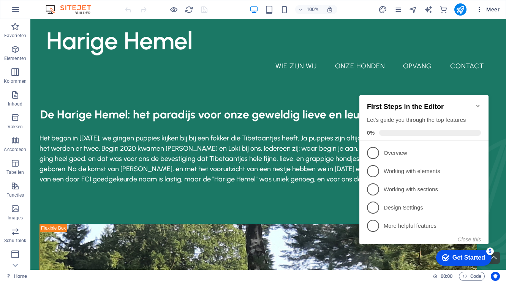
click at [488, 11] on span "Meer" at bounding box center [488, 10] width 24 height 8
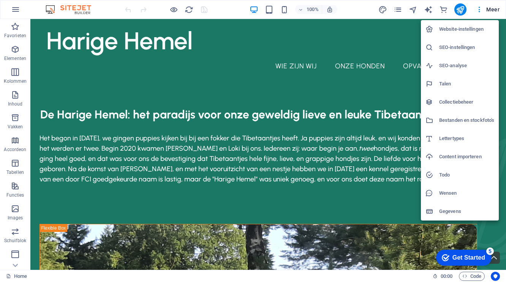
click at [470, 102] on h6 "Collectiebeheer" at bounding box center [466, 102] width 55 height 9
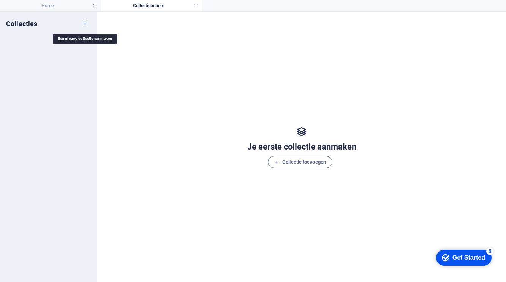
click at [86, 23] on icon "button" at bounding box center [85, 23] width 9 height 9
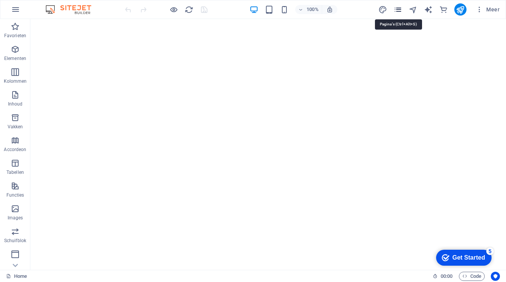
click at [395, 10] on icon "pages" at bounding box center [398, 9] width 9 height 9
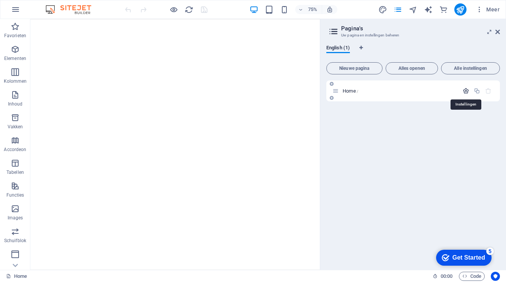
click at [466, 90] on icon "button" at bounding box center [466, 91] width 6 height 6
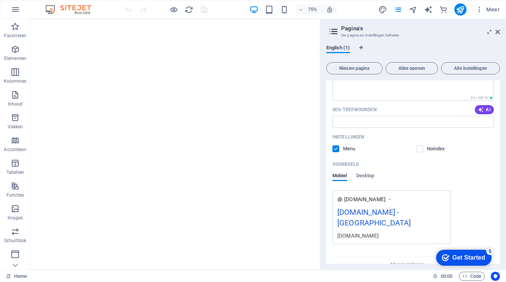
scroll to position [124, 0]
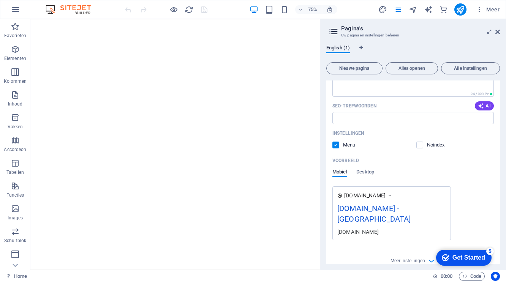
click at [411, 208] on div "[DOMAIN_NAME] - [GEOGRAPHIC_DATA]" at bounding box center [392, 215] width 109 height 25
click at [409, 208] on div "[DOMAIN_NAME] - [GEOGRAPHIC_DATA]" at bounding box center [392, 215] width 109 height 25
click at [367, 228] on div "[DOMAIN_NAME]" at bounding box center [392, 232] width 109 height 8
click at [374, 228] on div "[DOMAIN_NAME]" at bounding box center [392, 232] width 109 height 8
drag, startPoint x: 432, startPoint y: 195, endPoint x: 430, endPoint y: 213, distance: 18.3
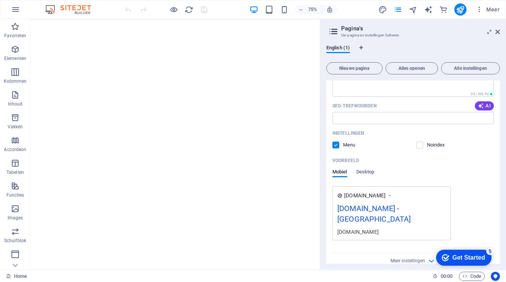
click at [430, 213] on div "[DOMAIN_NAME] - [GEOGRAPHIC_DATA]" at bounding box center [392, 215] width 109 height 25
click at [395, 207] on div "[DOMAIN_NAME] - [GEOGRAPHIC_DATA]" at bounding box center [392, 215] width 109 height 25
click at [393, 195] on icon at bounding box center [389, 196] width 5 height 8
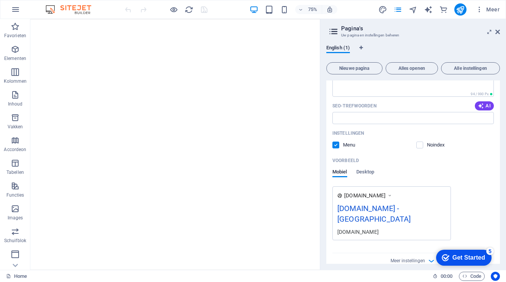
click at [393, 196] on icon at bounding box center [389, 196] width 5 height 8
click at [392, 196] on icon at bounding box center [389, 196] width 5 height 8
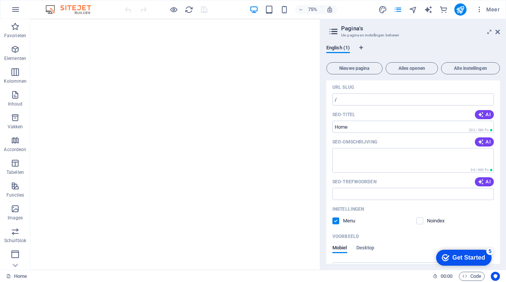
click at [336, 220] on label at bounding box center [336, 221] width 7 height 7
click at [0, 0] on input "checkbox" at bounding box center [0, 0] width 0 height 0
click at [336, 220] on label at bounding box center [336, 221] width 7 height 7
click at [0, 0] on input "checkbox" at bounding box center [0, 0] width 0 height 0
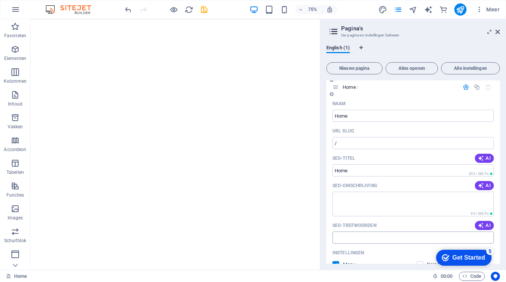
scroll to position [0, 0]
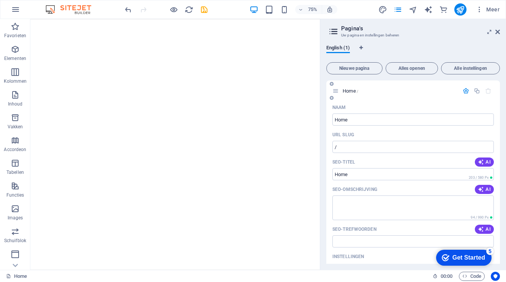
click at [332, 99] on icon at bounding box center [332, 98] width 4 height 5
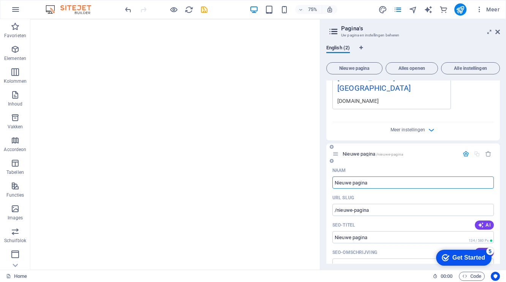
click at [375, 177] on input "Nieuwe pagina" at bounding box center [414, 183] width 162 height 12
type input "about"
type input "/about"
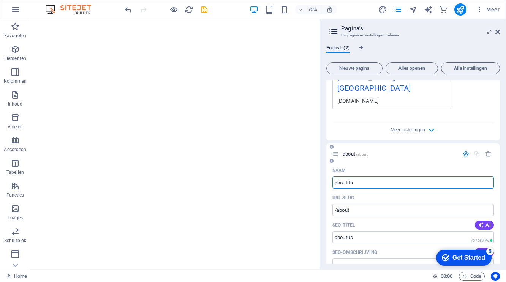
type input "aboutUs"
type input "/aboutus"
click at [362, 177] on input "aboutUs" at bounding box center [414, 183] width 162 height 12
type input "about"
type input "/about"
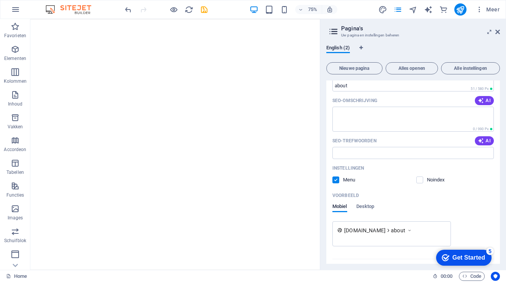
scroll to position [413, 0]
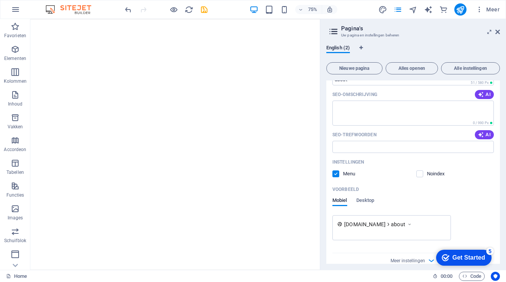
type input "about"
click at [412, 221] on icon at bounding box center [409, 225] width 5 height 8
click at [386, 221] on span "[DOMAIN_NAME]" at bounding box center [364, 225] width 41 height 8
click at [355, 187] on p "Voorbeeld" at bounding box center [346, 190] width 27 height 6
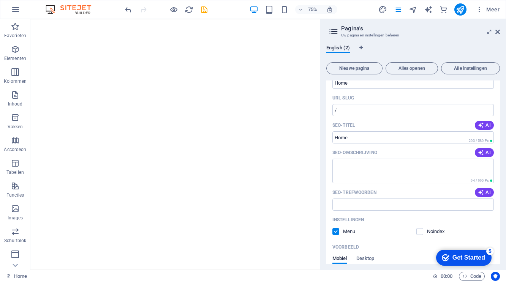
scroll to position [0, 0]
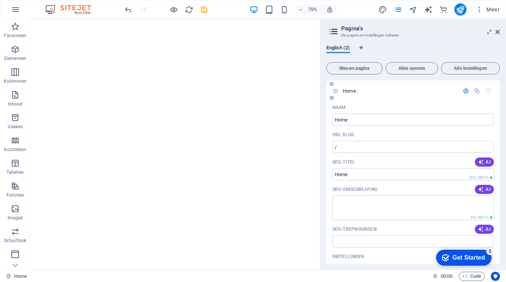
click at [351, 92] on span "Home /" at bounding box center [351, 91] width 16 height 6
click at [346, 91] on span "Home /" at bounding box center [351, 91] width 16 height 6
click at [463, 90] on icon "button" at bounding box center [466, 91] width 6 height 6
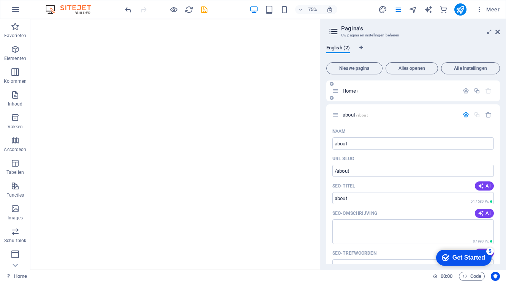
click at [403, 87] on div "Home /" at bounding box center [396, 91] width 127 height 9
click at [336, 93] on icon at bounding box center [336, 91] width 6 height 6
click at [340, 95] on div "Home /" at bounding box center [396, 91] width 127 height 9
click at [352, 90] on span "Home /" at bounding box center [351, 91] width 16 height 6
click at [465, 68] on span "Alle instellingen" at bounding box center [471, 68] width 52 height 5
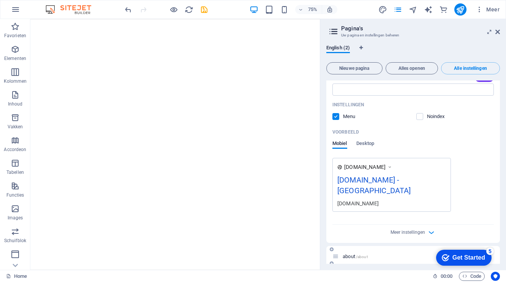
scroll to position [147, 0]
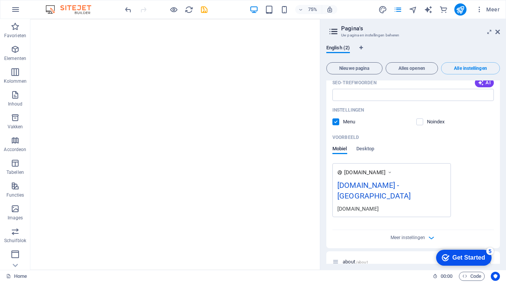
click at [410, 187] on div "[DOMAIN_NAME] - [GEOGRAPHIC_DATA]" at bounding box center [392, 192] width 109 height 25
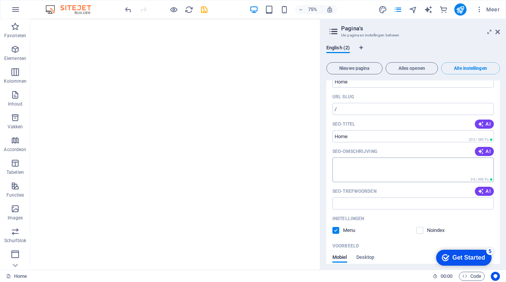
scroll to position [0, 0]
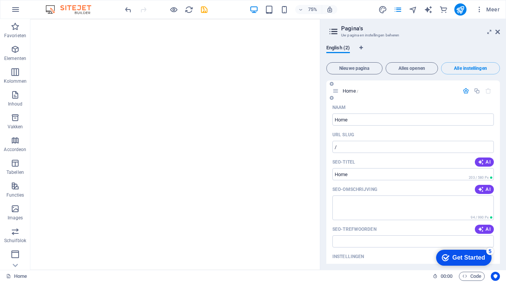
click at [464, 91] on icon "button" at bounding box center [466, 91] width 6 height 6
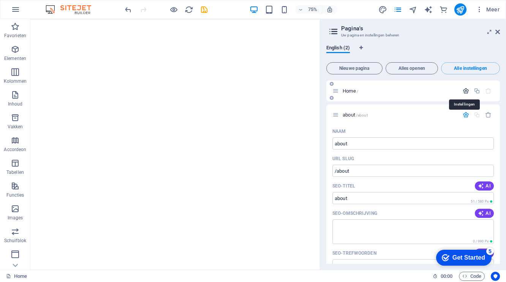
click at [465, 91] on icon "button" at bounding box center [466, 91] width 6 height 6
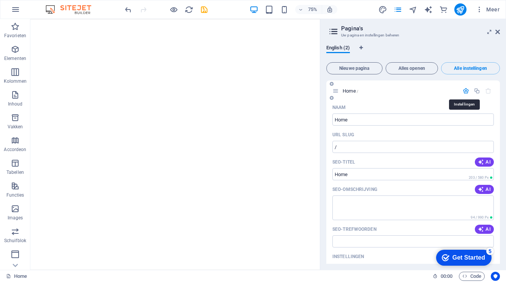
click at [465, 91] on icon "button" at bounding box center [466, 91] width 6 height 6
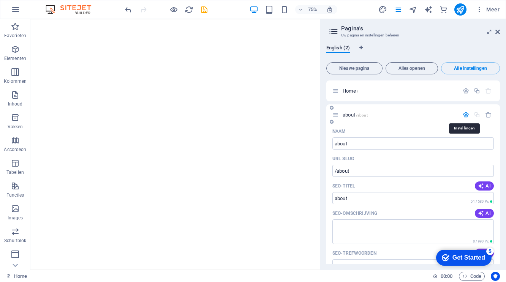
click at [467, 113] on icon "button" at bounding box center [466, 115] width 6 height 6
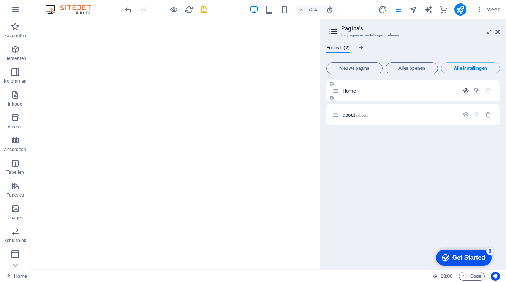
click at [466, 91] on icon "button" at bounding box center [466, 91] width 6 height 6
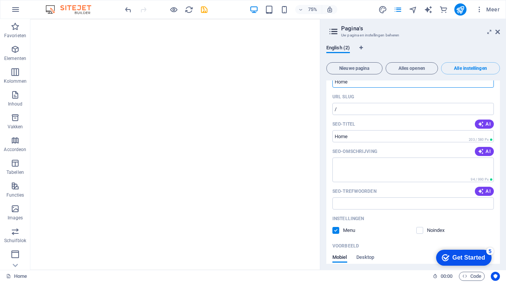
scroll to position [114, 0]
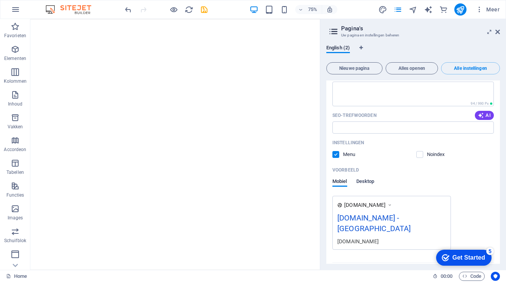
click at [365, 182] on span "Desktop" at bounding box center [366, 182] width 18 height 11
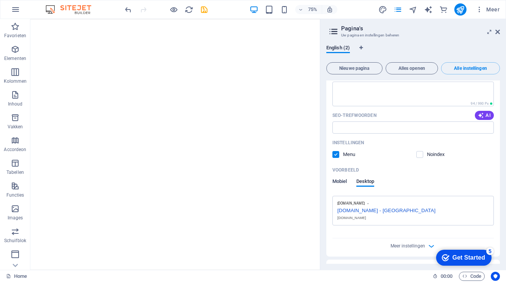
click at [342, 181] on span "Mobiel" at bounding box center [340, 182] width 15 height 11
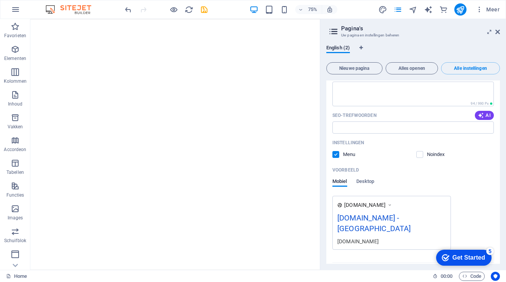
click at [355, 238] on div "[DOMAIN_NAME]" at bounding box center [392, 242] width 109 height 8
click at [352, 141] on p "Instellingen" at bounding box center [349, 143] width 32 height 6
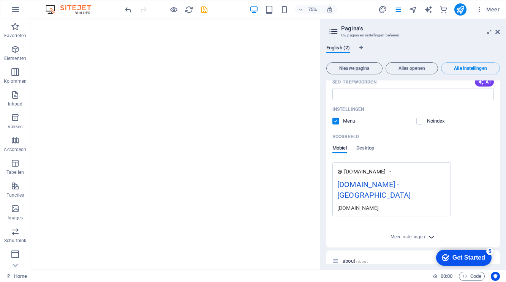
click at [430, 233] on icon "button" at bounding box center [431, 237] width 9 height 9
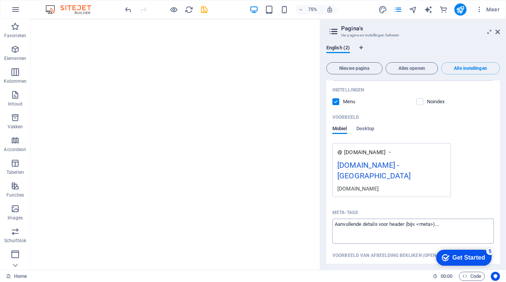
scroll to position [150, 0]
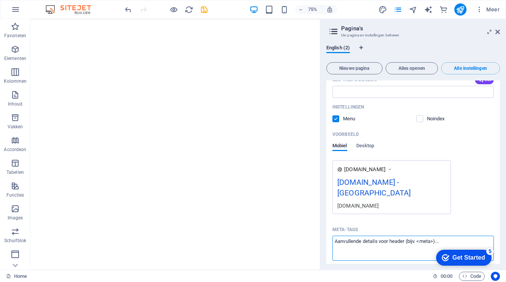
click at [378, 236] on textarea "Meta-tags ​" at bounding box center [414, 248] width 162 height 25
click at [385, 224] on div "Meta-tags" at bounding box center [414, 230] width 162 height 12
click at [385, 236] on textarea "Meta-tags ​" at bounding box center [414, 248] width 162 height 25
click at [401, 174] on div "[DOMAIN_NAME] [DOMAIN_NAME] - [GEOGRAPHIC_DATA] [DOMAIN_NAME]" at bounding box center [392, 187] width 119 height 54
click at [405, 180] on div "[DOMAIN_NAME] - [GEOGRAPHIC_DATA]" at bounding box center [392, 189] width 109 height 25
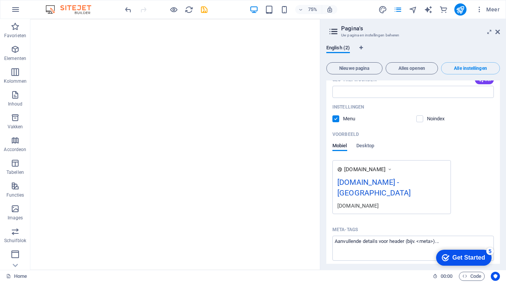
click at [406, 180] on div "[DOMAIN_NAME] - [GEOGRAPHIC_DATA]" at bounding box center [392, 189] width 109 height 25
click at [381, 202] on div "[DOMAIN_NAME]" at bounding box center [392, 206] width 109 height 8
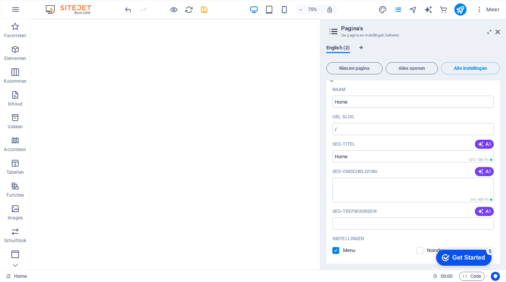
scroll to position [0, 0]
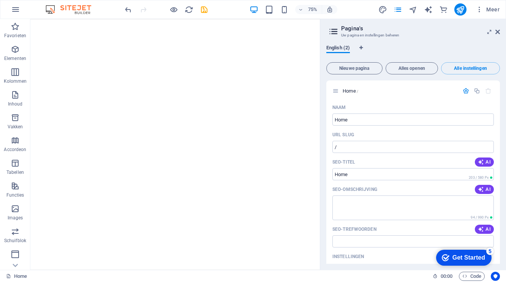
click at [347, 49] on span "English (2)" at bounding box center [339, 48] width 24 height 11
click at [362, 46] on icon "Taal-tabbladen" at bounding box center [361, 48] width 3 height 5
select select "39"
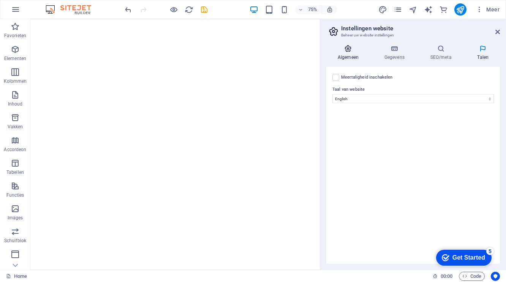
click at [351, 49] on icon at bounding box center [349, 49] width 44 height 8
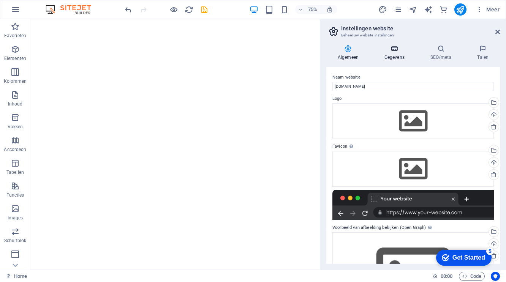
click at [399, 51] on icon at bounding box center [394, 49] width 43 height 8
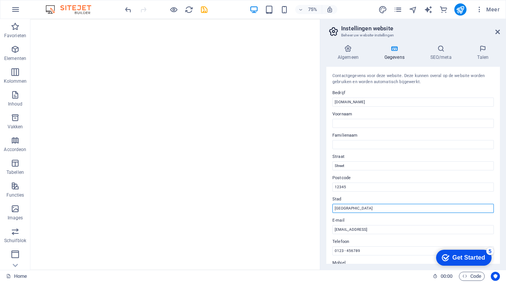
click at [353, 210] on input "[GEOGRAPHIC_DATA]" at bounding box center [414, 208] width 162 height 9
type input "Waalre"
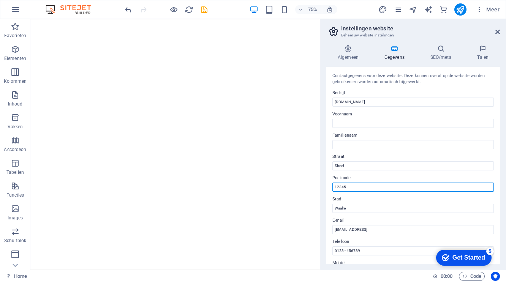
click at [402, 188] on input "12345" at bounding box center [414, 187] width 162 height 9
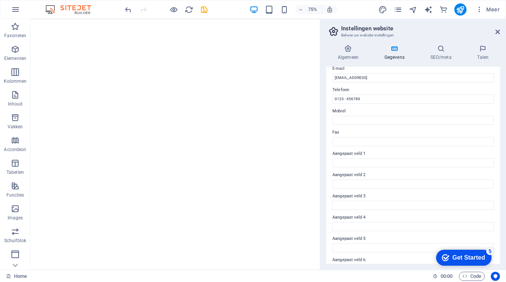
scroll to position [38, 0]
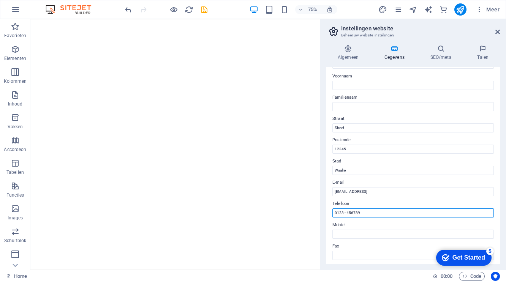
click at [369, 213] on input "0123 - 456789" at bounding box center [414, 213] width 162 height 9
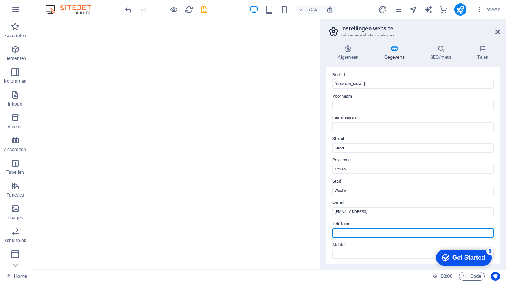
scroll to position [0, 0]
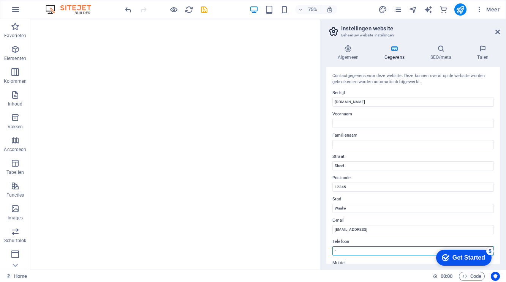
type input "-"
click at [425, 95] on label "Bedrijf" at bounding box center [414, 93] width 162 height 9
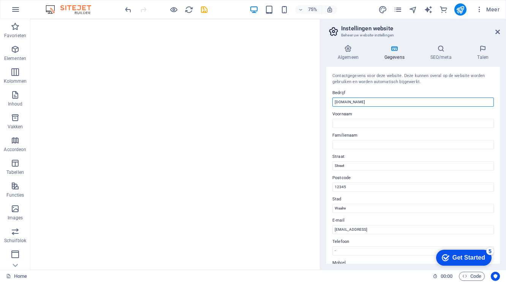
click at [425, 98] on input "[DOMAIN_NAME]" at bounding box center [414, 102] width 162 height 9
click at [397, 50] on icon at bounding box center [394, 49] width 43 height 8
click at [349, 49] on icon at bounding box center [349, 49] width 44 height 8
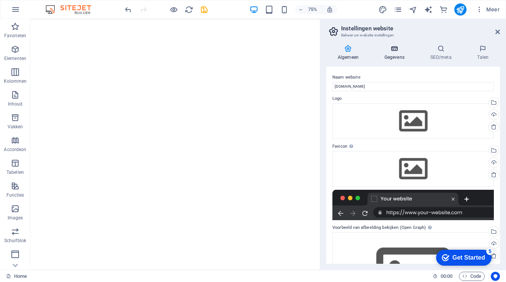
click at [395, 49] on icon at bounding box center [394, 49] width 43 height 8
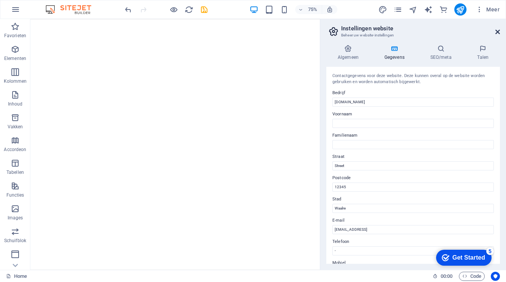
click at [499, 30] on icon at bounding box center [498, 32] width 5 height 6
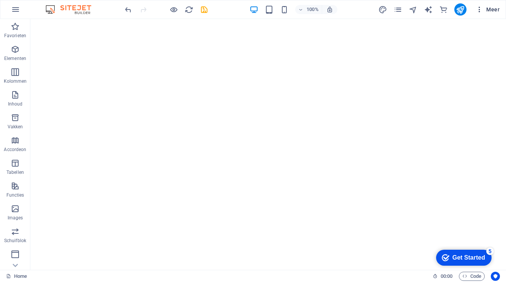
click at [482, 10] on icon "button" at bounding box center [480, 10] width 8 height 8
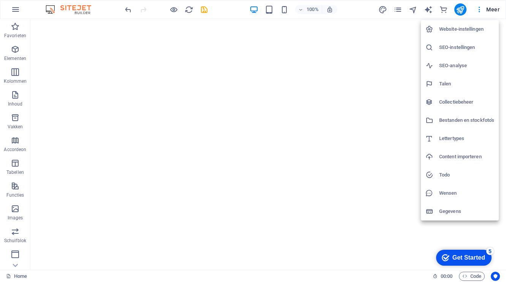
click at [466, 27] on h6 "Website-instellingen" at bounding box center [466, 29] width 55 height 9
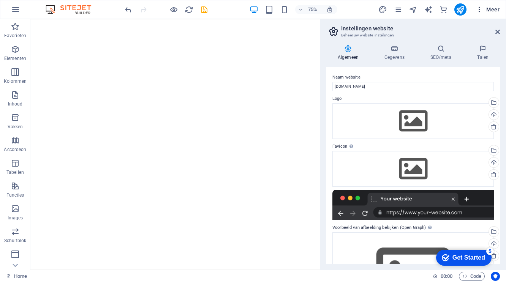
click at [480, 12] on icon "button" at bounding box center [480, 10] width 8 height 8
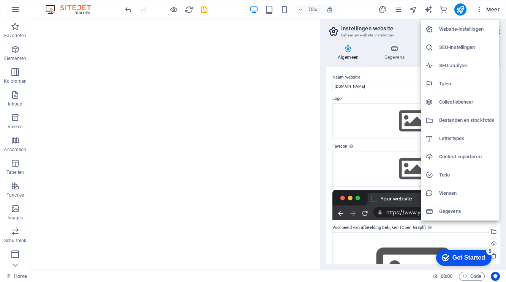
click at [379, 59] on div at bounding box center [253, 141] width 506 height 282
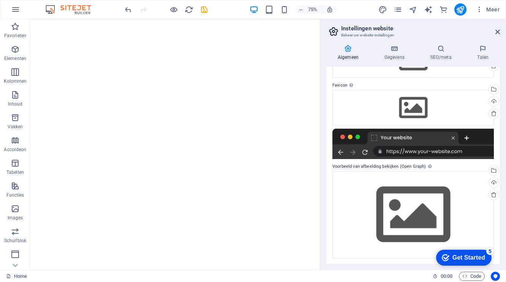
scroll to position [62, 0]
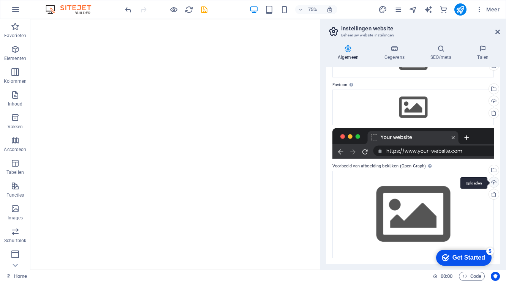
click at [492, 183] on div "Uploaden" at bounding box center [493, 183] width 11 height 11
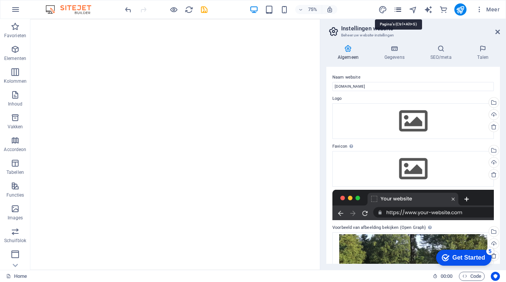
click at [401, 11] on icon "pages" at bounding box center [398, 9] width 9 height 9
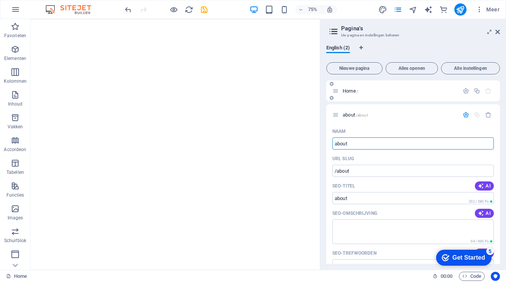
click at [352, 91] on span "Home /" at bounding box center [351, 91] width 16 height 6
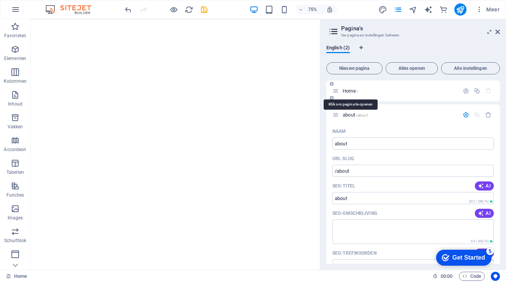
click at [349, 90] on span "Home /" at bounding box center [351, 91] width 16 height 6
click at [465, 90] on icon "button" at bounding box center [466, 91] width 6 height 6
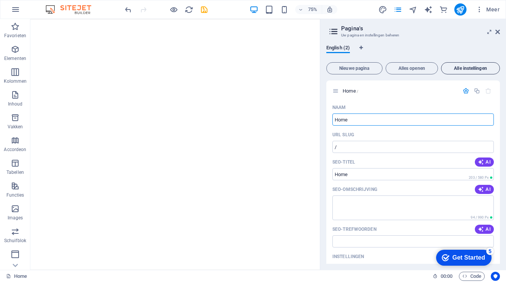
click at [473, 67] on span "Alle instellingen" at bounding box center [471, 68] width 52 height 5
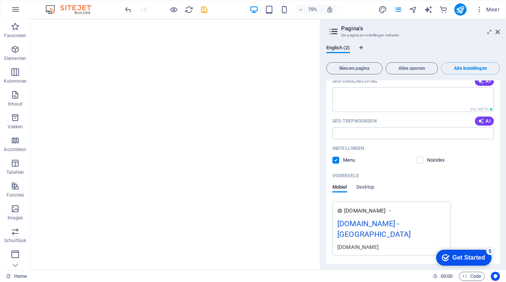
scroll to position [127, 0]
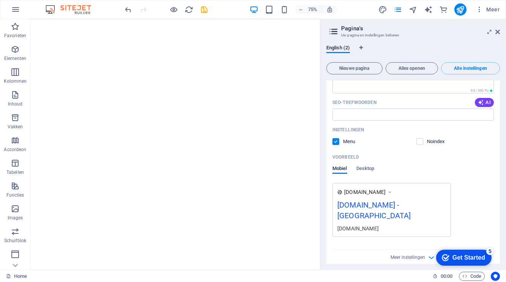
click at [393, 192] on icon at bounding box center [389, 193] width 5 height 8
click at [352, 192] on span "[DOMAIN_NAME]" at bounding box center [364, 193] width 41 height 8
click at [393, 191] on icon at bounding box center [389, 193] width 5 height 8
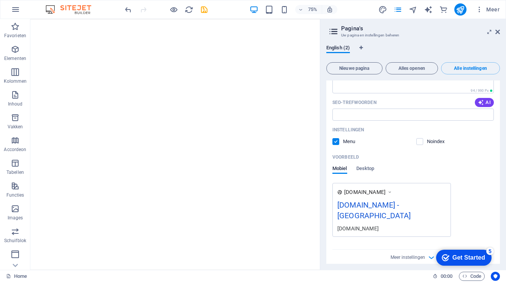
click at [334, 205] on div "[DOMAIN_NAME] [DOMAIN_NAME] - [GEOGRAPHIC_DATA] [DOMAIN_NAME]" at bounding box center [392, 210] width 119 height 54
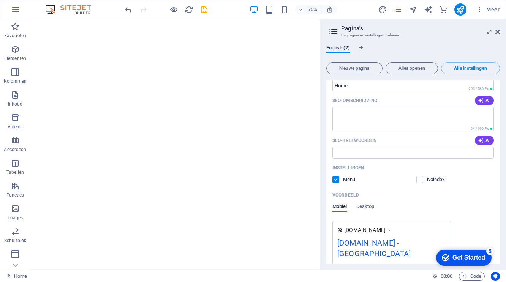
scroll to position [89, 0]
click at [418, 179] on label at bounding box center [420, 179] width 7 height 7
click at [0, 0] on input "checkbox" at bounding box center [0, 0] width 0 height 0
click at [338, 182] on label at bounding box center [336, 179] width 7 height 7
click at [0, 0] on input "checkbox" at bounding box center [0, 0] width 0 height 0
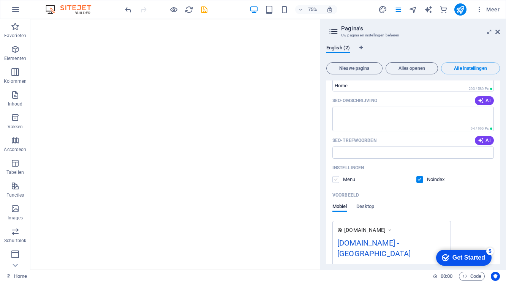
click at [338, 182] on label at bounding box center [336, 179] width 7 height 7
click at [0, 0] on input "checkbox" at bounding box center [0, 0] width 0 height 0
click at [338, 182] on label at bounding box center [336, 179] width 7 height 7
click at [0, 0] on input "checkbox" at bounding box center [0, 0] width 0 height 0
click at [338, 182] on label at bounding box center [336, 179] width 7 height 7
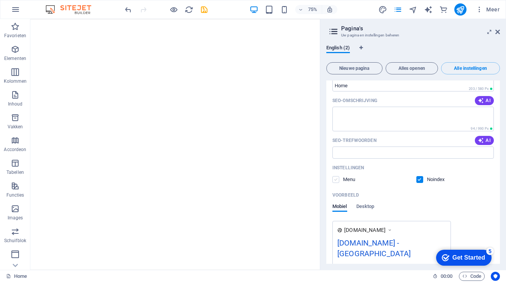
click at [0, 0] on input "checkbox" at bounding box center [0, 0] width 0 height 0
click at [421, 180] on label at bounding box center [420, 179] width 7 height 7
click at [0, 0] on input "checkbox" at bounding box center [0, 0] width 0 height 0
click at [364, 205] on span "Desktop" at bounding box center [366, 207] width 18 height 11
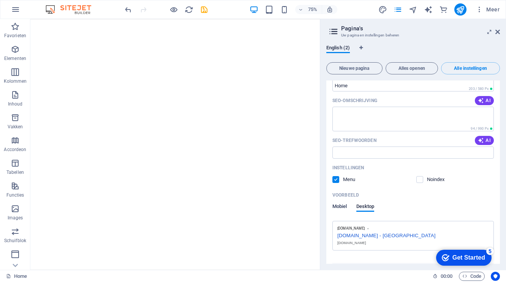
click at [336, 205] on span "Mobiel" at bounding box center [340, 207] width 15 height 11
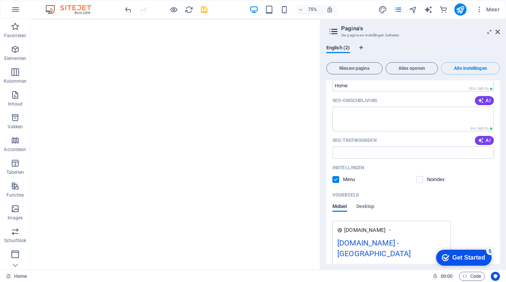
click at [340, 170] on p "Instellingen" at bounding box center [349, 168] width 32 height 6
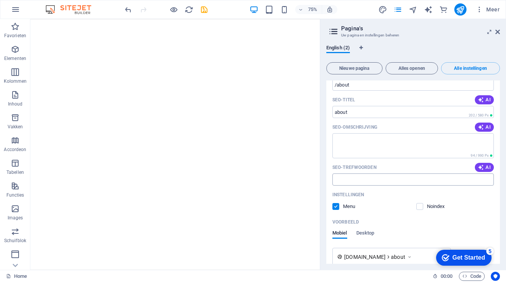
scroll to position [431, 0]
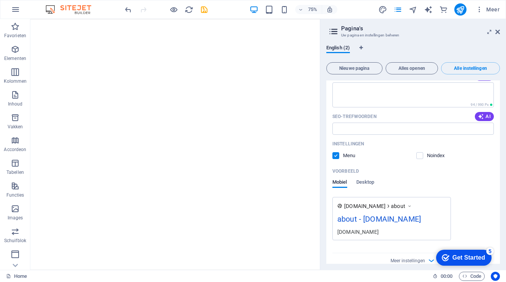
click at [469, 197] on div "[DOMAIN_NAME] about about - [DOMAIN_NAME] [DOMAIN_NAME]" at bounding box center [414, 218] width 162 height 43
click at [431, 251] on div "checkmark Get Started 5 First Steps in the Editor Let's guide you through the t…" at bounding box center [462, 257] width 65 height 23
click at [430, 257] on icon "button" at bounding box center [431, 261] width 9 height 9
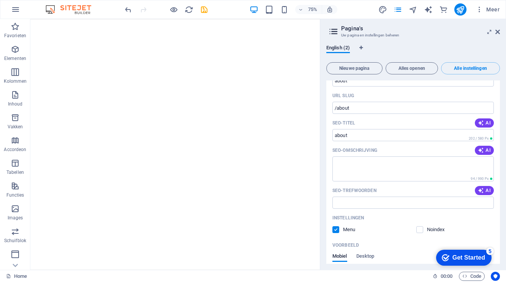
scroll to position [205, 0]
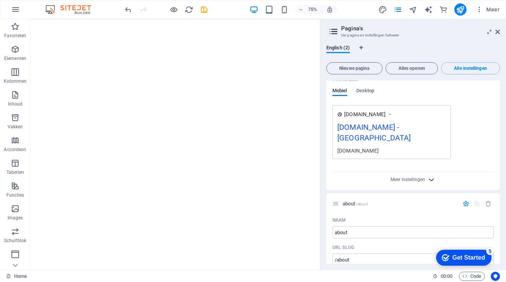
click at [431, 176] on icon "button" at bounding box center [431, 180] width 9 height 9
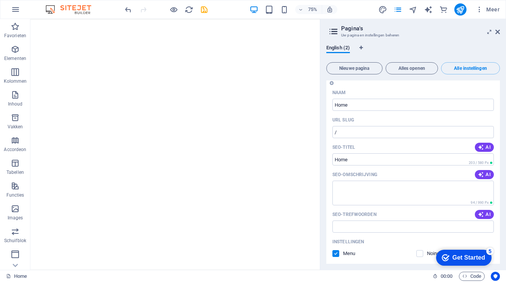
scroll to position [0, 0]
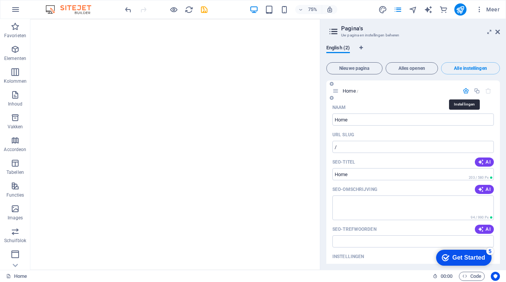
click at [465, 91] on icon "button" at bounding box center [466, 91] width 6 height 6
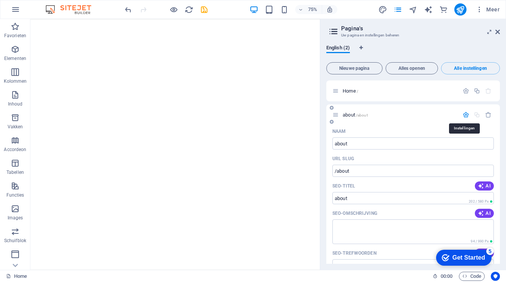
click at [466, 113] on icon "button" at bounding box center [466, 115] width 6 height 6
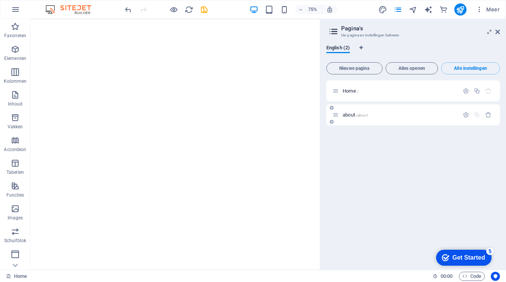
click at [351, 115] on span "about /about" at bounding box center [355, 115] width 25 height 6
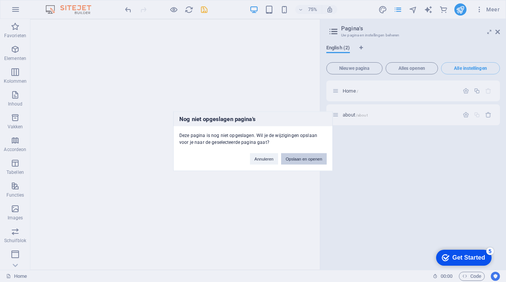
click at [297, 160] on button "Opslaan en openen" at bounding box center [304, 158] width 46 height 11
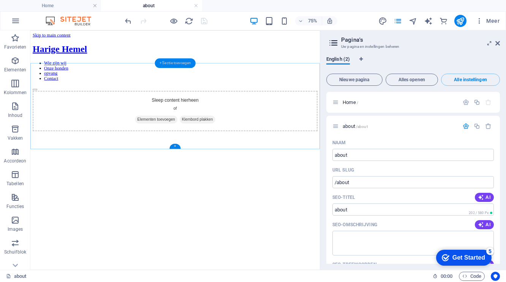
click at [166, 63] on div "+ Sectie toevoegen" at bounding box center [175, 64] width 41 height 10
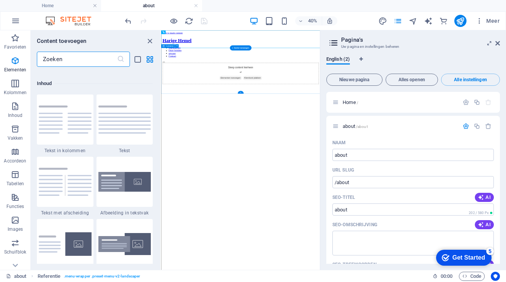
scroll to position [1330, 0]
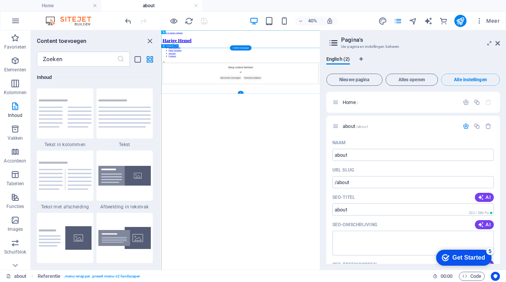
click at [307, 111] on div "Sleep content hierheen of Elementen toevoegen Klembord plakken" at bounding box center [359, 138] width 391 height 54
click at [149, 44] on icon "close panel" at bounding box center [150, 41] width 9 height 9
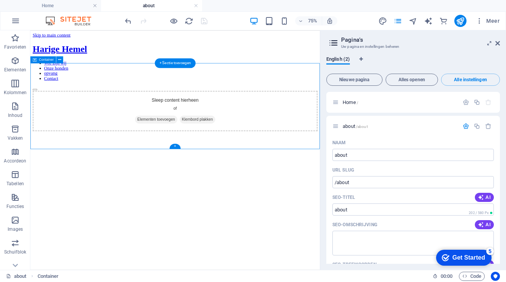
click at [232, 116] on div "Sleep content hierheen of Elementen toevoegen Klembord plakken" at bounding box center [223, 138] width 380 height 54
click at [60, 61] on icon at bounding box center [59, 60] width 3 height 6
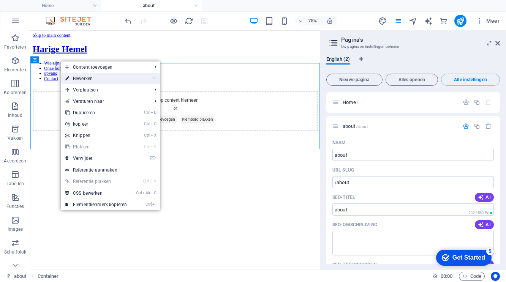
click at [81, 77] on link "⏎ Bewerken" at bounding box center [96, 78] width 71 height 11
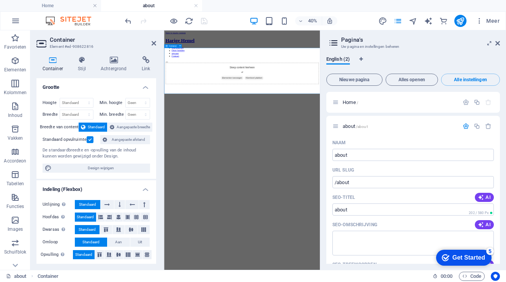
click at [221, 111] on div "Sleep content hierheen of Elementen toevoegen Klembord plakken" at bounding box center [359, 138] width 384 height 54
click at [117, 58] on icon at bounding box center [114, 60] width 38 height 8
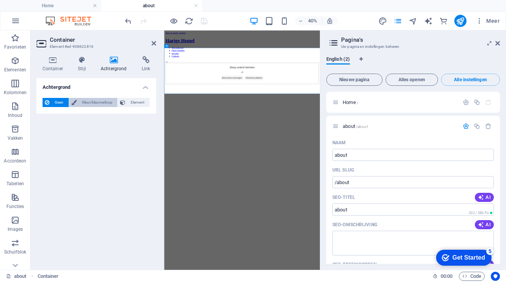
click at [99, 103] on span "Kleur/kleurverloop" at bounding box center [97, 102] width 36 height 9
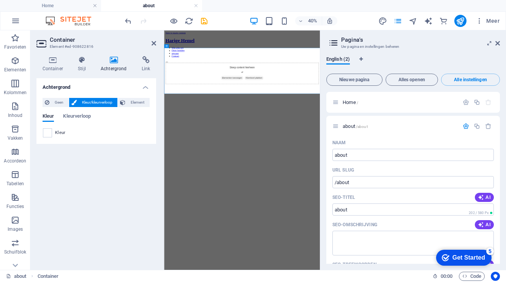
click at [59, 133] on span "Kleur" at bounding box center [60, 133] width 11 height 6
click at [51, 133] on span at bounding box center [47, 133] width 8 height 8
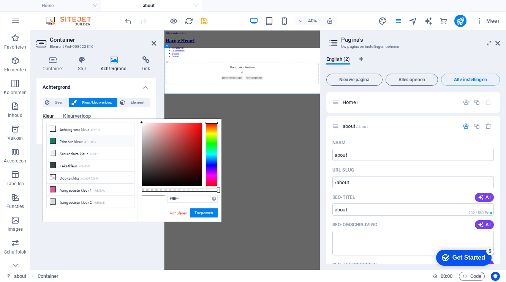
click at [77, 142] on li "Primaire kleur #1b7865" at bounding box center [90, 141] width 87 height 12
type input "#1b7865"
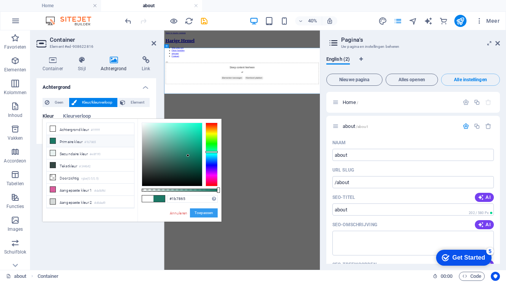
click at [200, 213] on button "Toepassen" at bounding box center [204, 213] width 28 height 9
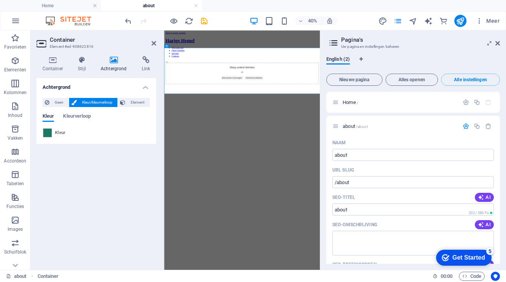
click at [361, 168] on html "Skip to main content Harige Hemel Wie zijn wij Onze honden opvang Contact Sleep…" at bounding box center [359, 99] width 390 height 138
click at [333, 63] on div "Harige Hemel Wie zijn wij Onze honden opvang Contact" at bounding box center [359, 79] width 384 height 62
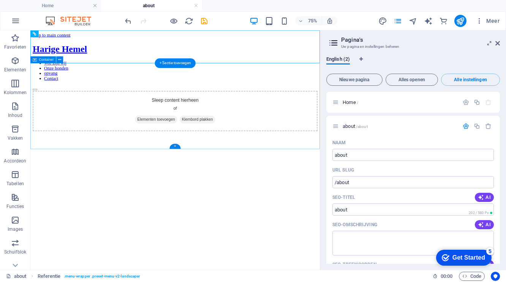
click at [160, 111] on div "Sleep content hierheen of Elementen toevoegen Klembord plakken" at bounding box center [223, 138] width 380 height 54
click at [163, 111] on div "Sleep content hierheen of Elementen toevoegen Klembord plakken" at bounding box center [223, 138] width 380 height 54
click at [260, 119] on div "Sleep content hierheen of Elementen toevoegen Klembord plakken" at bounding box center [223, 138] width 380 height 54
click at [202, 144] on span "Elementen toevoegen" at bounding box center [198, 149] width 56 height 11
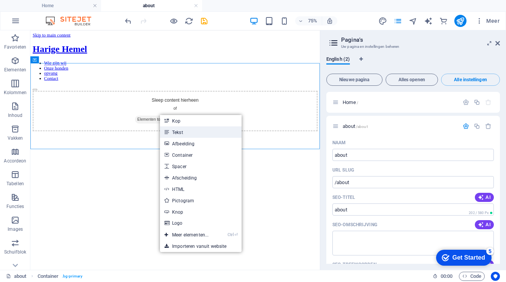
click at [179, 133] on link "Tekst" at bounding box center [201, 132] width 82 height 11
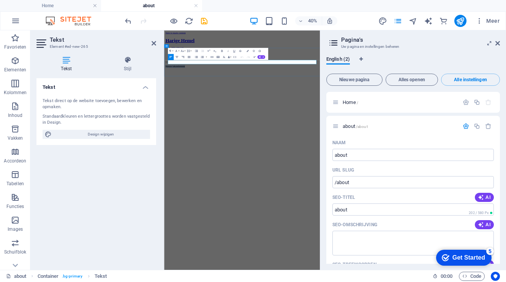
click at [246, 117] on p "Nieuw tekstelement" at bounding box center [359, 120] width 384 height 7
click at [154, 42] on icon at bounding box center [154, 43] width 5 height 6
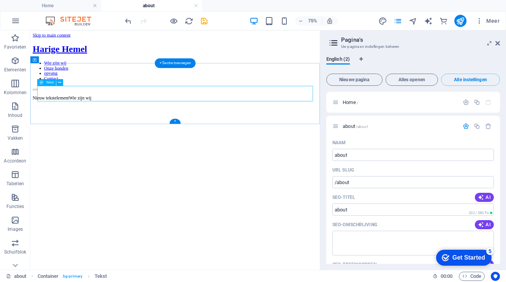
click at [102, 117] on div "Nieuw tekstelementWie zijn wij" at bounding box center [223, 127] width 380 height 20
click at [67, 117] on div "Nieuw tekstelementWie zijn wij" at bounding box center [223, 127] width 380 height 20
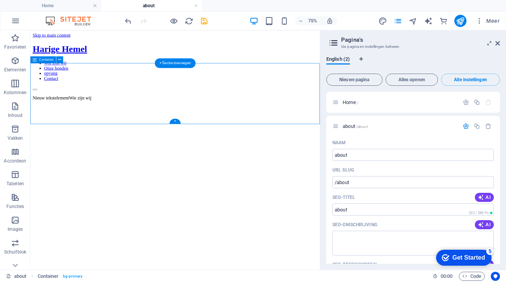
click at [69, 117] on div "Nieuw tekstelementWie zijn wij" at bounding box center [223, 127] width 380 height 20
click at [59, 82] on icon at bounding box center [59, 83] width 3 height 6
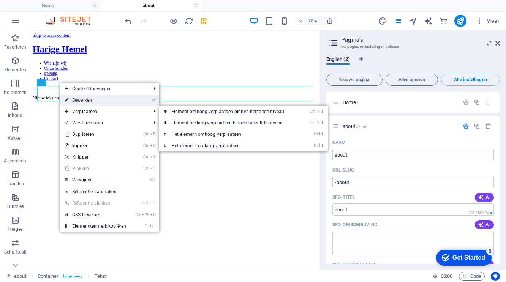
click at [89, 100] on link "⏎ Bewerken" at bounding box center [95, 100] width 71 height 11
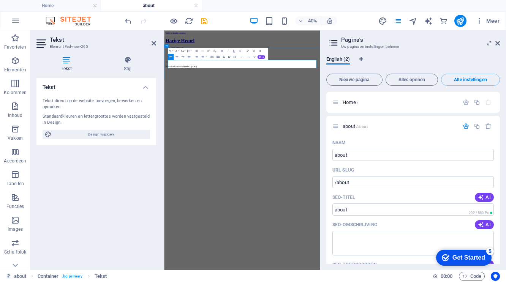
click at [232, 117] on p "Nieuw tekstelementWie zijn wij" at bounding box center [359, 120] width 384 height 7
click at [498, 44] on icon at bounding box center [498, 43] width 5 height 6
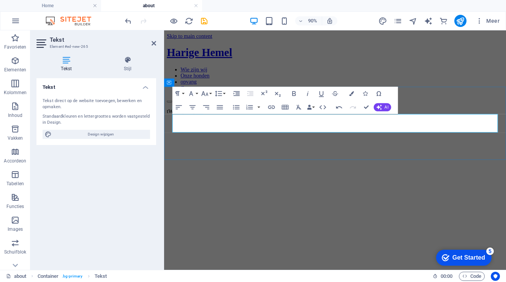
click at [177, 124] on p "tWie zijn wij" at bounding box center [354, 120] width 374 height 7
click at [207, 124] on p "Wie zijn wij" at bounding box center [354, 120] width 374 height 7
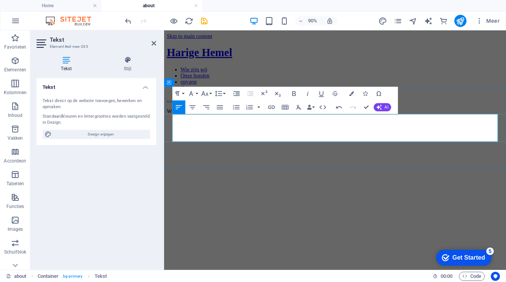
click at [198, 149] on p at bounding box center [354, 146] width 374 height 7
click at [199, 146] on p at bounding box center [354, 146] width 374 height 7
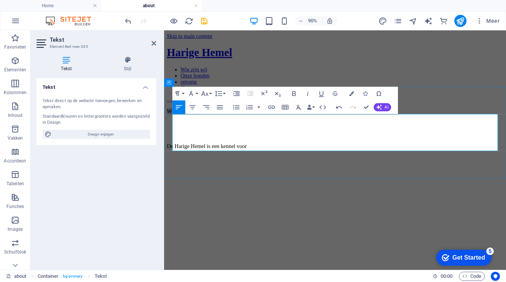
drag, startPoint x: 212, startPoint y: 127, endPoint x: 174, endPoint y: 130, distance: 38.5
click at [174, 124] on p "Wie zijn wij ?" at bounding box center [354, 120] width 374 height 7
click at [210, 94] on button "Font Size" at bounding box center [206, 94] width 13 height 14
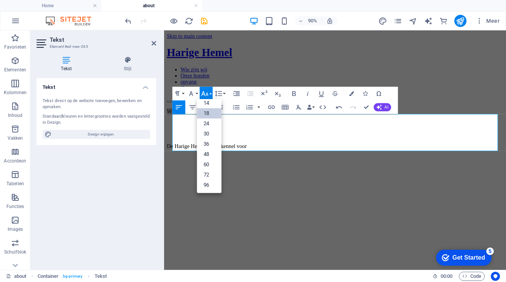
scroll to position [61, 0]
click at [212, 142] on link "36" at bounding box center [209, 144] width 25 height 10
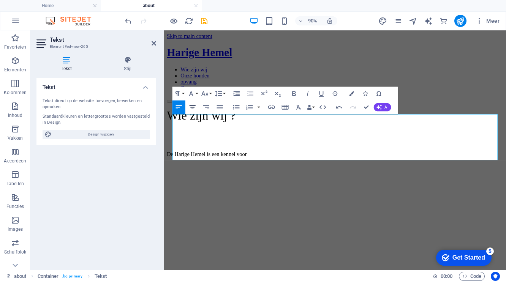
click at [194, 108] on icon "button" at bounding box center [193, 107] width 8 height 8
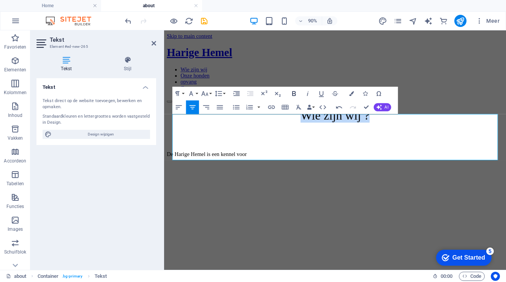
click at [291, 94] on icon "button" at bounding box center [294, 94] width 8 height 8
click at [290, 172] on p "​De Harige Hemel is een kennel voor" at bounding box center [354, 168] width 374 height 7
click at [290, 171] on p "​De Harige Hemel is een kennel voor" at bounding box center [354, 168] width 374 height 7
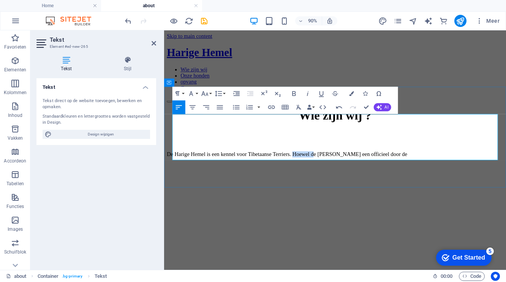
drag, startPoint x: 368, startPoint y: 168, endPoint x: 344, endPoint y: 170, distance: 24.8
click at [344, 170] on p "​De Harige Hemel is een kennel voor Tibetaanse Terriers. Hoewel de [PERSON_NAME…" at bounding box center [354, 168] width 374 height 7
drag, startPoint x: 493, startPoint y: 171, endPoint x: 343, endPoint y: 172, distance: 149.8
click at [343, 172] on p "​De Harige Hemel is een kennel voor Tibetaanse Terriers. Hoewel de [PERSON_NAME…" at bounding box center [354, 168] width 374 height 7
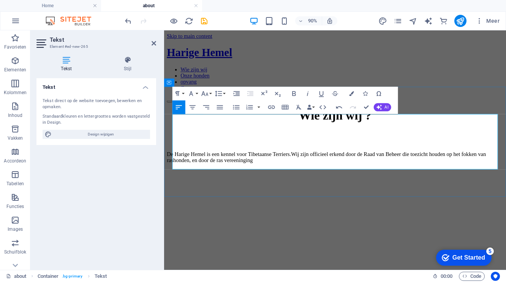
click at [334, 170] on p "De Harige Hemel is een kennel voor Tibetaanse Terriers.Wij zijn officieel erken…" at bounding box center [354, 172] width 374 height 14
drag, startPoint x: 329, startPoint y: 171, endPoint x: 268, endPoint y: 148, distance: 65.3
click at [267, 146] on p at bounding box center [354, 142] width 374 height 7
click at [342, 171] on p "De Harige Hemel is een kennel voor [DEMOGRAPHIC_DATA] Terriërs.Wij zijn officie…" at bounding box center [354, 172] width 374 height 14
click at [355, 179] on p "De Harige Hemel is een kennel voor [DEMOGRAPHIC_DATA] Terriërs. Wij zijn offici…" at bounding box center [354, 172] width 374 height 14
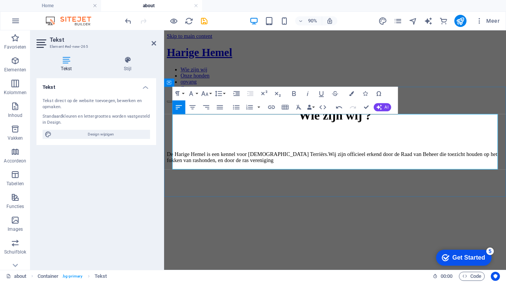
click at [383, 179] on p "De Harige Hemel is een kennel voor [DEMOGRAPHIC_DATA] Terriërs. Wij zijn offici…" at bounding box center [354, 172] width 374 height 14
click at [333, 179] on p "De Harige Hemel is een kennel voor [DEMOGRAPHIC_DATA] Terriërs. Wij zijn offici…" at bounding box center [354, 172] width 374 height 14
click at [372, 178] on p "De Harige Hemel is een kennel voor [DEMOGRAPHIC_DATA] Terriërs. Wij zijn offici…" at bounding box center [354, 172] width 374 height 14
click at [197, 179] on p "De Harige Hemel is een kennel voor [DEMOGRAPHIC_DATA] Terriërs. Wij zijn offici…" at bounding box center [354, 172] width 374 height 14
click at [281, 179] on p "De Harige Hemel is een kennel voor [DEMOGRAPHIC_DATA] Terriërs. Wij zijn offici…" at bounding box center [354, 172] width 374 height 14
